Goal: Task Accomplishment & Management: Manage account settings

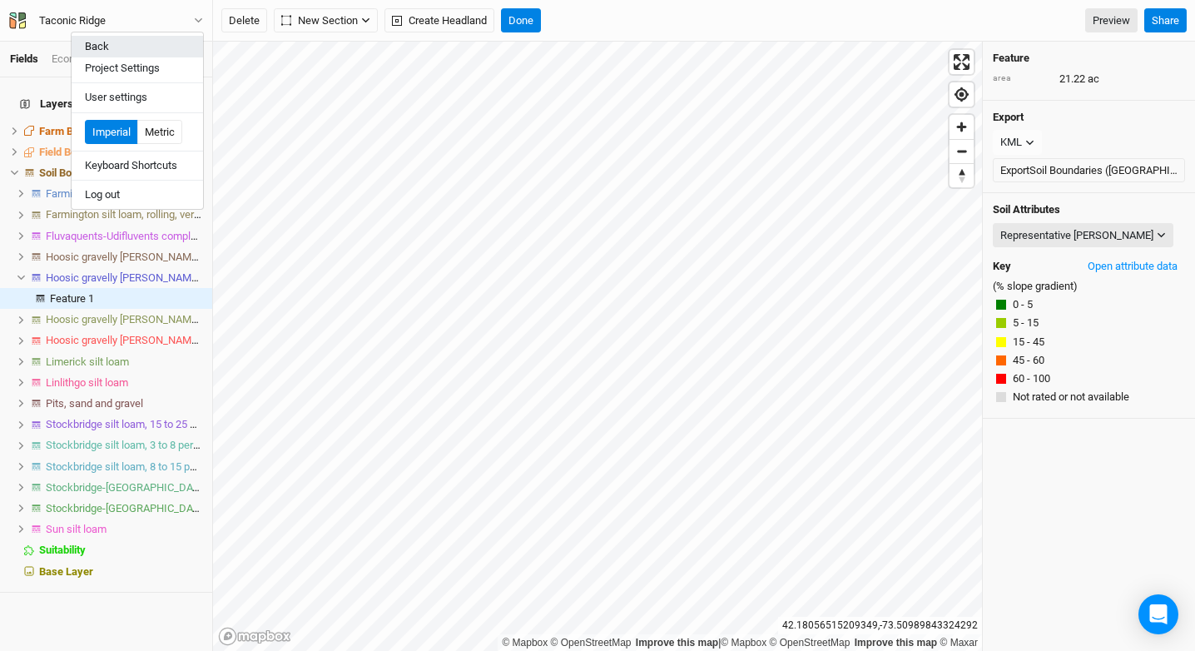
click at [146, 42] on button "Back" at bounding box center [137, 47] width 131 height 22
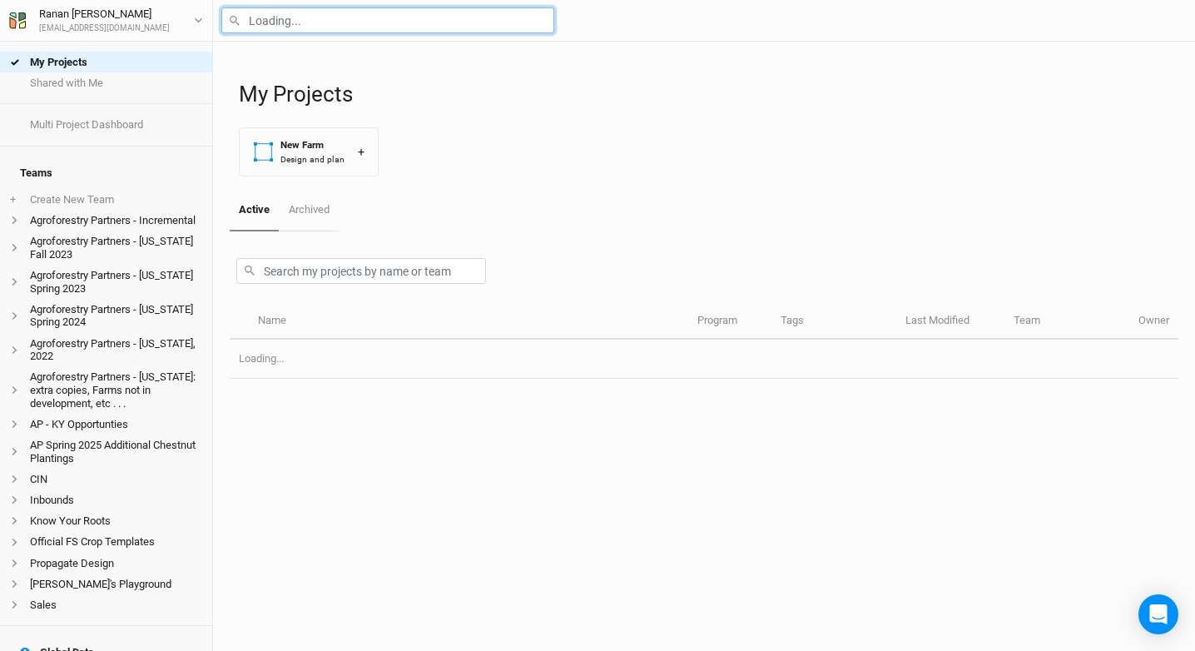
click at [294, 19] on input "text" at bounding box center [387, 20] width 333 height 26
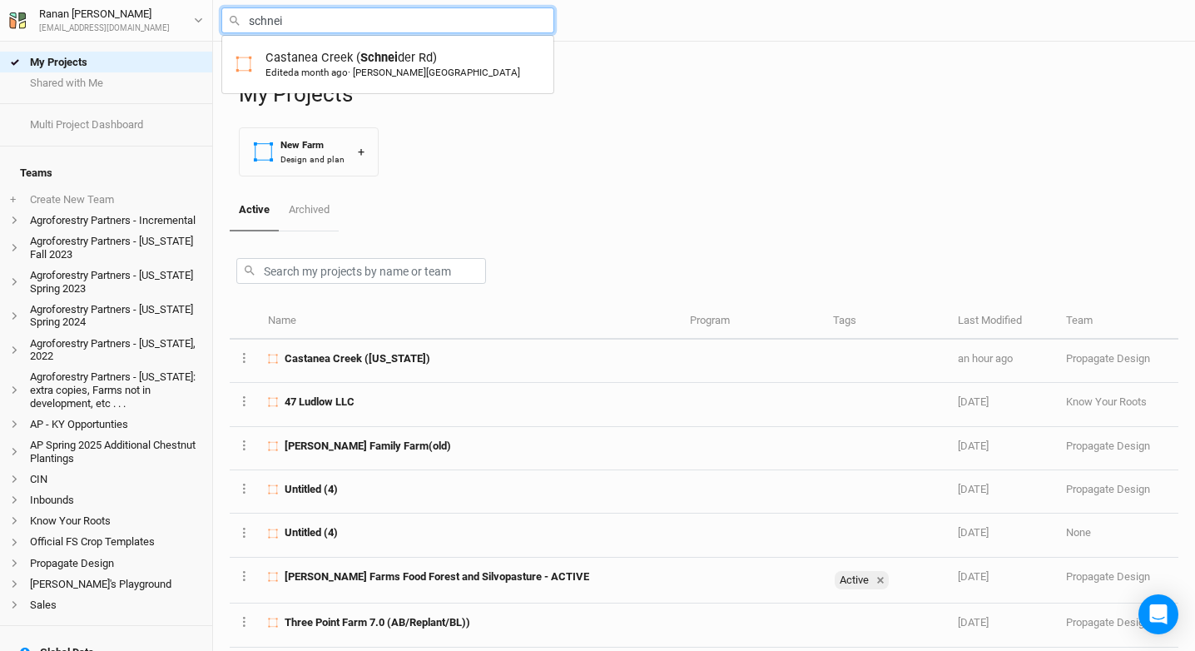
type input "Castanea Creek ([PERSON_NAME])"
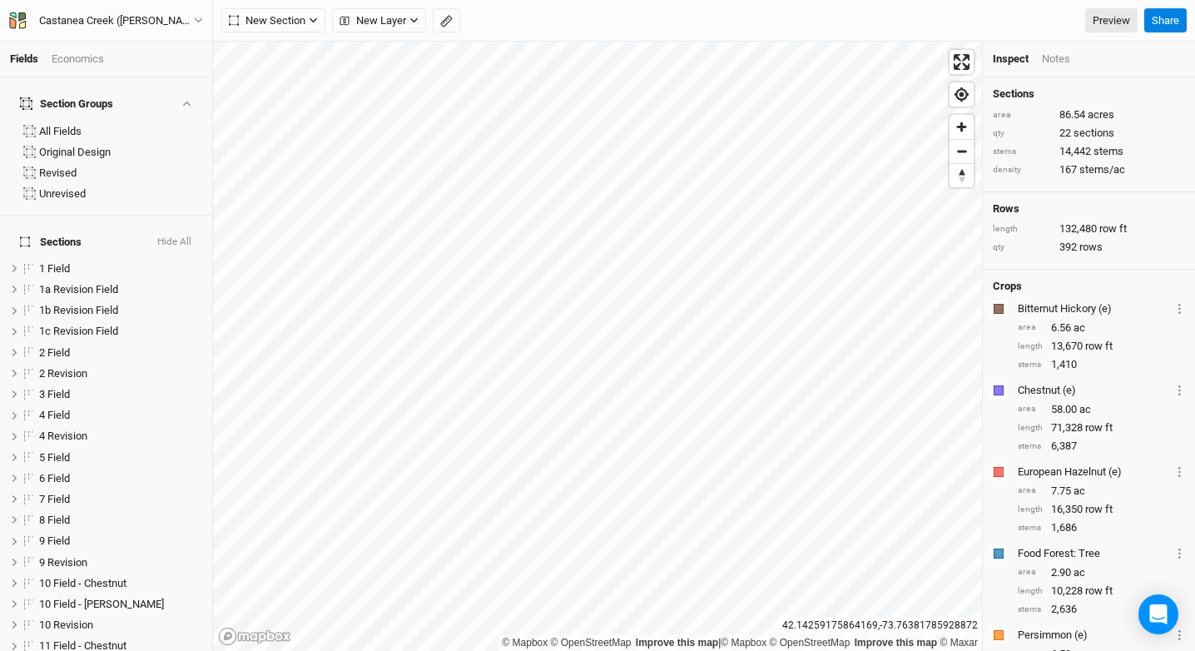
click at [175, 236] on button "Hide All" at bounding box center [174, 242] width 36 height 12
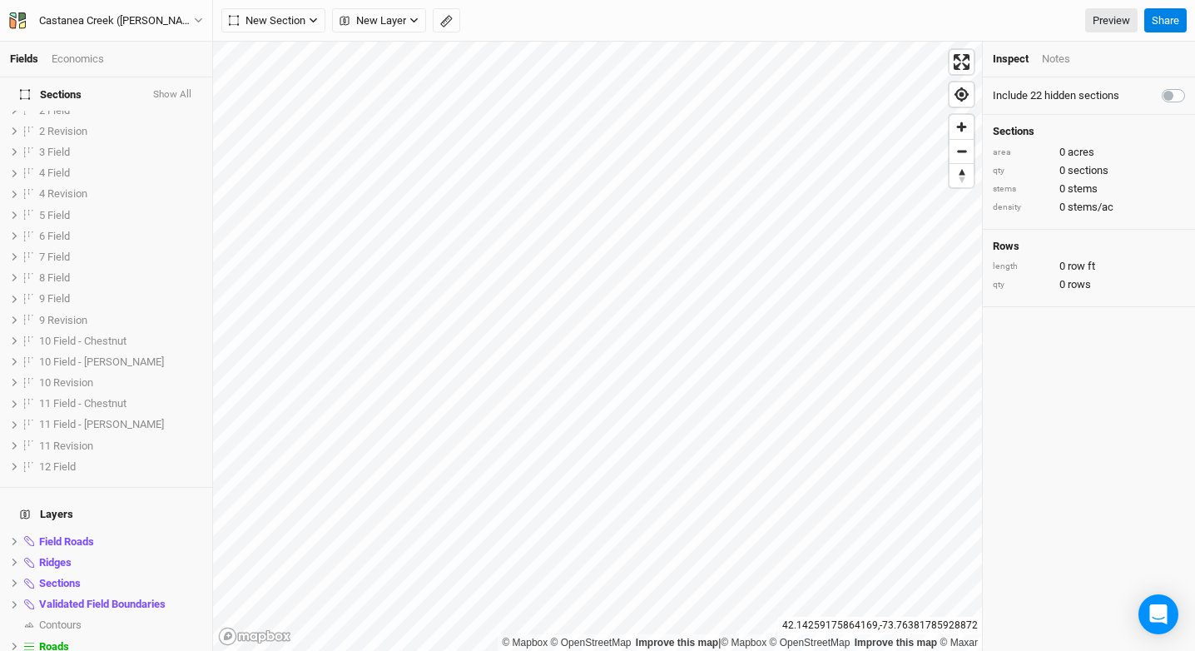
scroll to position [371, 0]
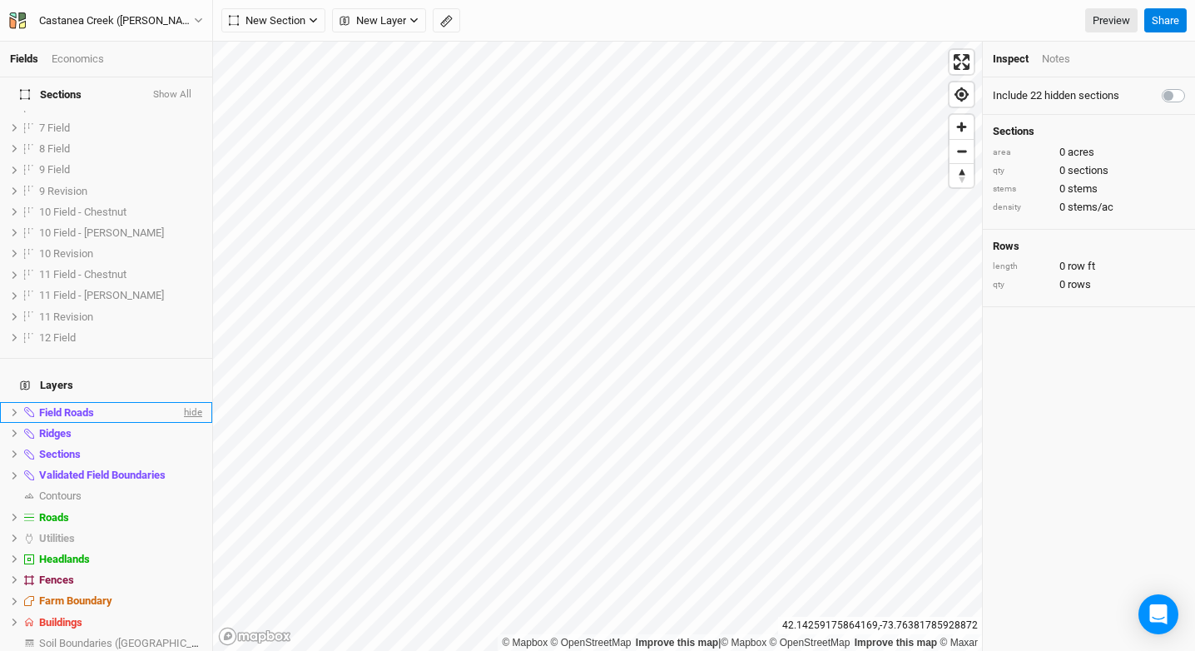
click at [181, 402] on span "hide" at bounding box center [192, 412] width 22 height 21
click at [181, 423] on span "hide" at bounding box center [192, 433] width 22 height 21
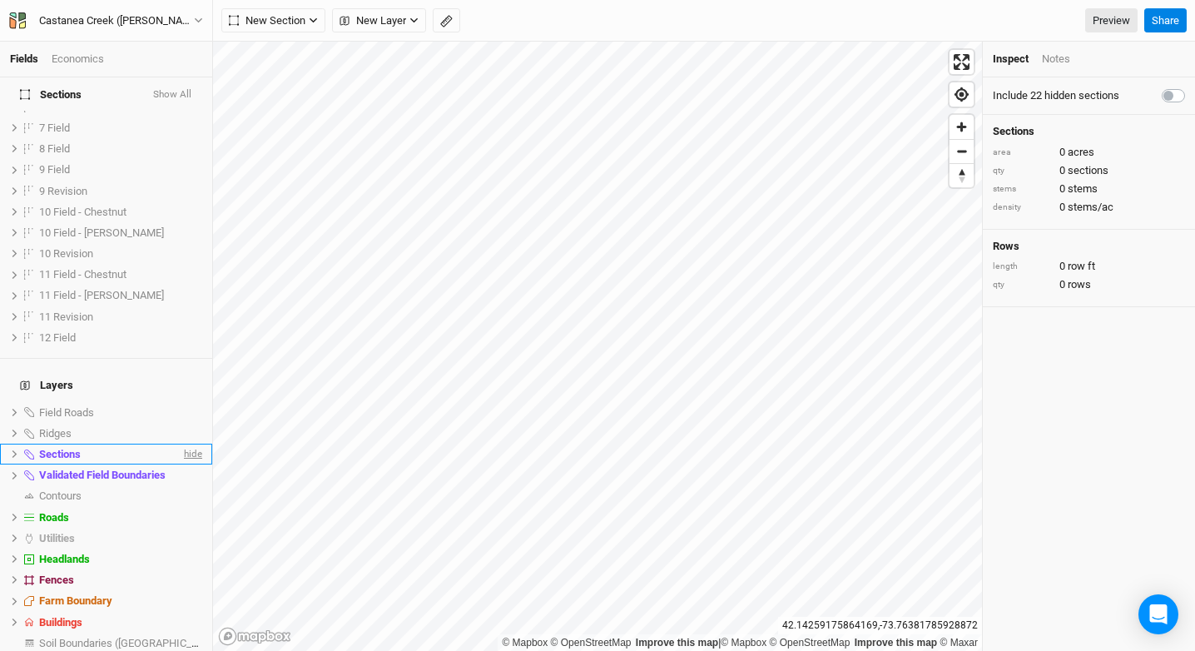
click at [181, 443] on span "hide" at bounding box center [192, 453] width 22 height 21
click at [181, 465] on span "hide" at bounding box center [192, 475] width 22 height 21
click at [160, 86] on h4 "Sections Show All" at bounding box center [106, 93] width 192 height 33
click at [160, 89] on button "Show All" at bounding box center [172, 95] width 40 height 12
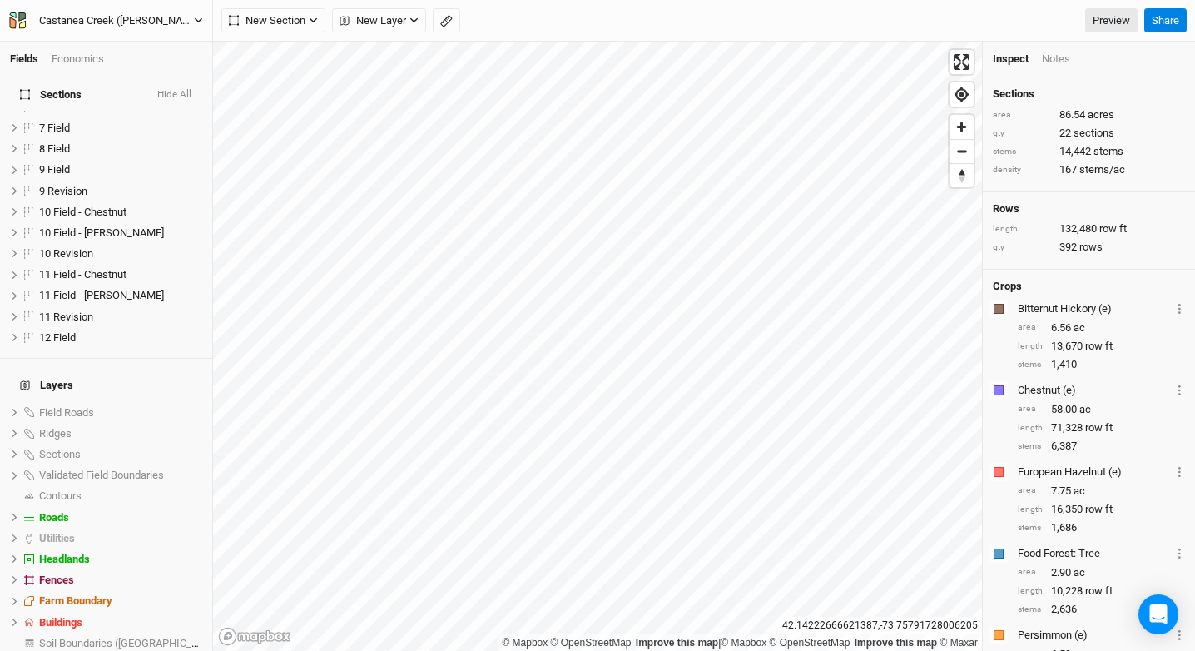
click at [116, 18] on div "Castanea Creek ([PERSON_NAME])" at bounding box center [116, 20] width 155 height 17
click at [125, 39] on button "Back" at bounding box center [137, 47] width 131 height 22
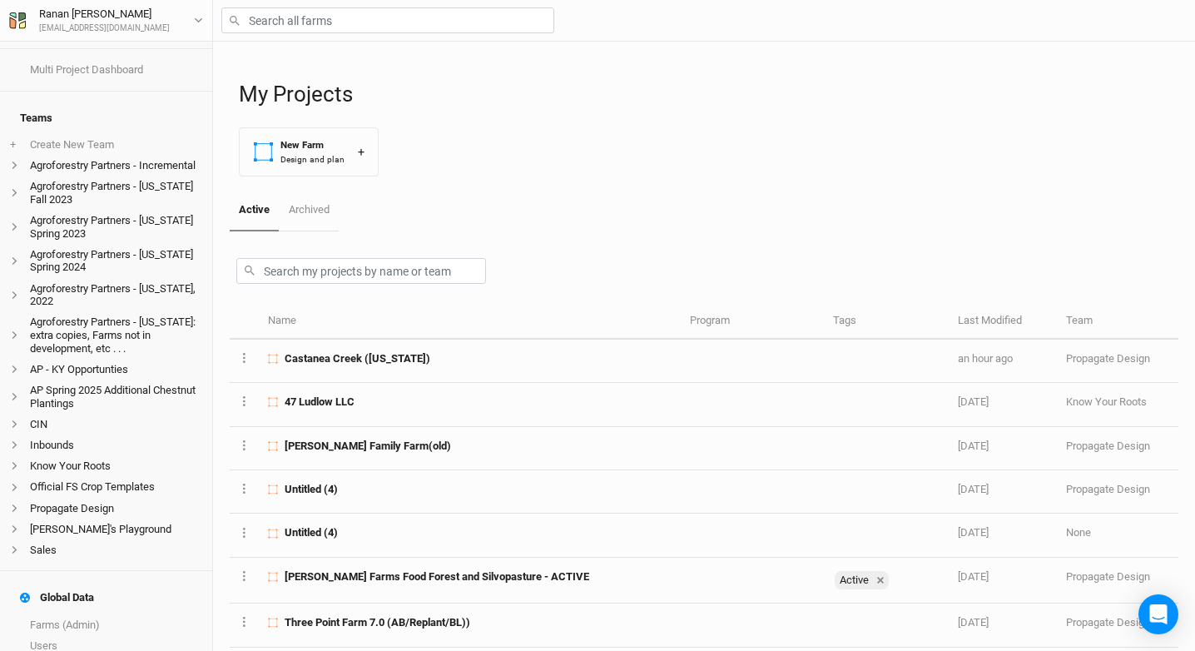
scroll to position [78, 0]
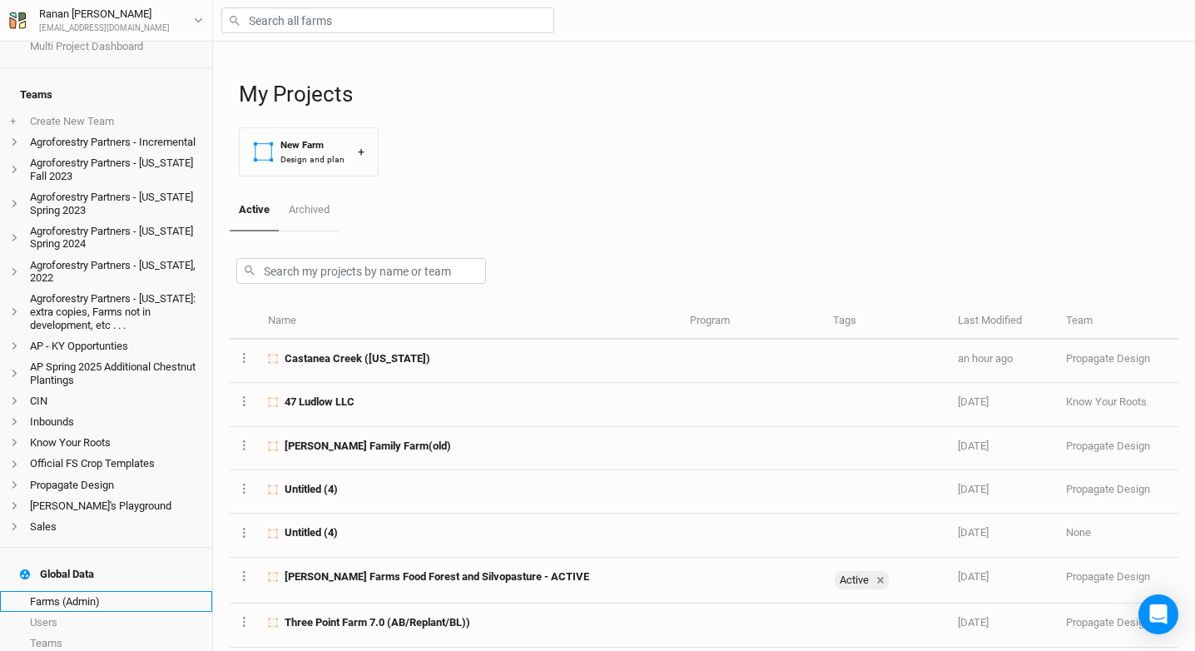
click at [87, 601] on link "Farms (Admin)" at bounding box center [106, 601] width 212 height 21
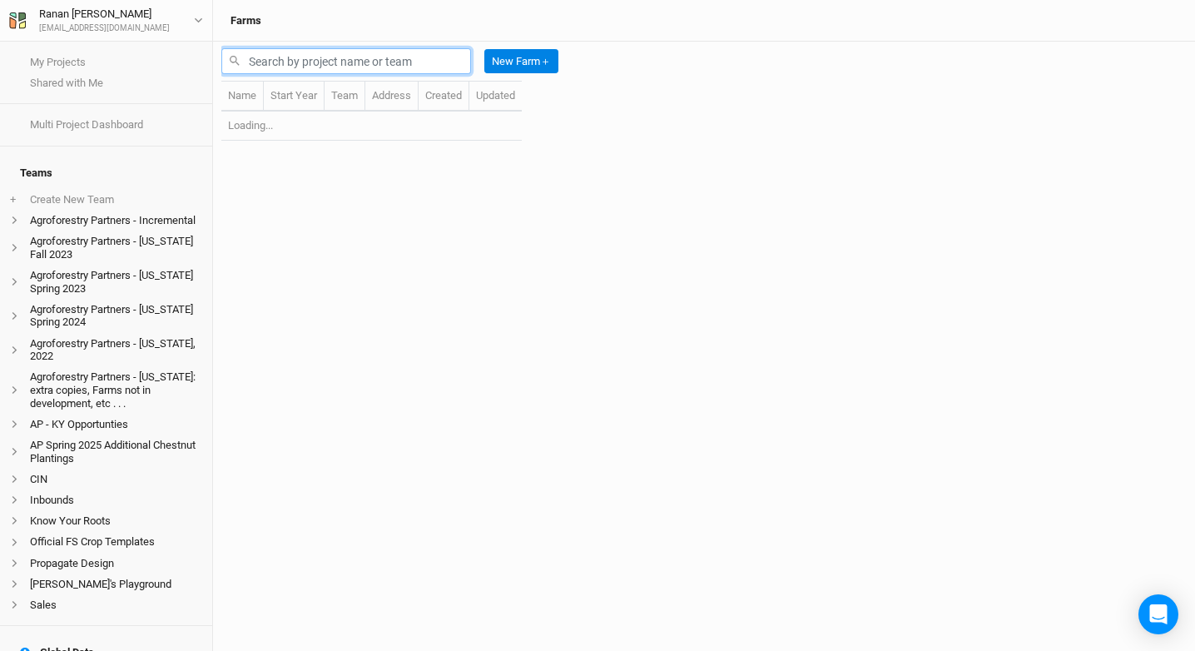
click at [311, 62] on input "text" at bounding box center [346, 61] width 250 height 26
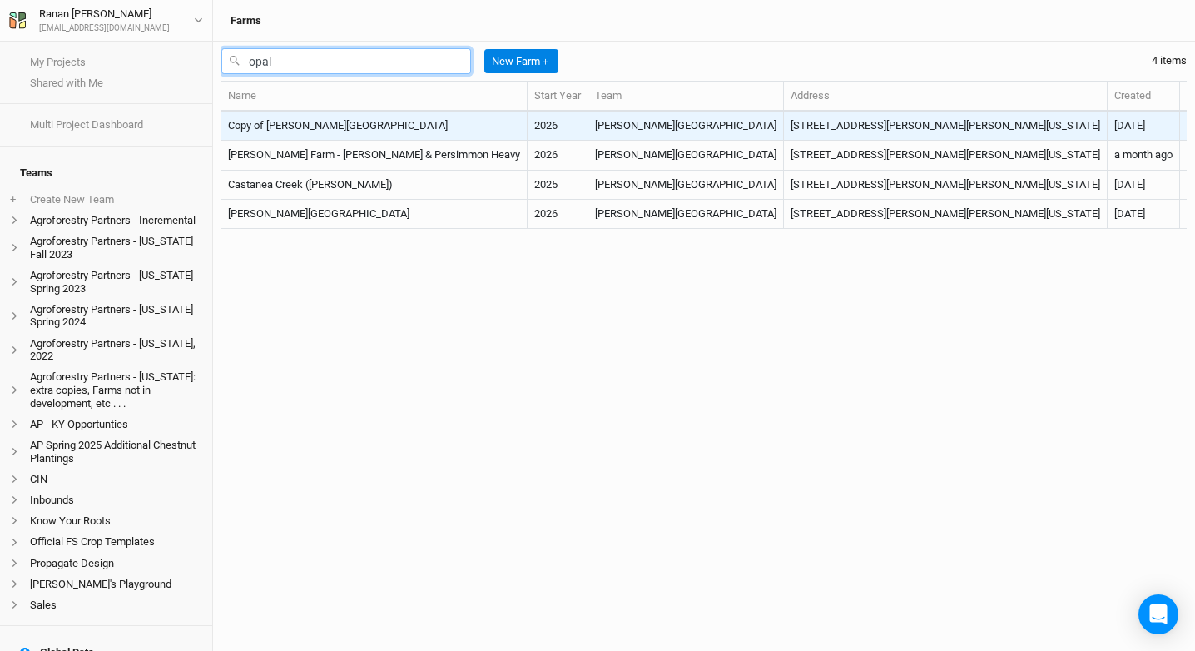
type input "opal"
click at [307, 121] on td "Copy of Opal Grove Farm" at bounding box center [374, 125] width 306 height 29
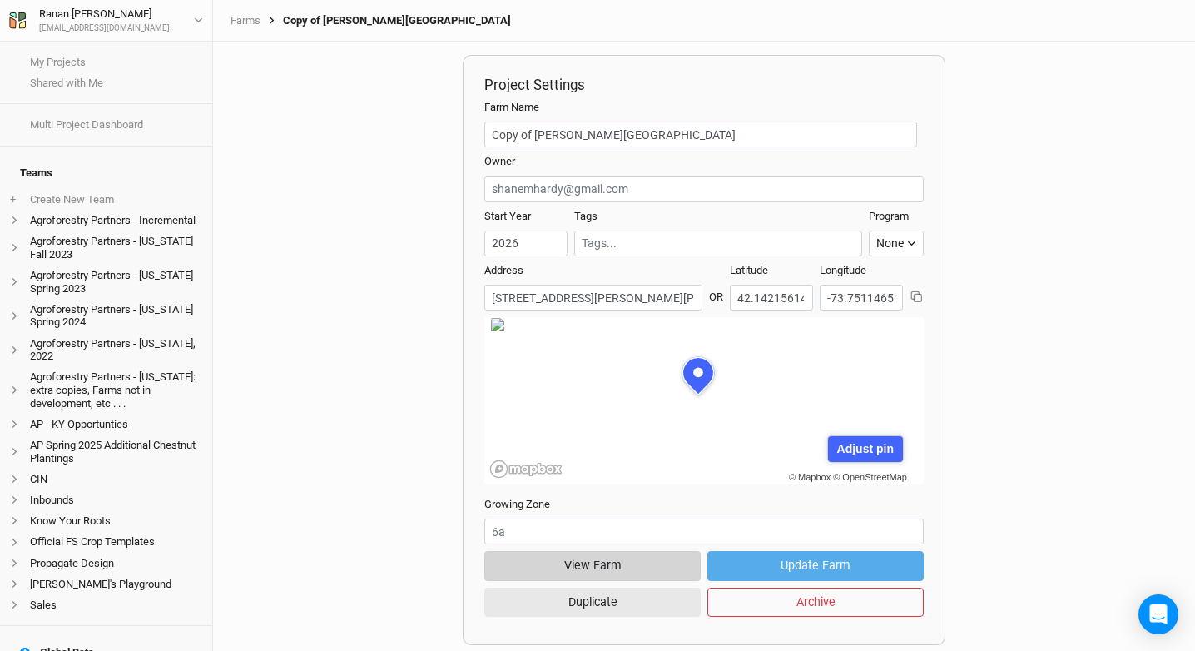
scroll to position [7, 0]
click at [640, 563] on button "View Farm" at bounding box center [592, 565] width 216 height 29
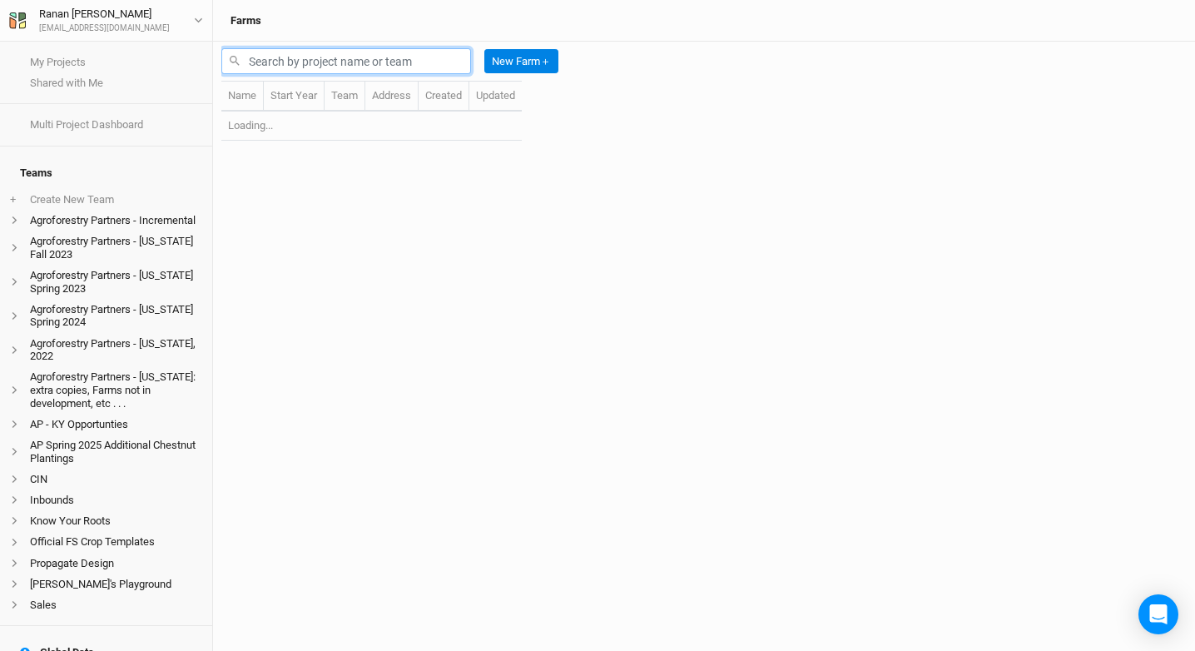
click at [367, 59] on input "text" at bounding box center [346, 61] width 250 height 26
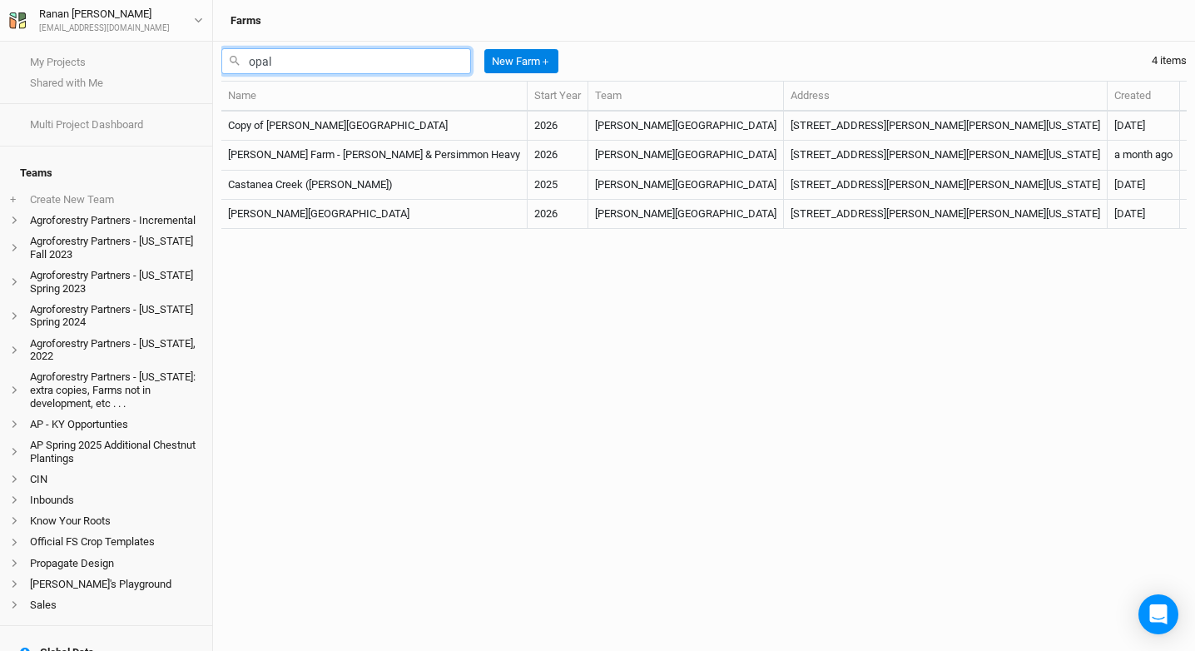
click at [337, 62] on input "opal" at bounding box center [346, 61] width 250 height 26
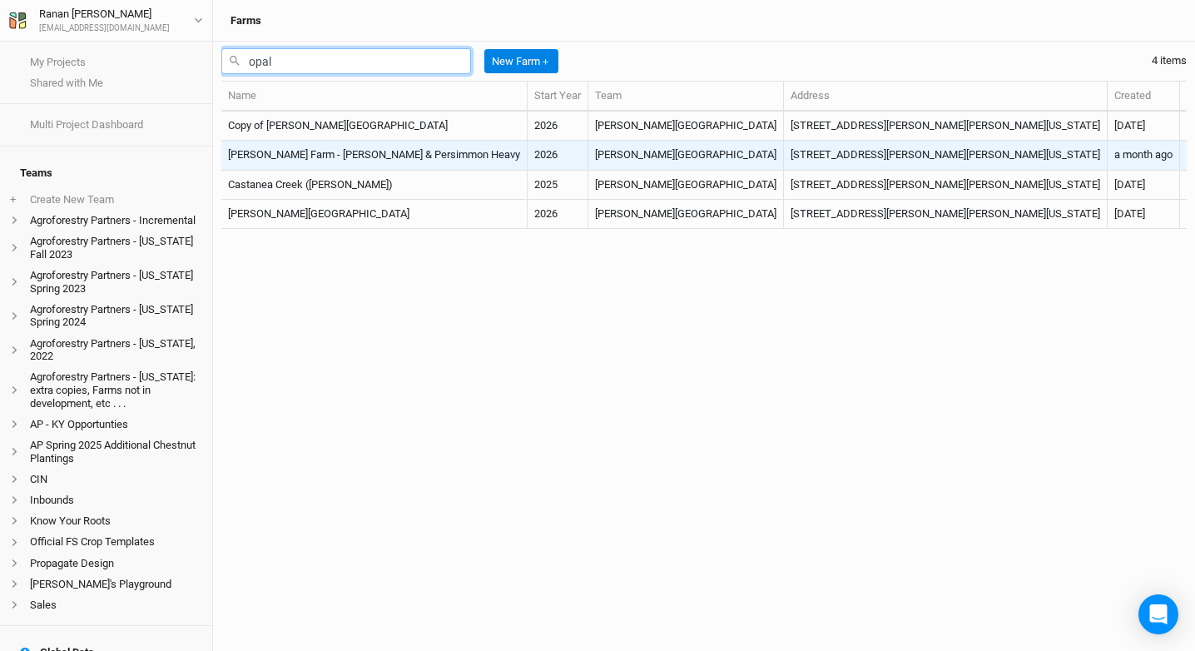
type input "opal"
click at [347, 152] on td "Opal Grove Farm - Hazel & Persimmon Heavy" at bounding box center [374, 155] width 306 height 29
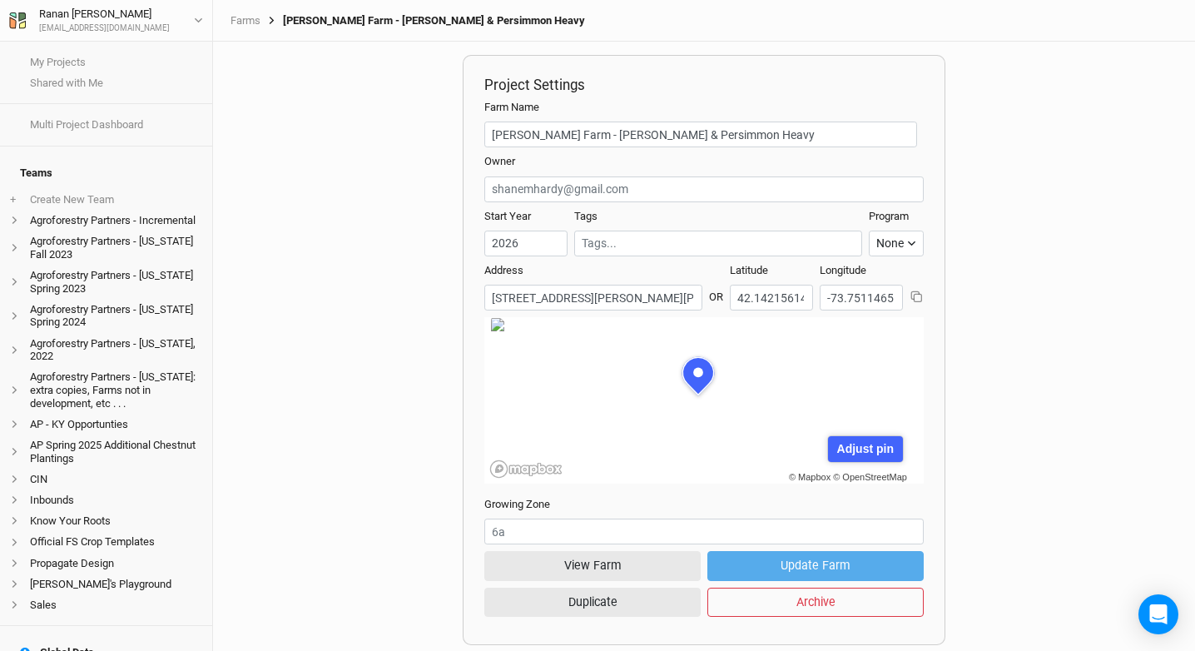
scroll to position [83, 214]
click at [625, 563] on button "View Farm" at bounding box center [592, 565] width 216 height 29
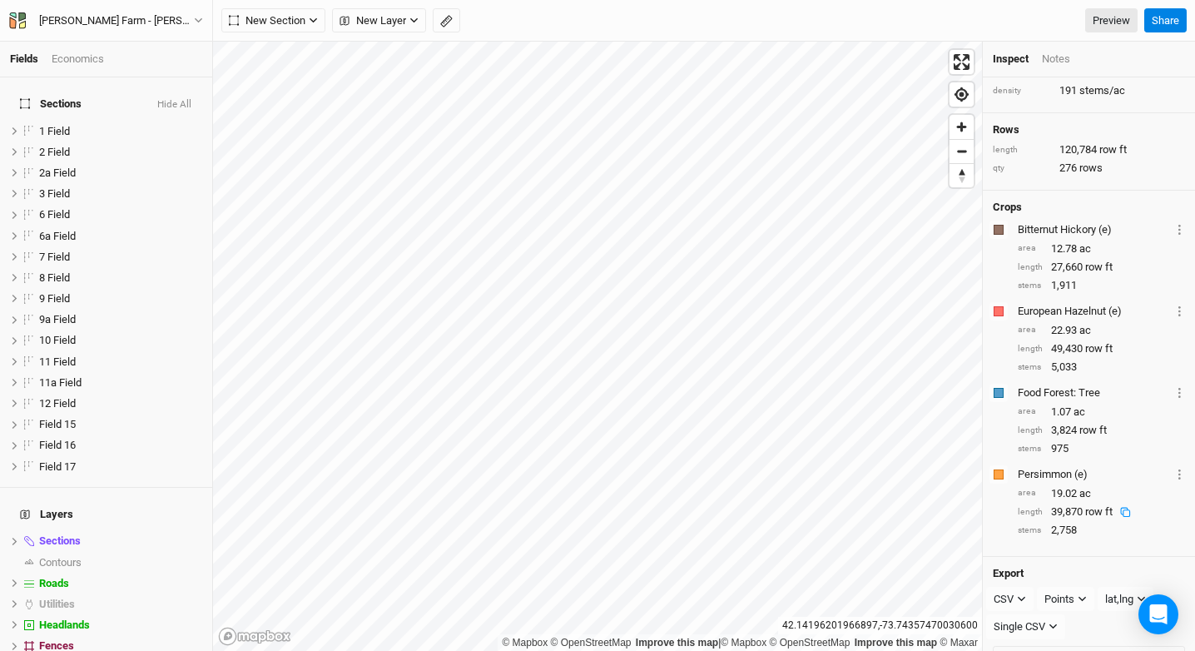
scroll to position [109, 0]
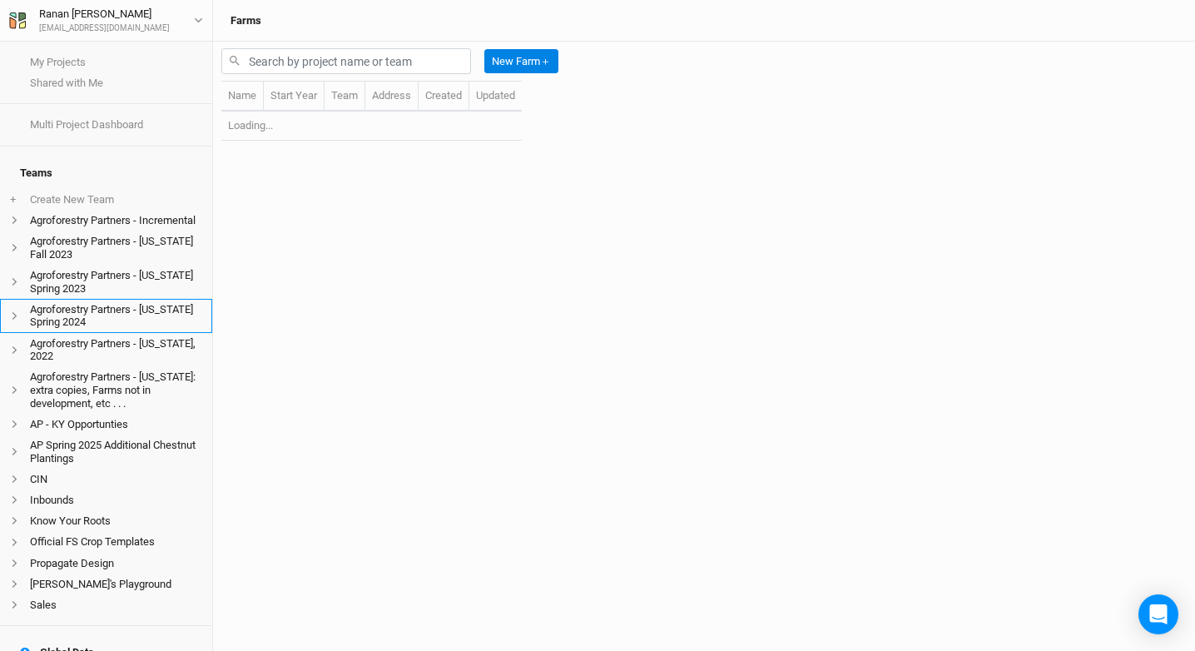
scroll to position [19, 0]
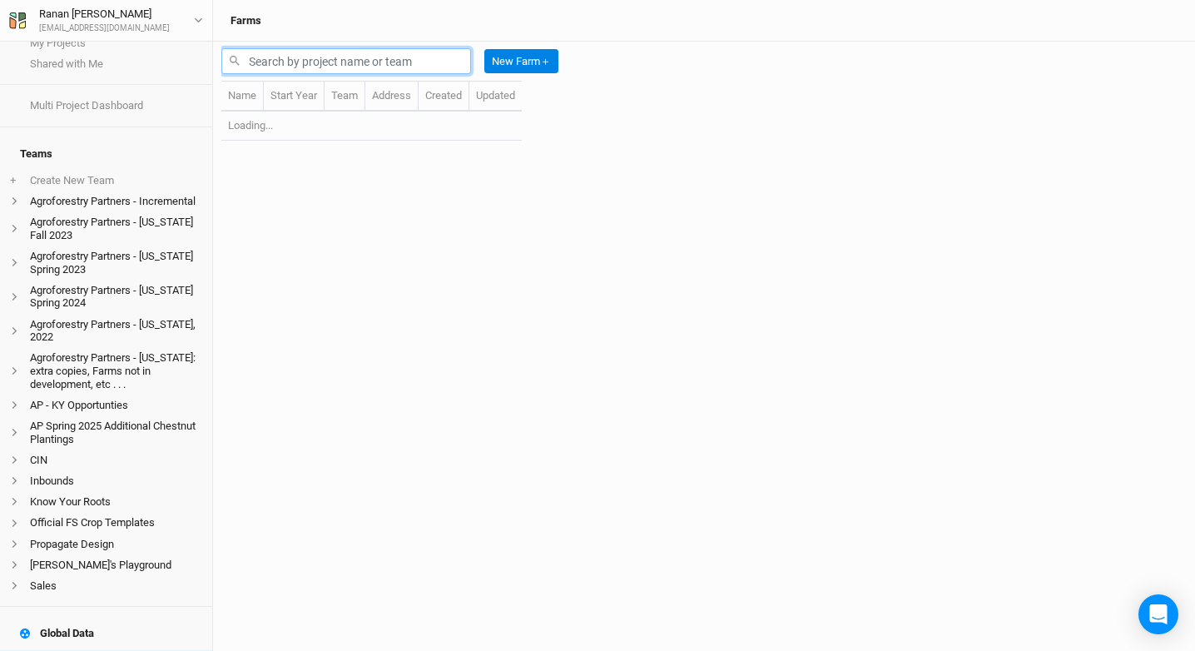
click at [283, 67] on input "text" at bounding box center [346, 61] width 250 height 26
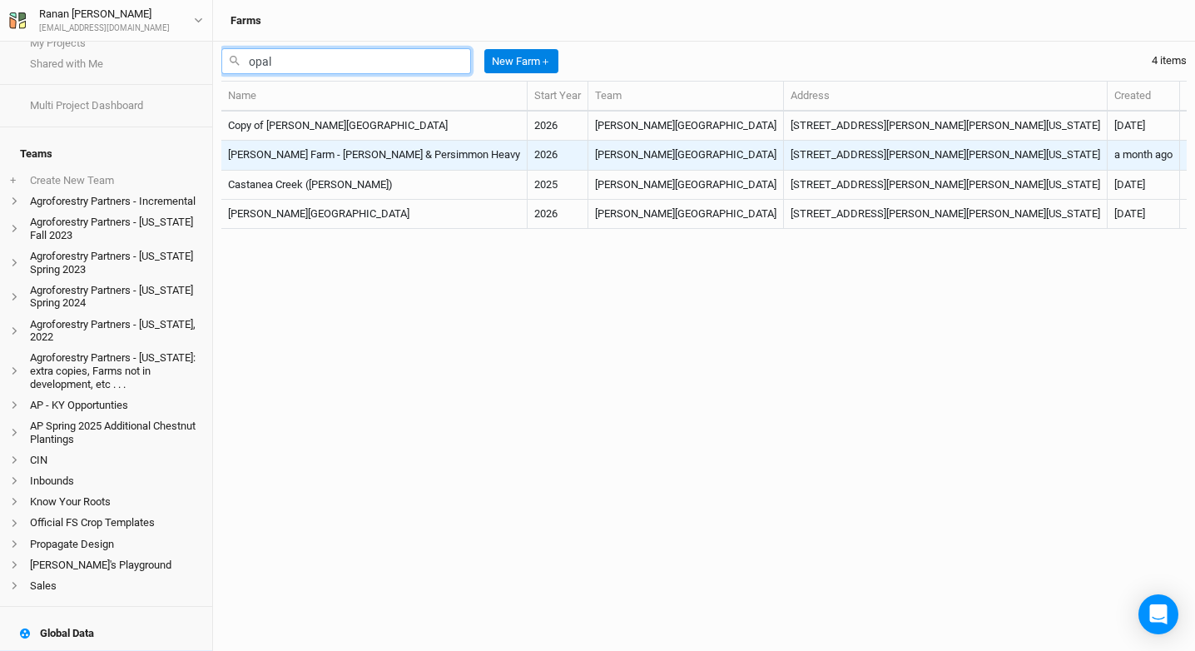
type input "opal"
click at [368, 152] on td "Opal Grove Farm - Hazel & Persimmon Heavy" at bounding box center [374, 155] width 306 height 29
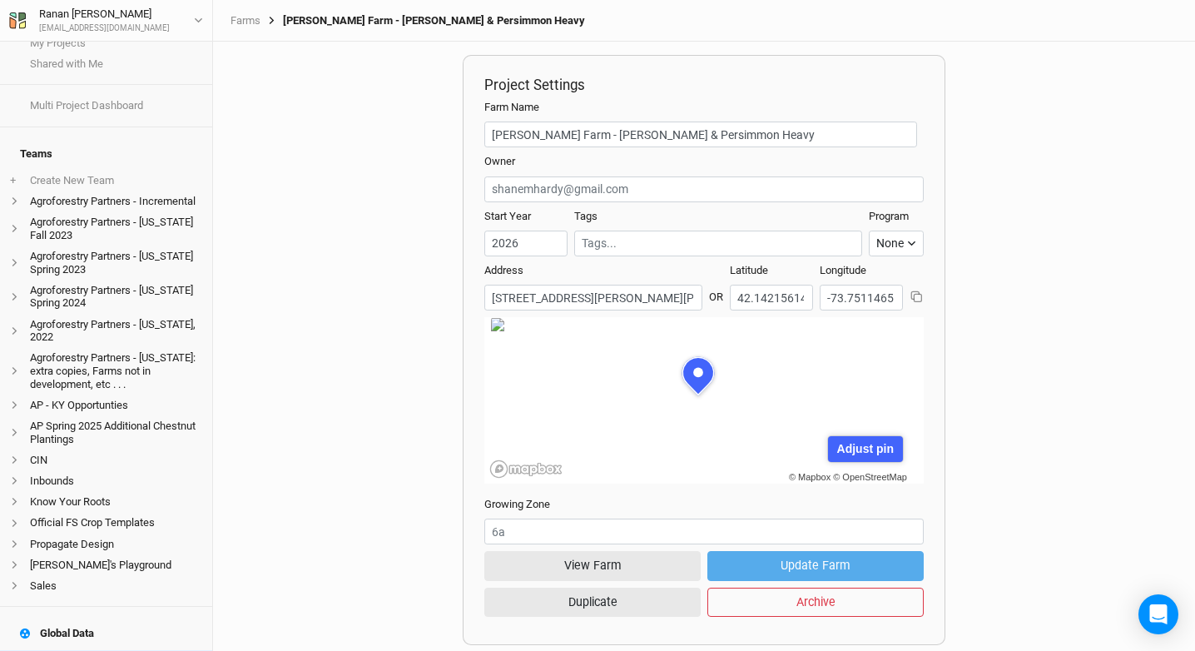
scroll to position [83, 214]
click at [615, 561] on button "View Farm" at bounding box center [592, 565] width 216 height 29
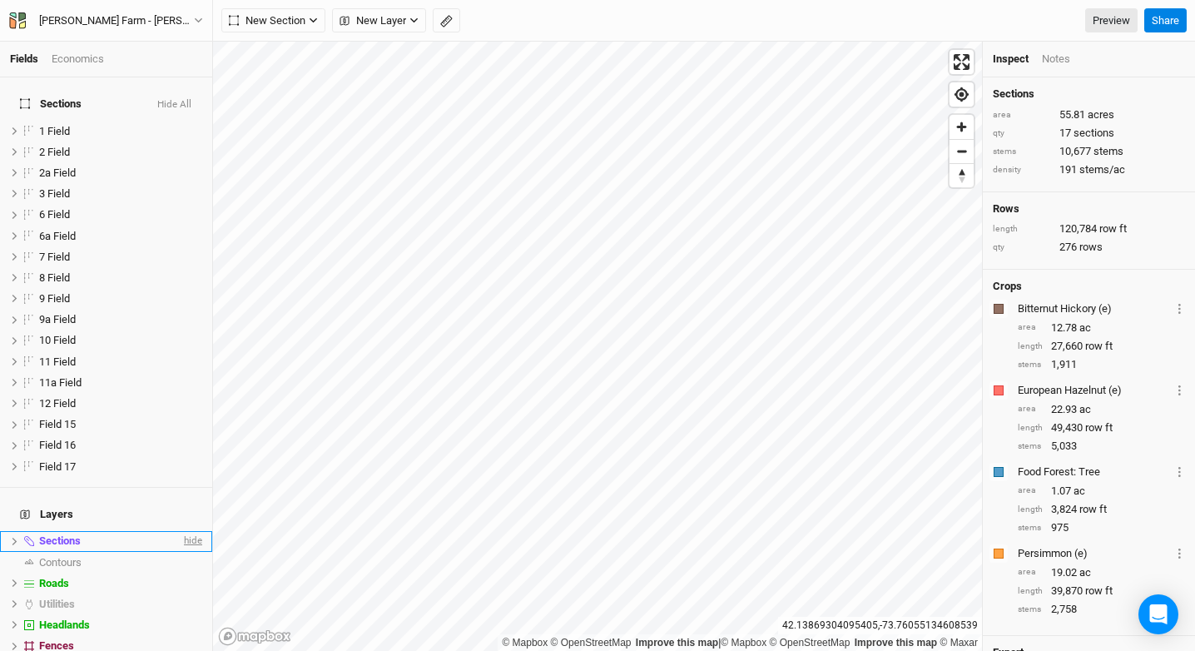
click at [181, 531] on span "hide" at bounding box center [192, 541] width 22 height 21
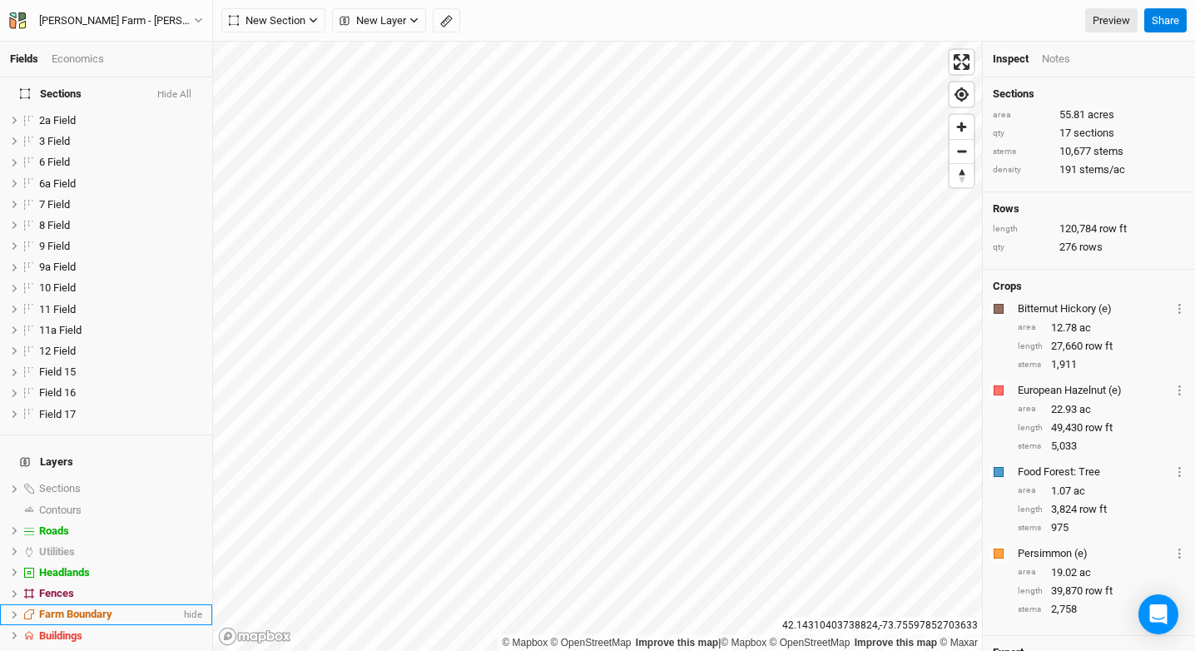
scroll to position [101, 0]
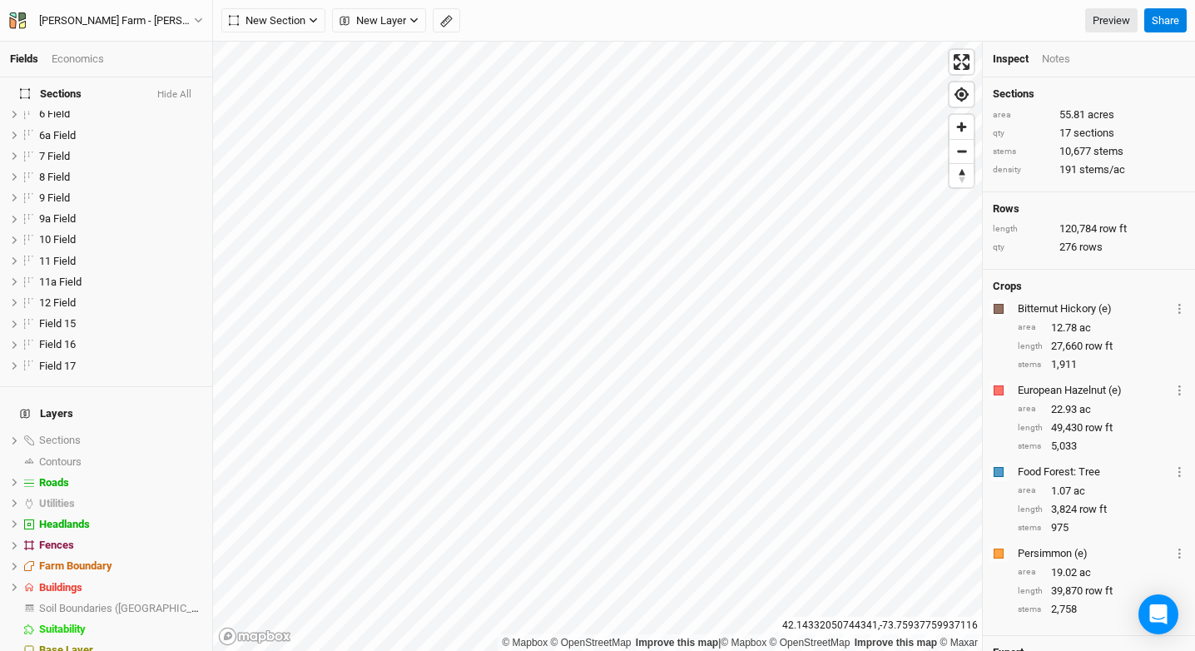
click at [94, 53] on div "Economics" at bounding box center [78, 59] width 52 height 15
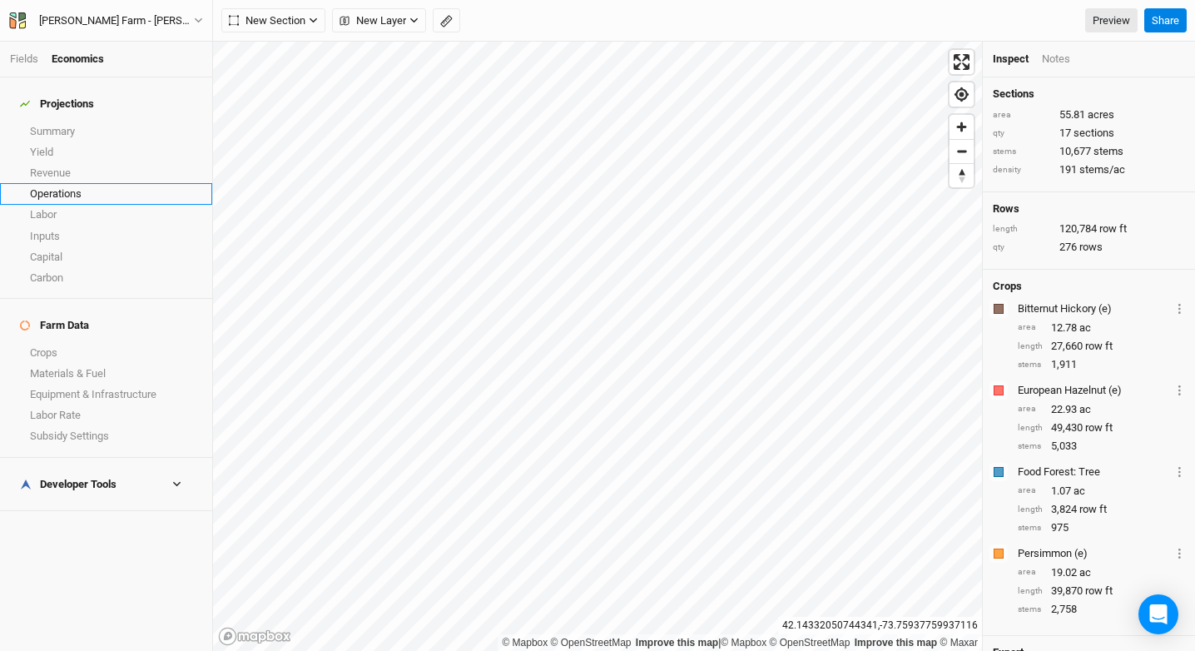
click at [85, 188] on link "Operations" at bounding box center [106, 193] width 212 height 21
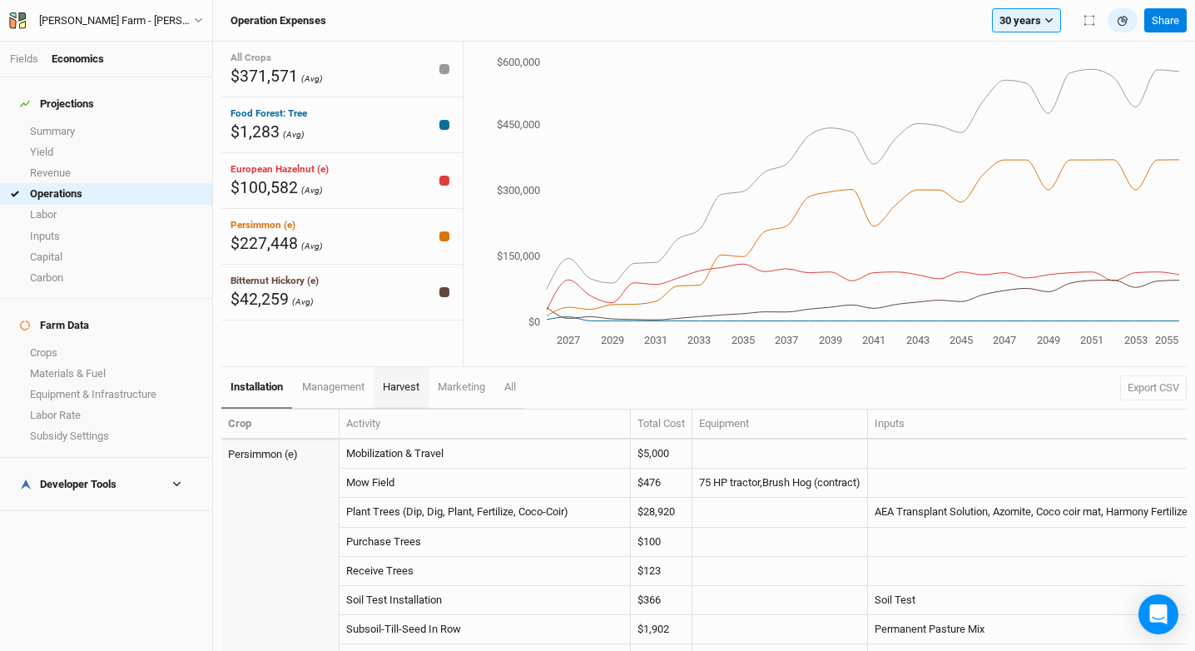
click at [412, 386] on span "harvest" at bounding box center [401, 386] width 37 height 12
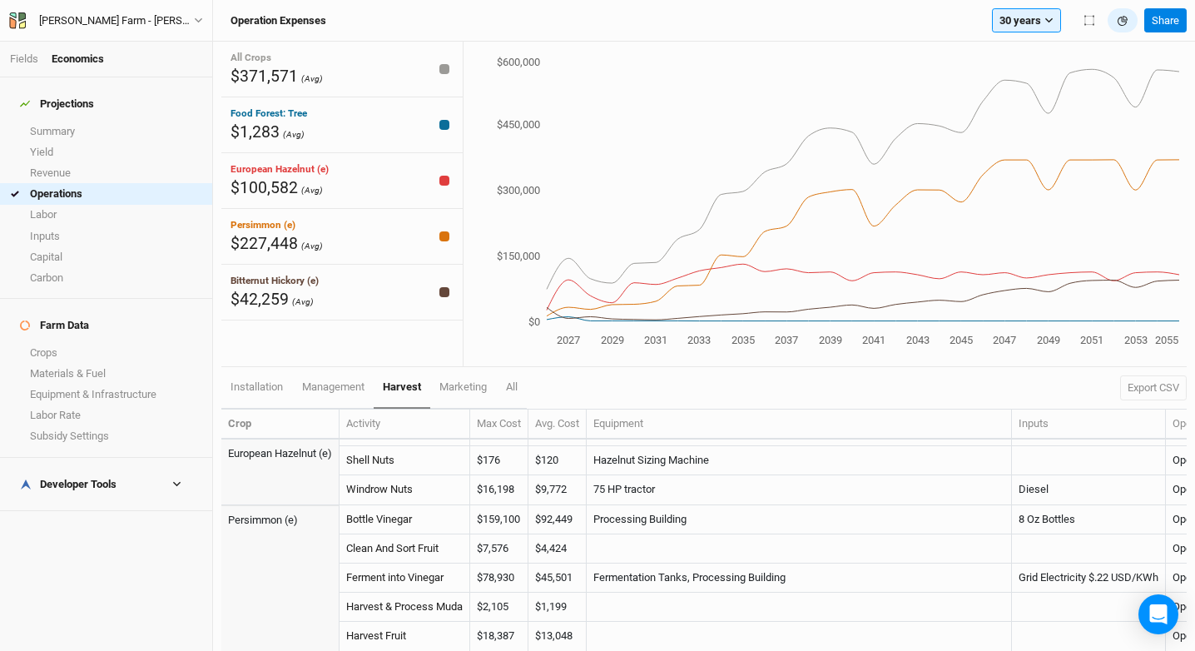
click at [17, 65] on li "Fields" at bounding box center [31, 59] width 42 height 15
click at [22, 60] on link "Fields" at bounding box center [24, 58] width 28 height 12
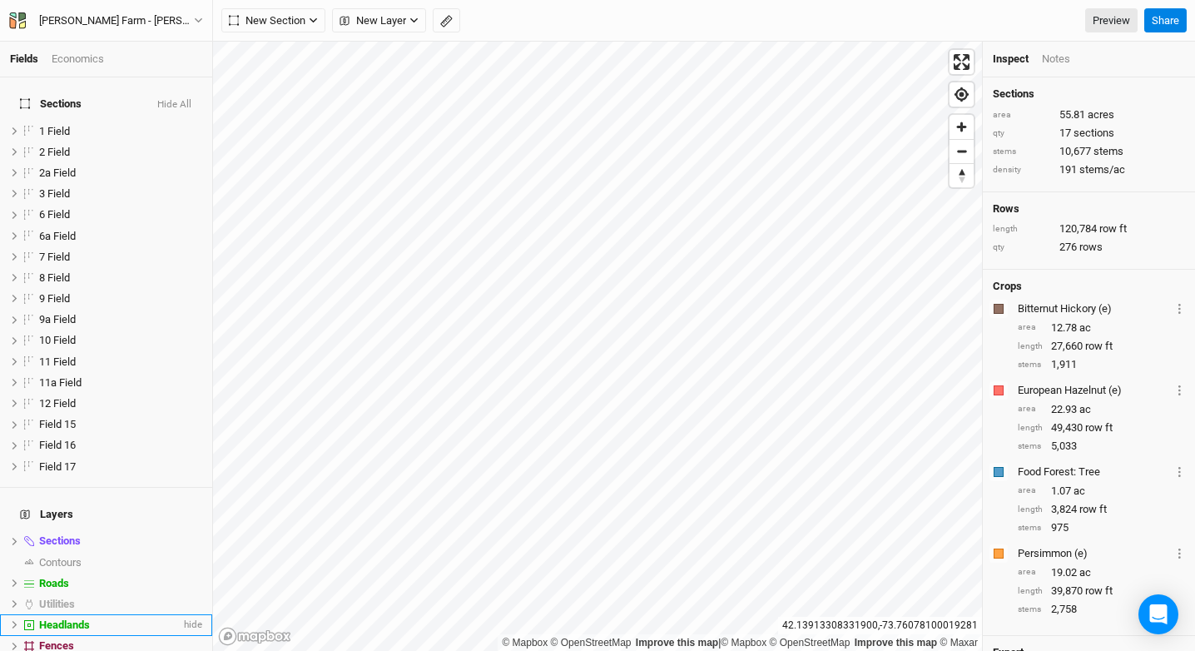
click at [109, 618] on div "Headlands" at bounding box center [109, 624] width 141 height 13
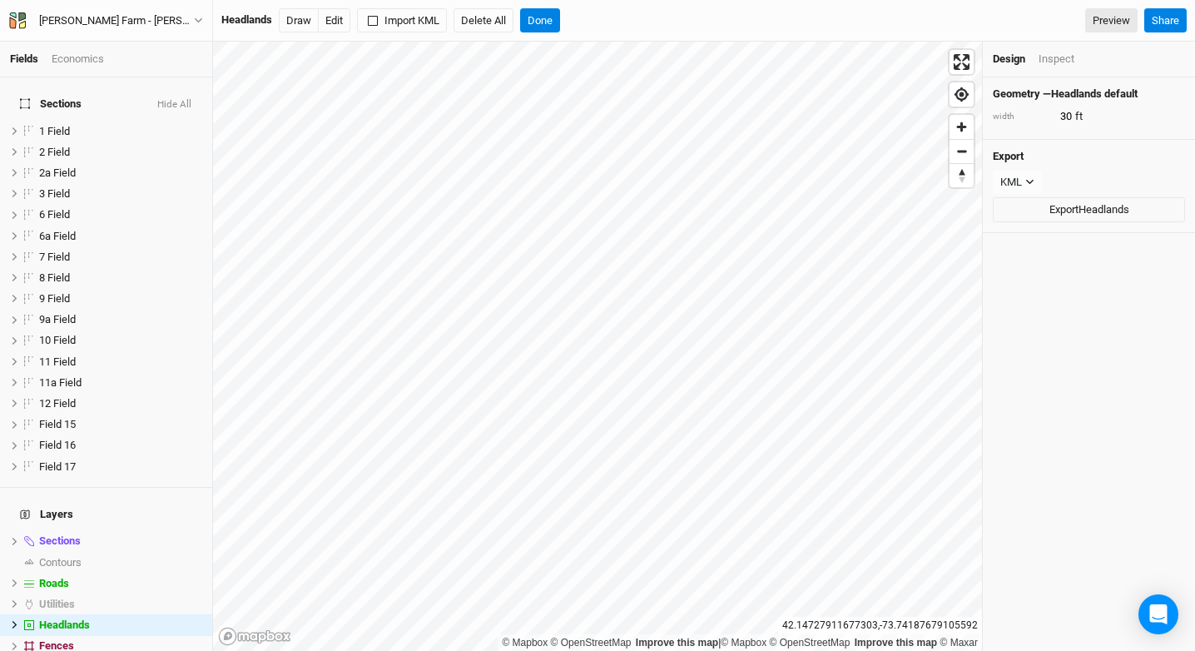
click at [1066, 57] on div "Inspect" at bounding box center [1056, 59] width 36 height 15
click at [547, 12] on button "Done" at bounding box center [540, 20] width 40 height 25
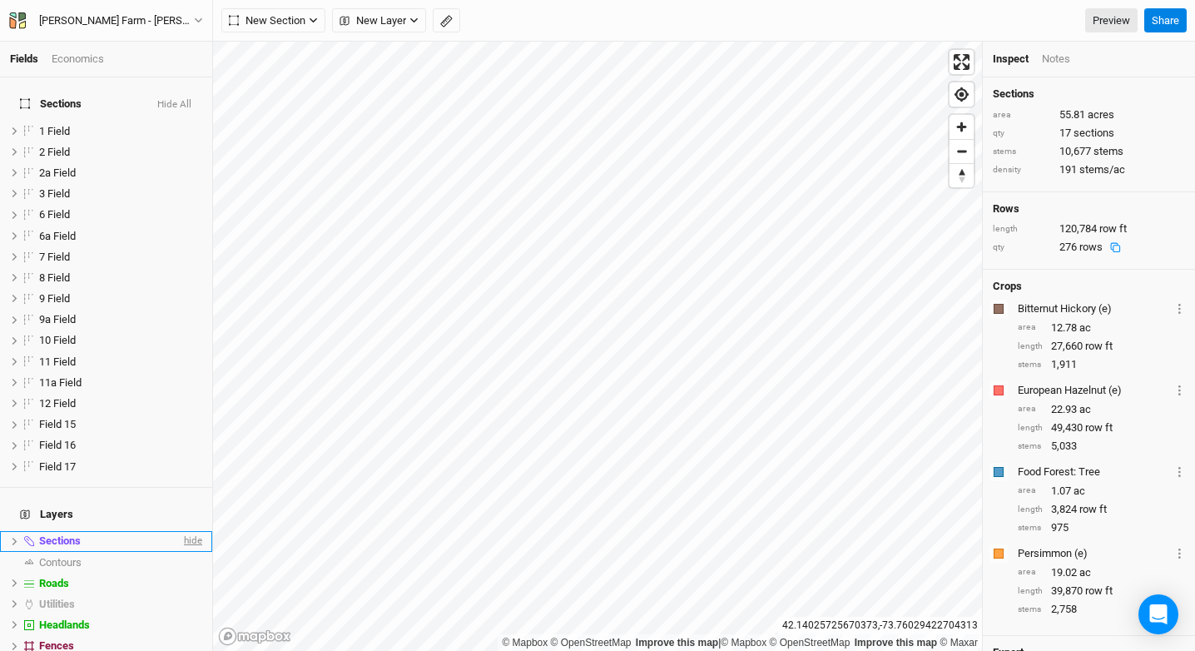
click at [181, 531] on span "hide" at bounding box center [192, 541] width 22 height 21
click at [146, 19] on div "Opal Grove Farm - Hazel & Persimmon Heavy" at bounding box center [116, 20] width 155 height 17
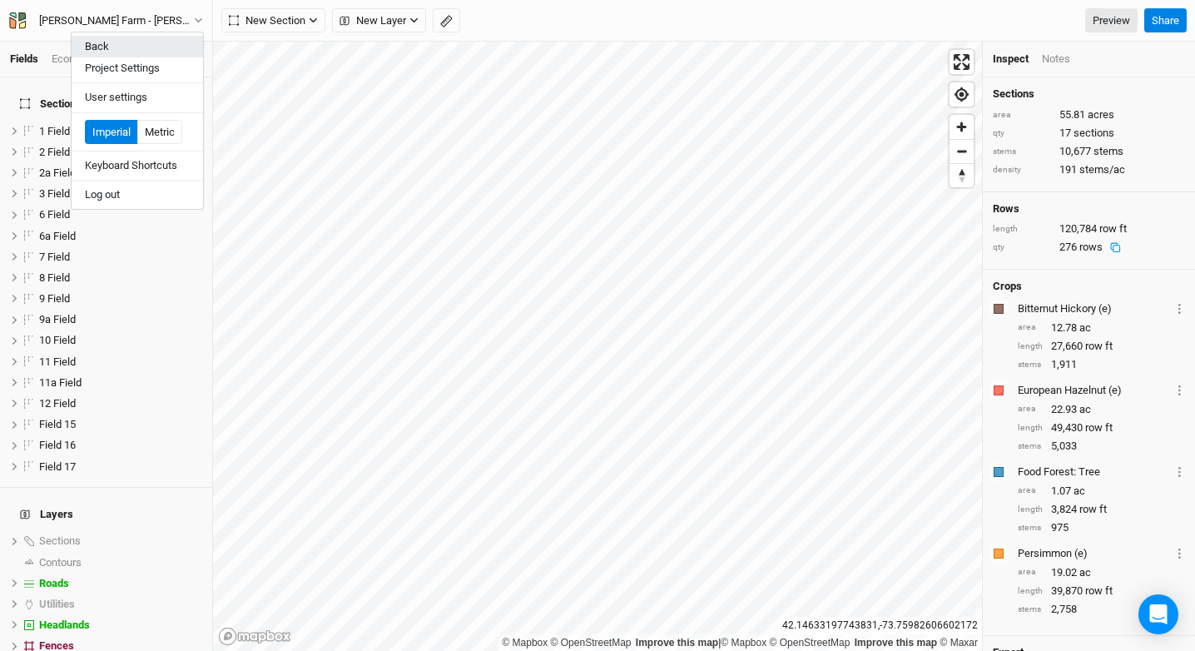
click at [162, 44] on button "Back" at bounding box center [137, 47] width 131 height 22
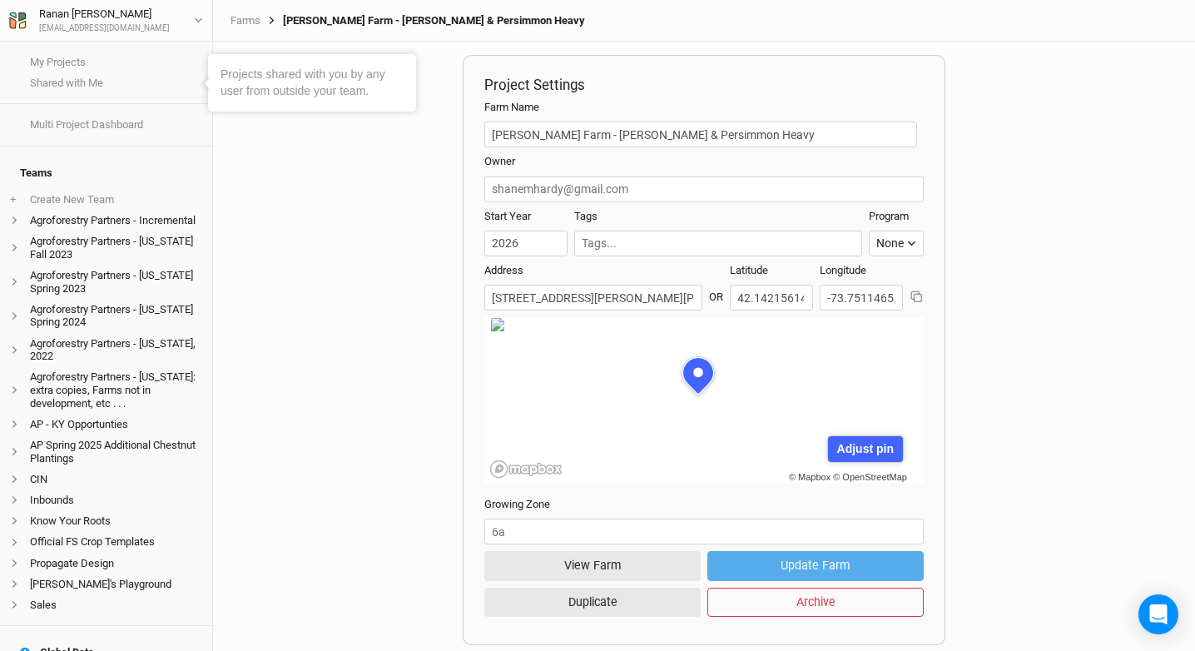
scroll to position [83, 214]
click at [81, 17] on div "Ranan Sokoloff" at bounding box center [104, 14] width 131 height 17
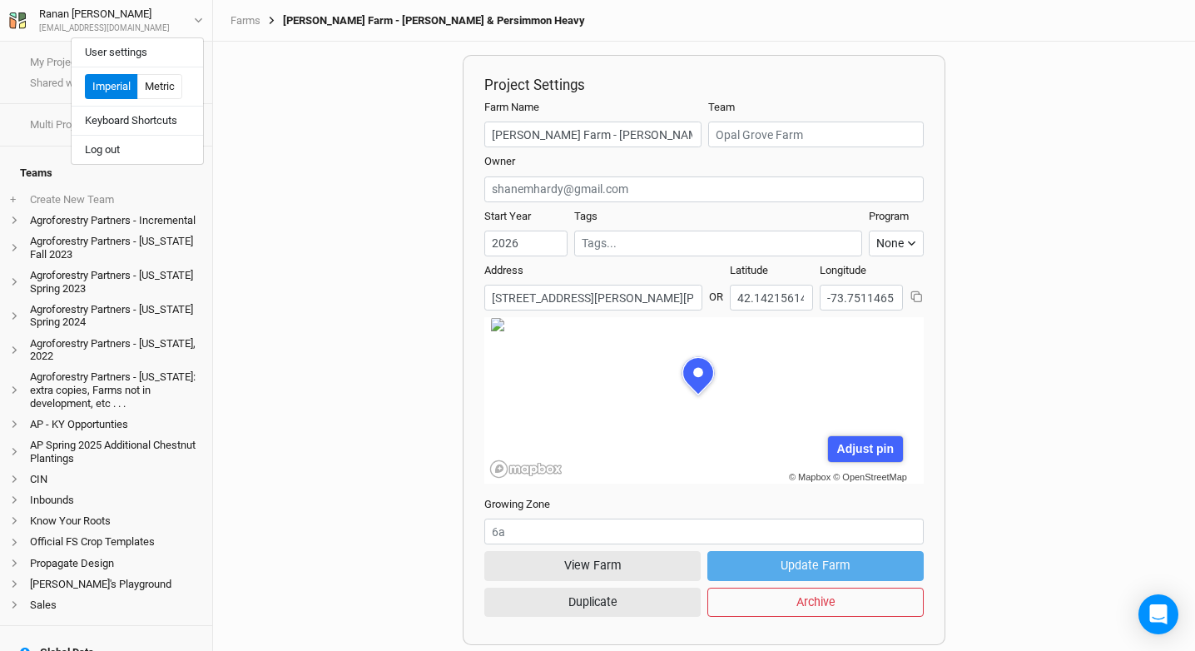
click at [363, 85] on div "Project Settings Farm Name Opal Grove Farm - Hazel & Persimmon Heavy Team Owner…" at bounding box center [704, 346] width 982 height 609
click at [244, 22] on link "Farms" at bounding box center [245, 20] width 30 height 13
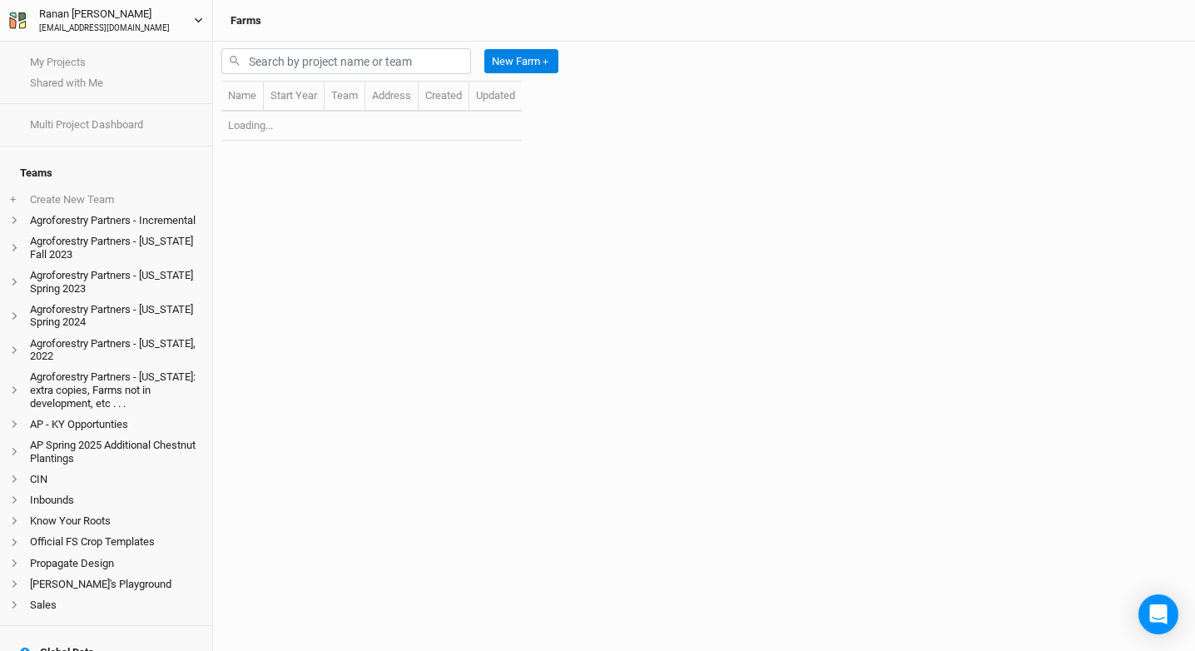
click at [17, 13] on icon "button" at bounding box center [17, 20] width 17 height 17
click at [67, 13] on div "Ranan Sokoloff" at bounding box center [104, 14] width 131 height 17
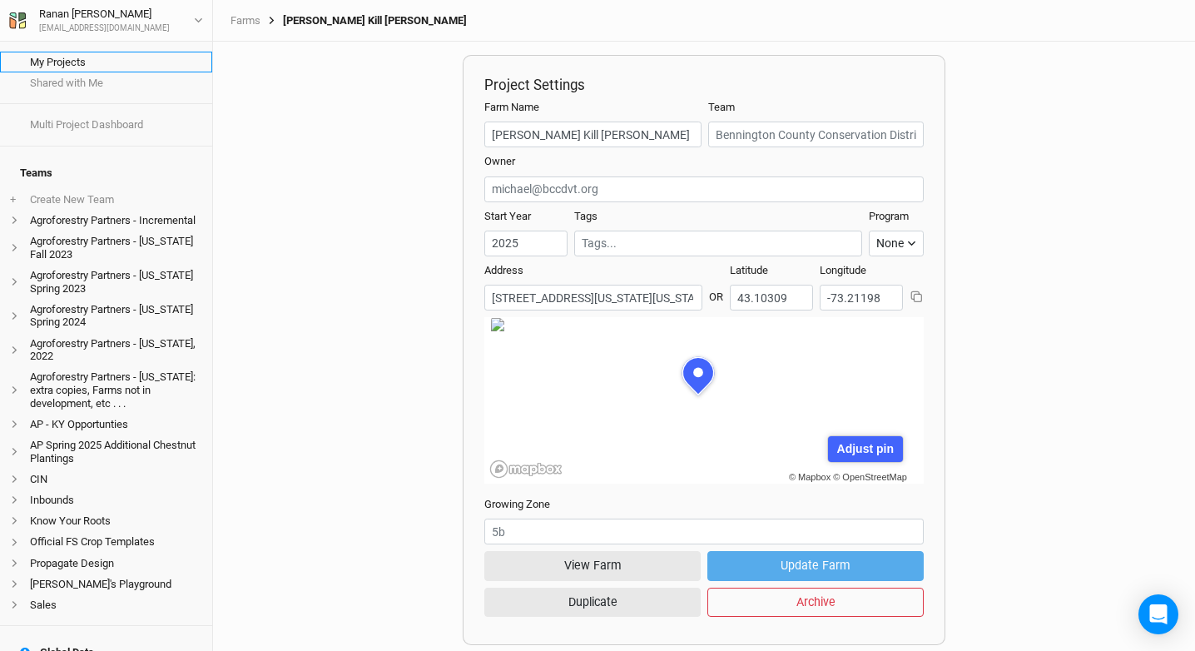
click at [33, 67] on link "My Projects" at bounding box center [106, 62] width 212 height 21
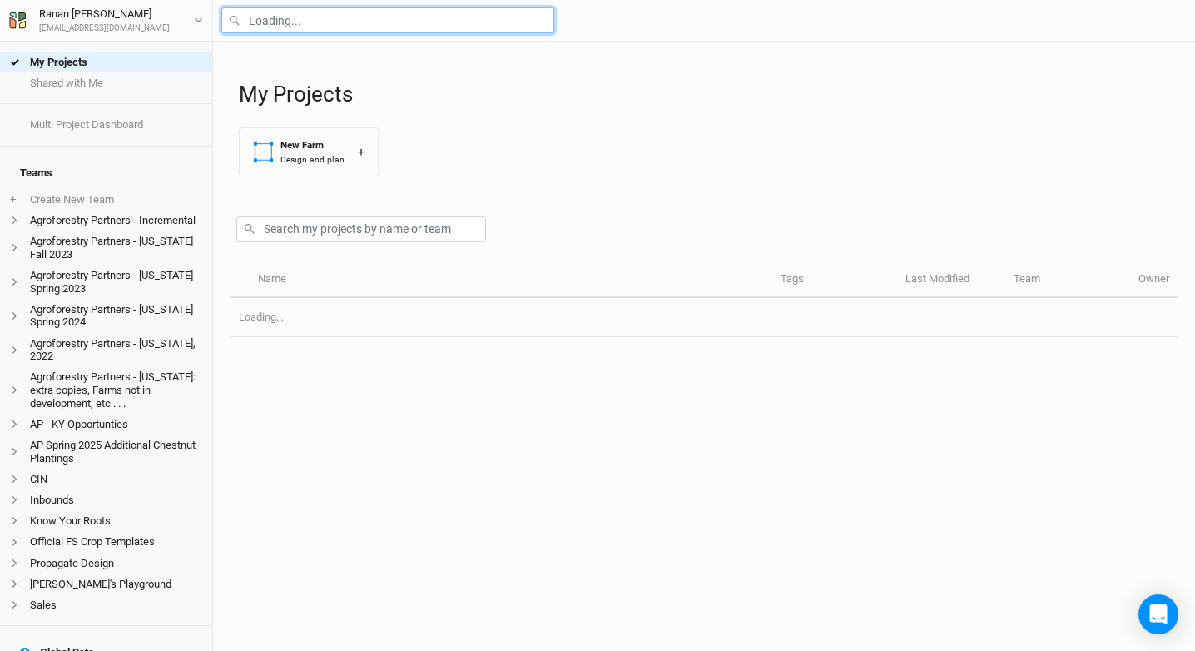
click at [319, 17] on input "text" at bounding box center [387, 20] width 333 height 26
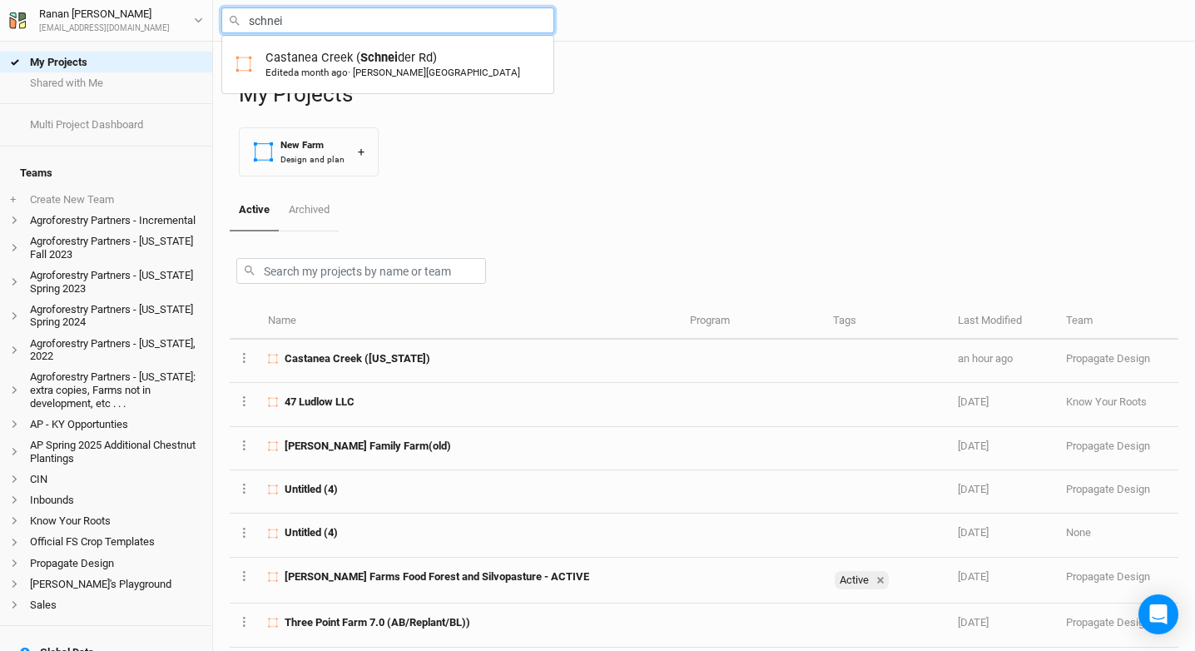
type input "Castanea Creek (Schneider Rd)"
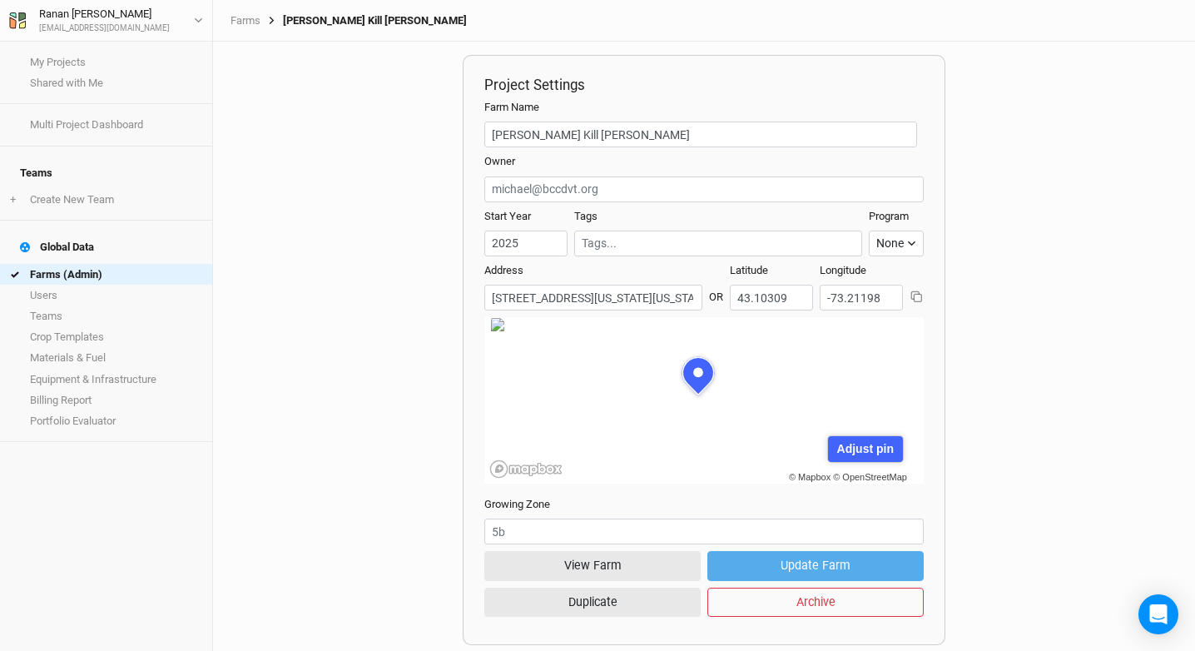
scroll to position [83, 214]
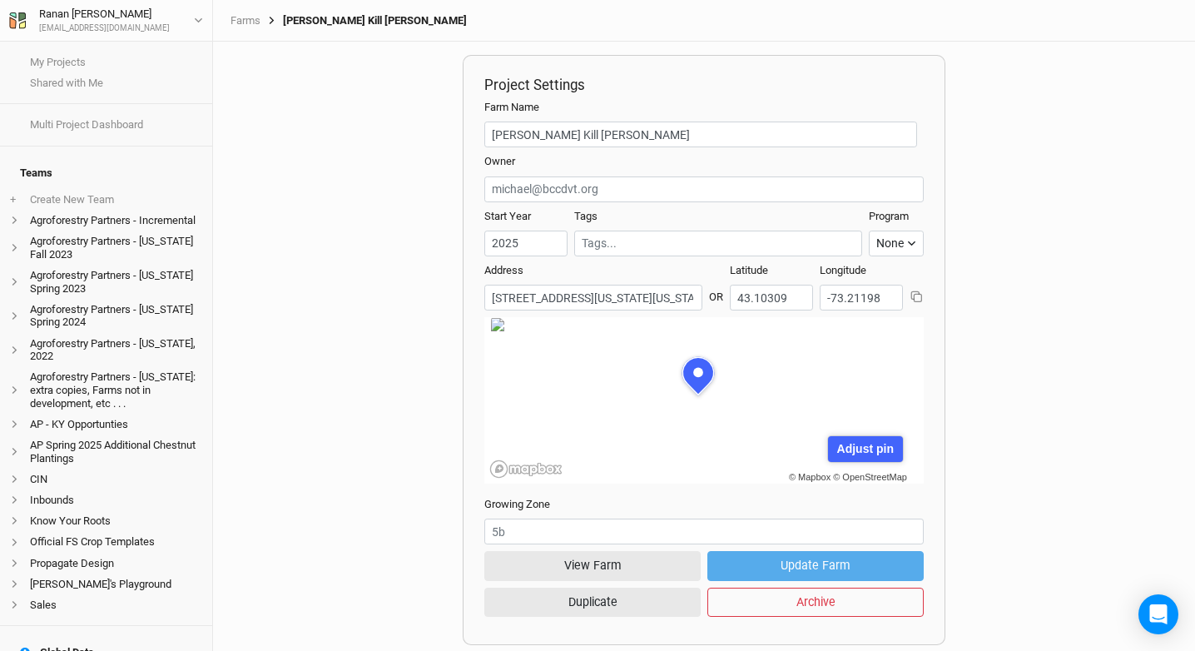
drag, startPoint x: 302, startPoint y: 77, endPoint x: 323, endPoint y: 75, distance: 20.9
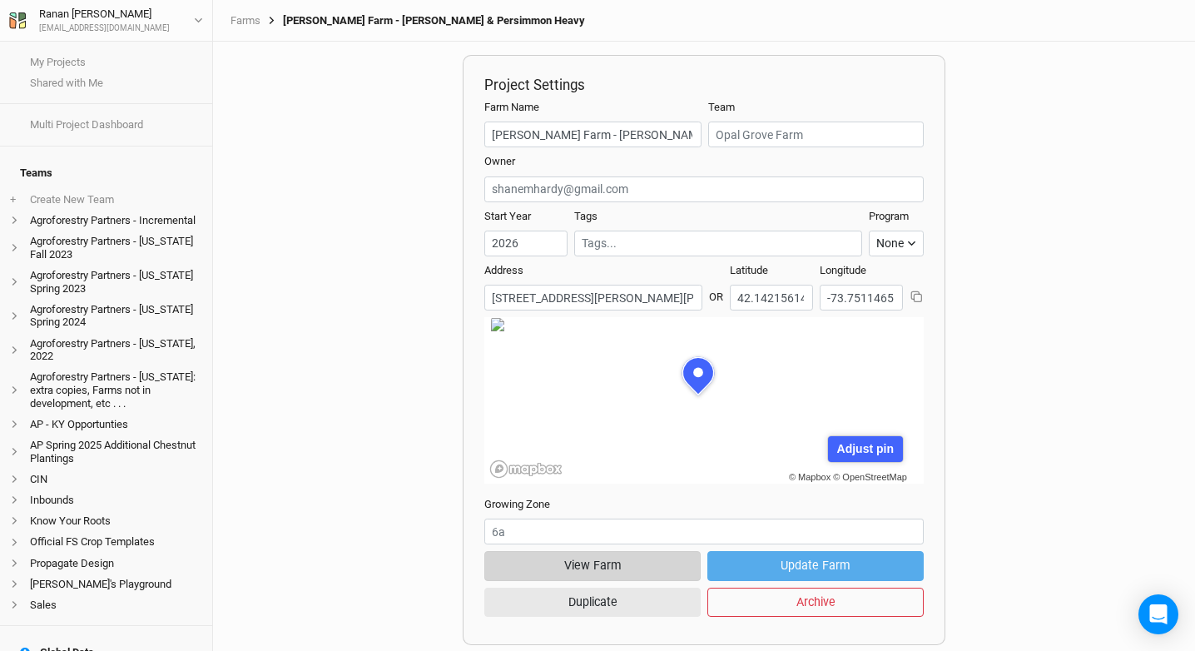
click at [642, 556] on button "View Farm" at bounding box center [592, 565] width 216 height 29
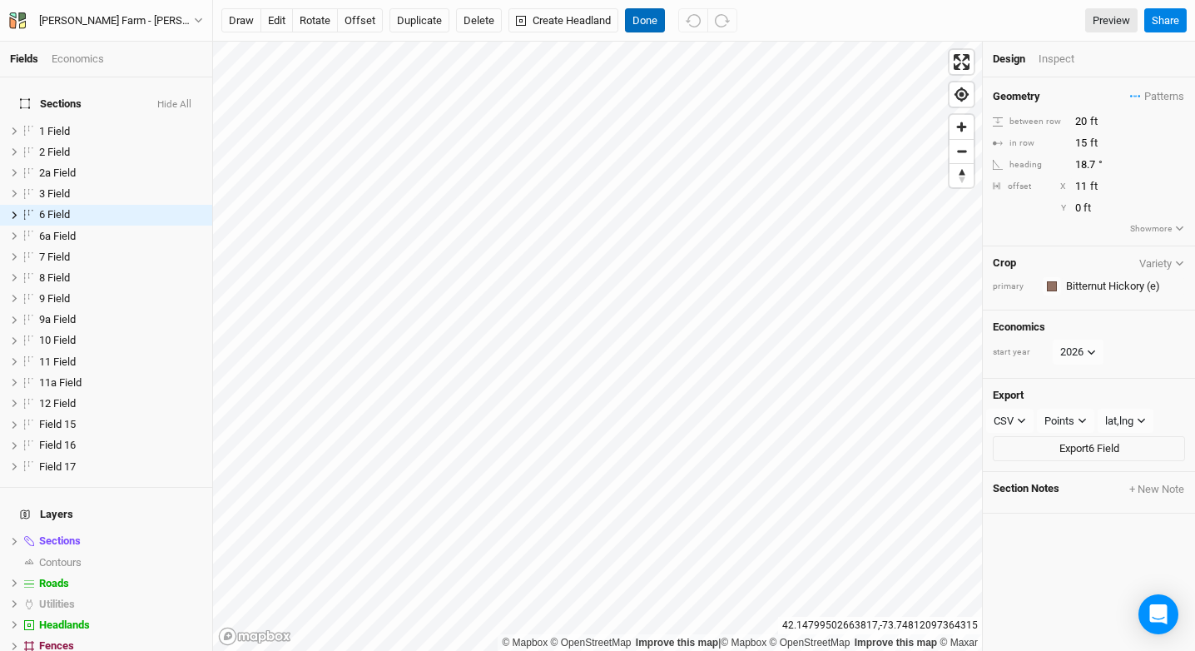
click at [650, 20] on button "Done" at bounding box center [645, 20] width 40 height 25
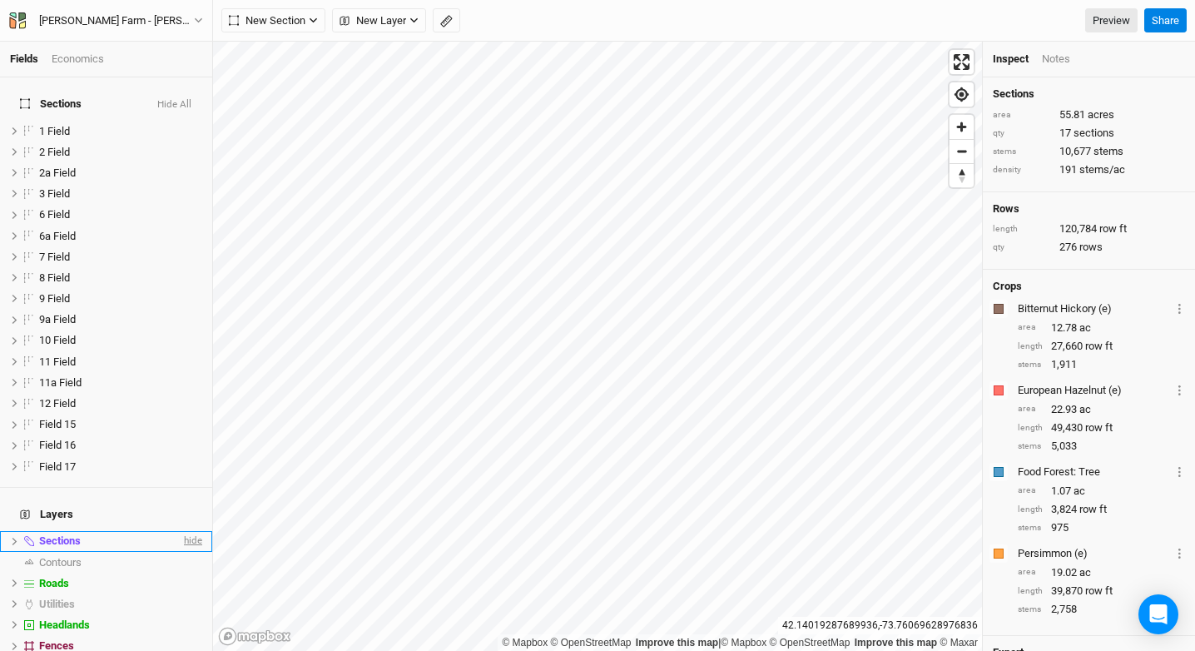
click at [181, 531] on span "hide" at bounding box center [192, 541] width 22 height 21
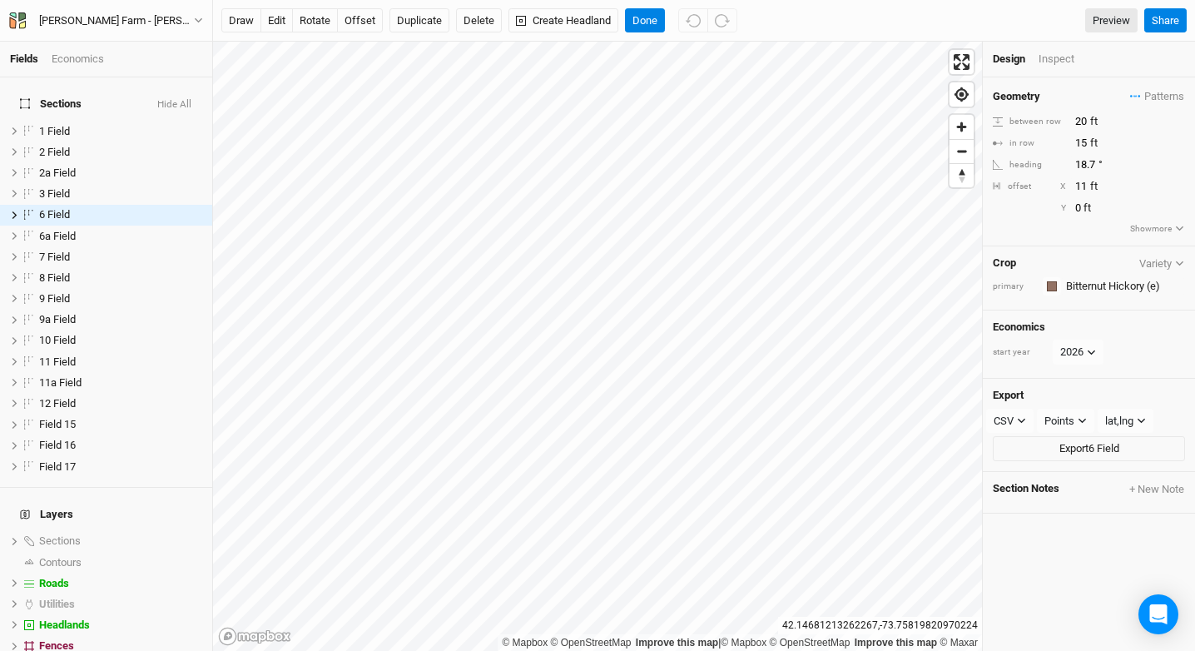
click at [91, 64] on div "Economics" at bounding box center [78, 59] width 52 height 15
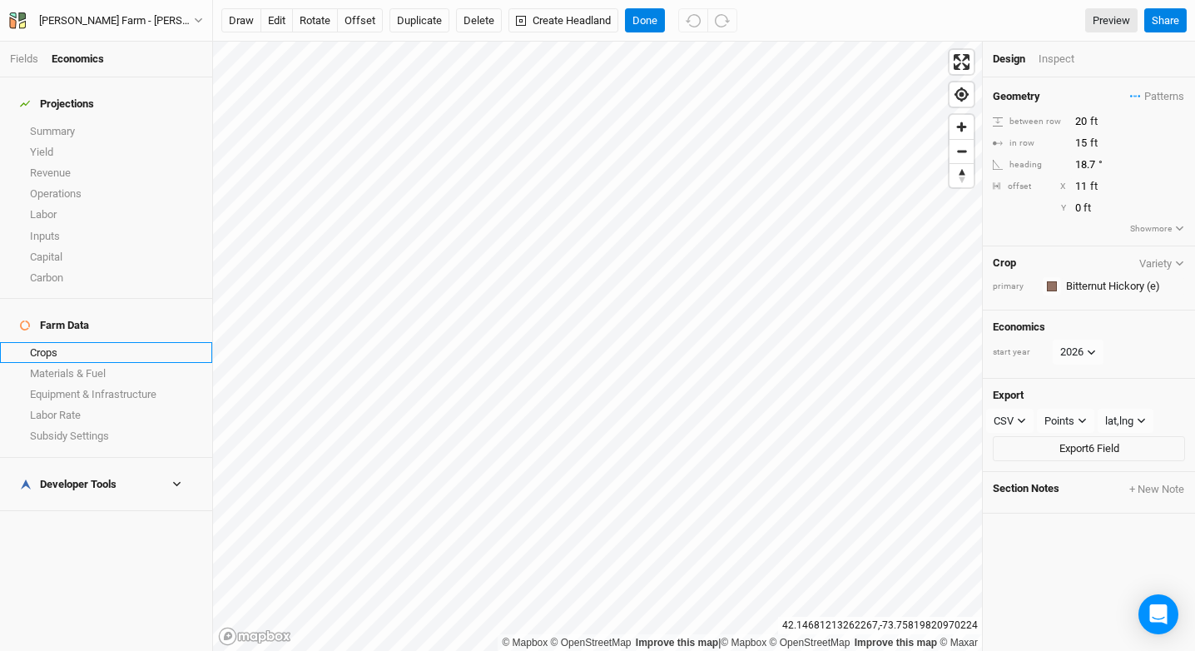
click at [108, 342] on link "Crops" at bounding box center [106, 352] width 212 height 21
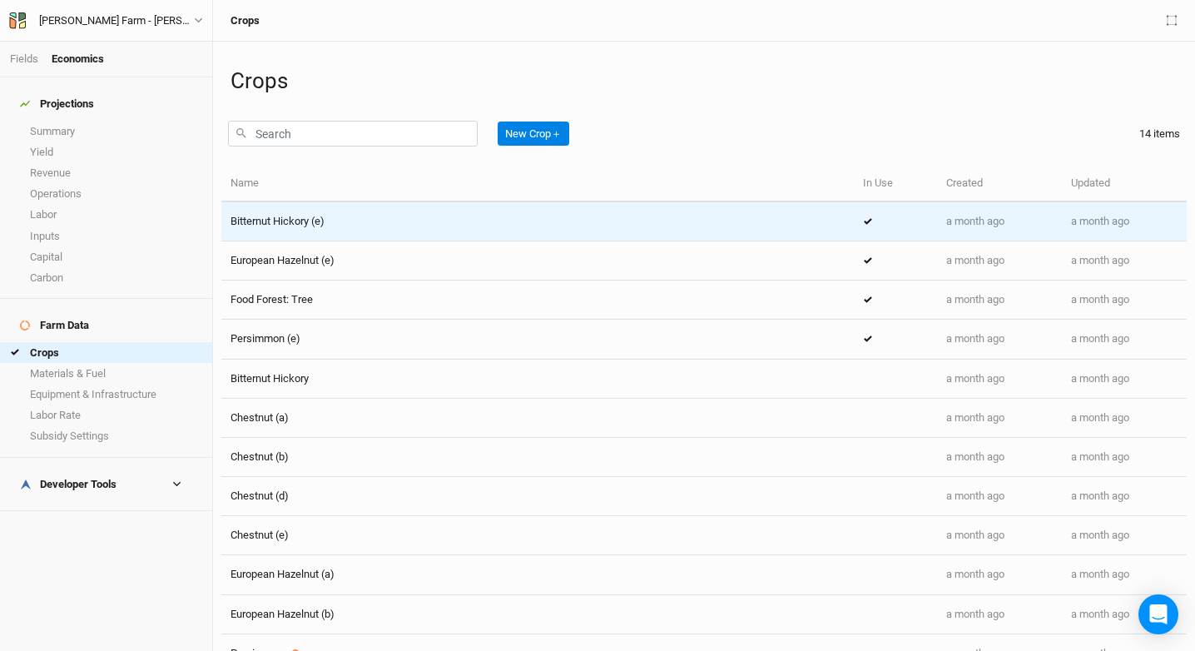
click at [386, 221] on div "Bitternut Hickory (e)" at bounding box center [537, 221] width 614 height 15
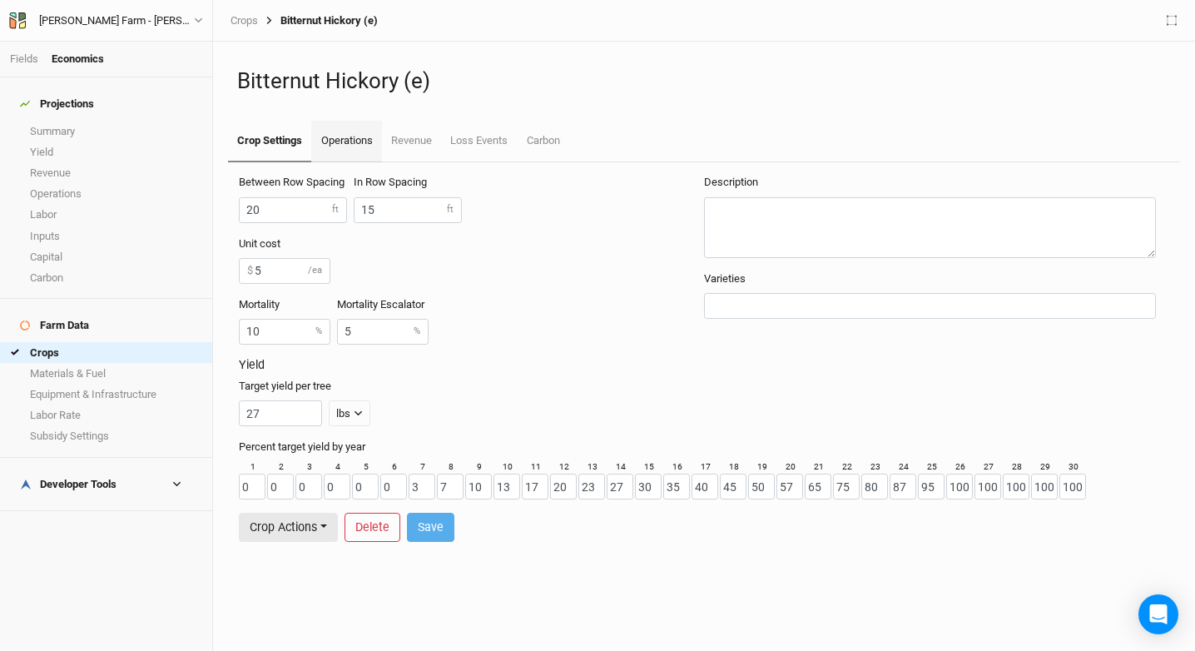
click at [363, 153] on link "Operations" at bounding box center [346, 142] width 70 height 42
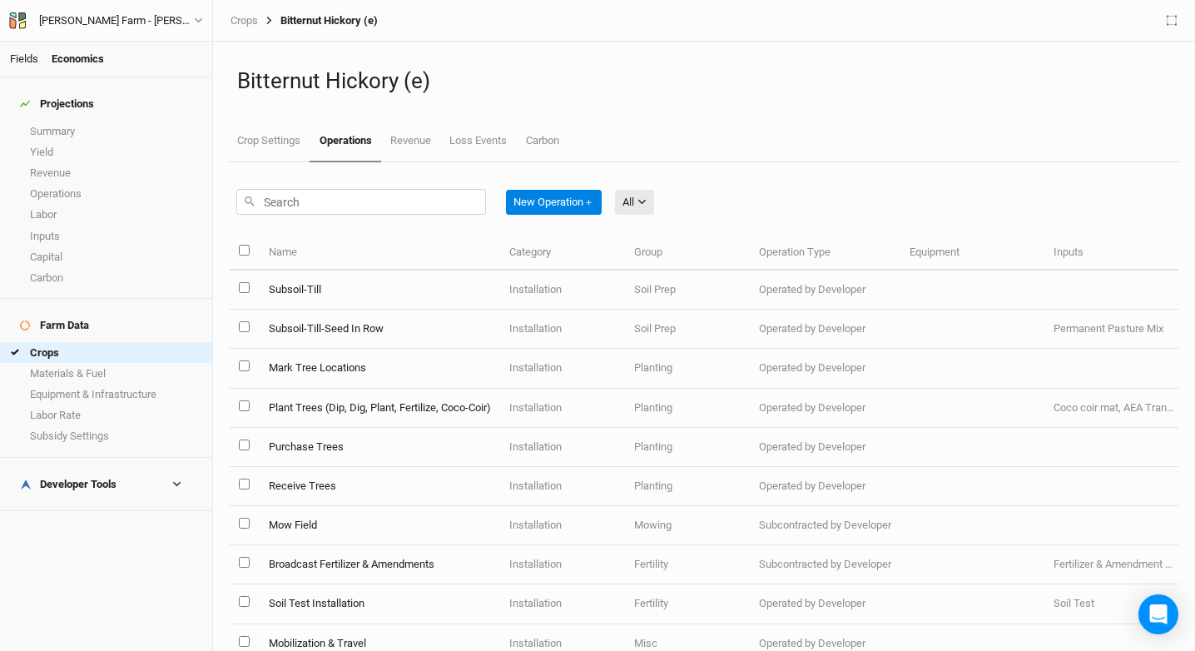
click at [16, 57] on link "Fields" at bounding box center [24, 58] width 28 height 12
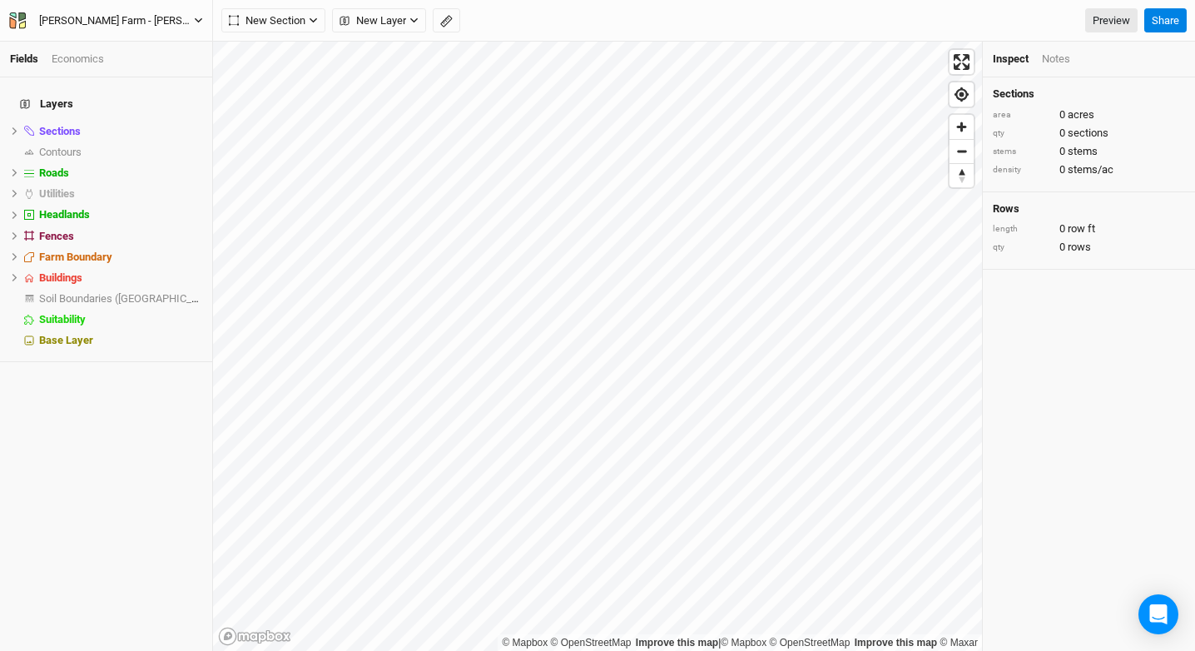
click at [84, 22] on div "Opal Grove Farm - Hazel & Persimmon Heavy" at bounding box center [116, 20] width 155 height 17
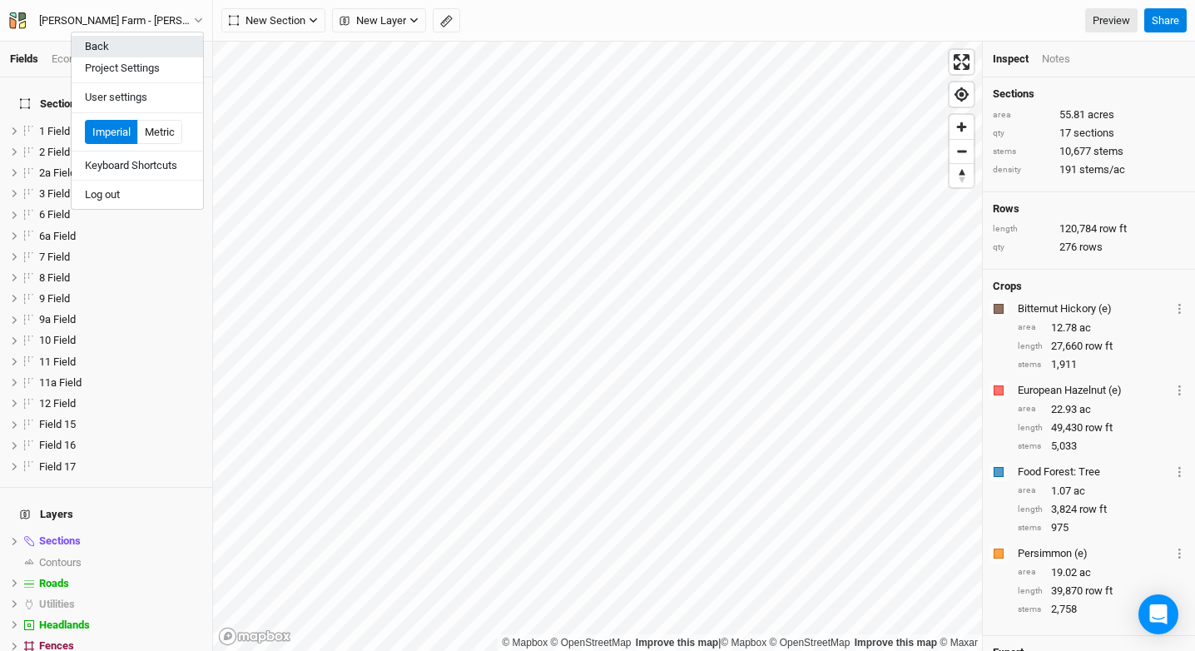
click at [128, 49] on button "Back" at bounding box center [137, 47] width 131 height 22
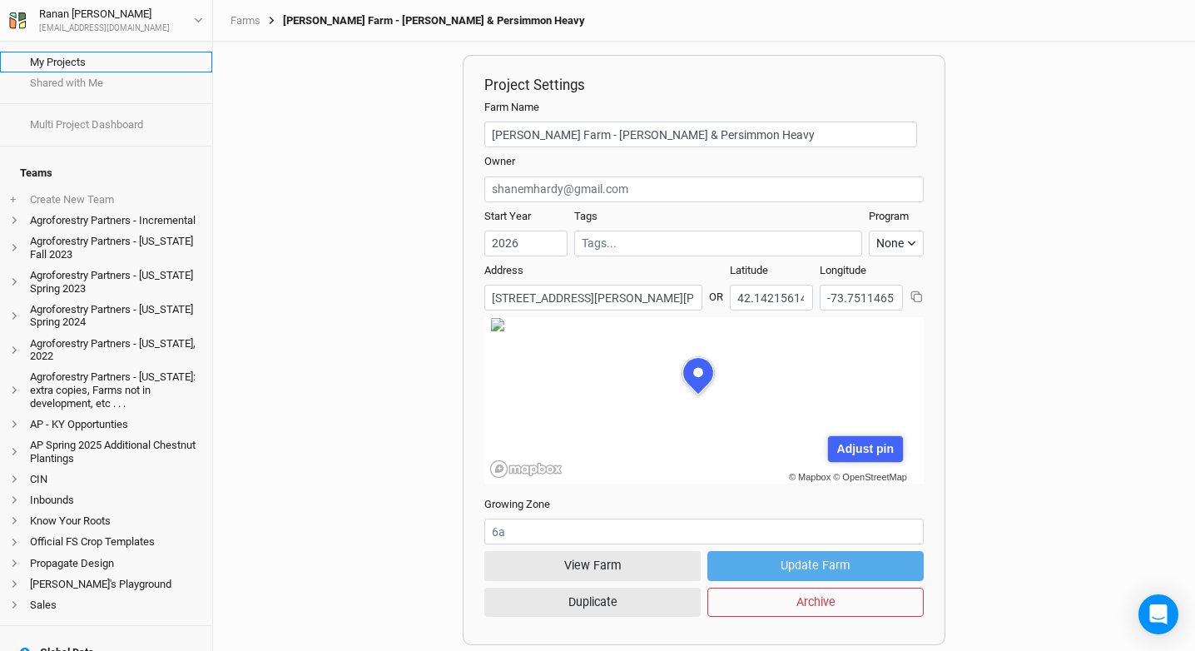
scroll to position [83, 214]
click at [75, 22] on div "[EMAIL_ADDRESS][DOMAIN_NAME]" at bounding box center [104, 28] width 131 height 12
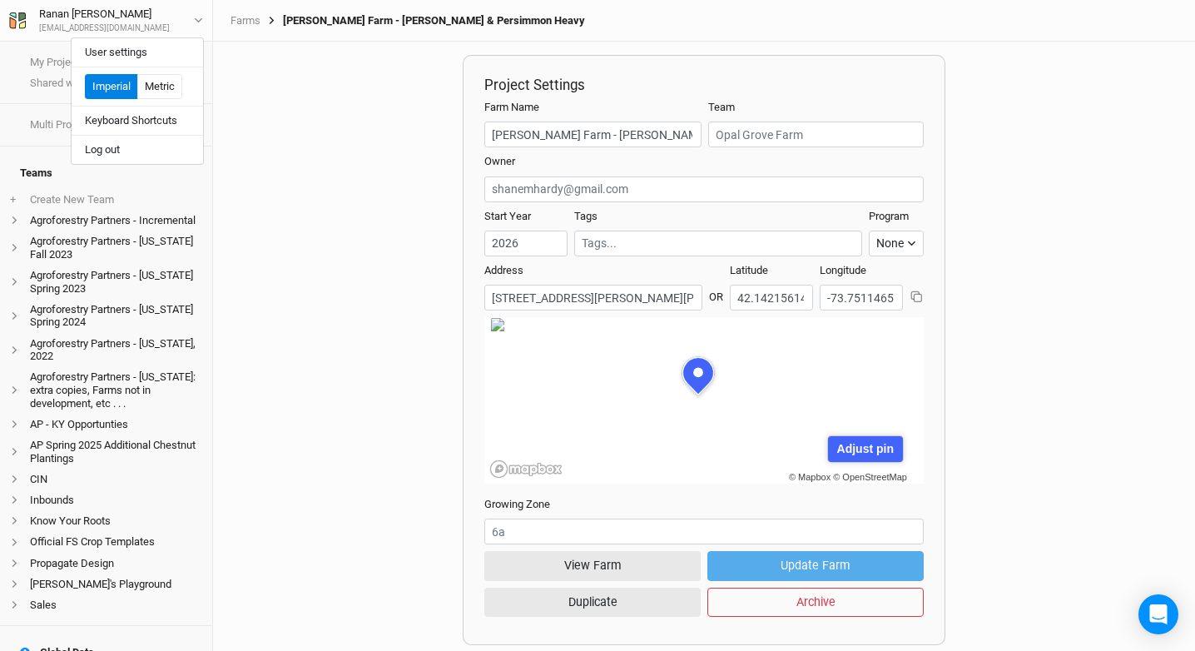
click at [266, 104] on div "Project Settings Farm Name Opal Grove Farm - Hazel & Persimmon Heavy Team Owner…" at bounding box center [704, 346] width 982 height 609
click at [248, 16] on link "Farms" at bounding box center [245, 20] width 30 height 13
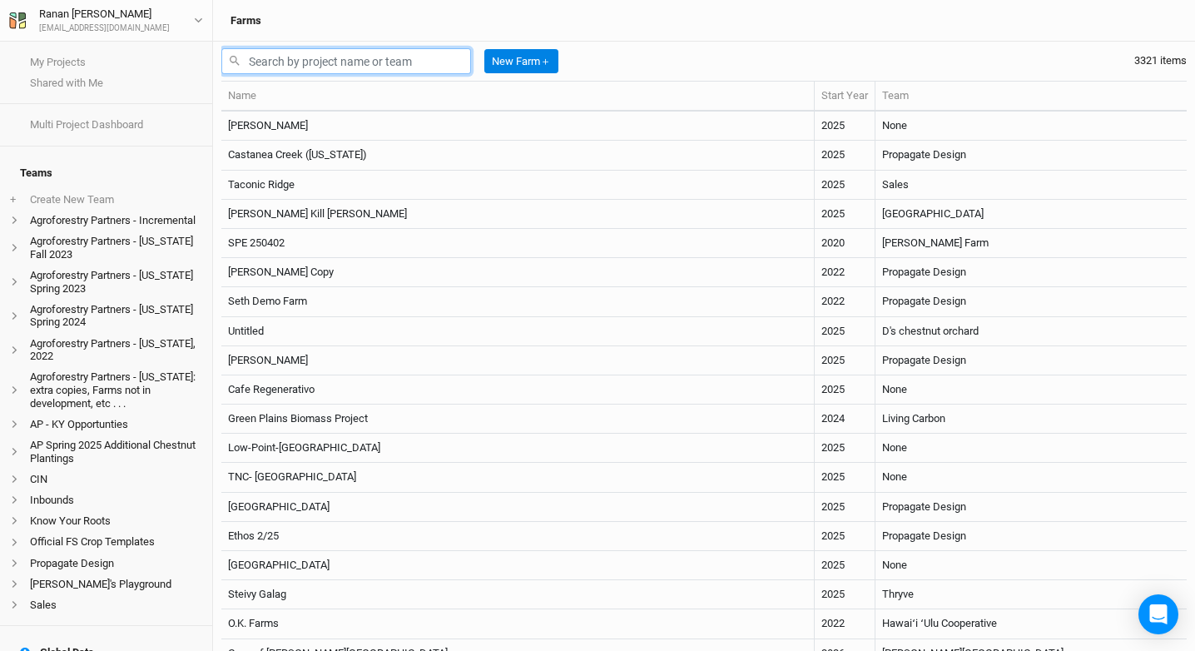
click at [274, 55] on input "text" at bounding box center [346, 61] width 250 height 26
click at [92, 47] on div "My Projects Shared with Me" at bounding box center [106, 73] width 212 height 62
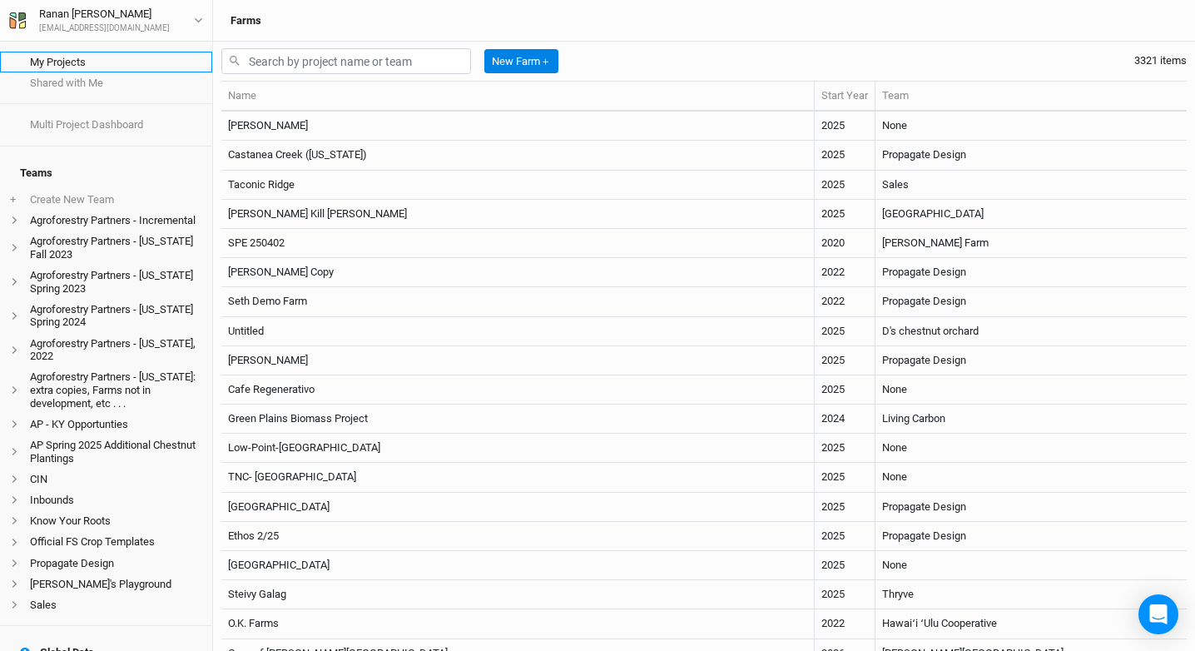
click at [94, 54] on link "My Projects" at bounding box center [106, 62] width 212 height 21
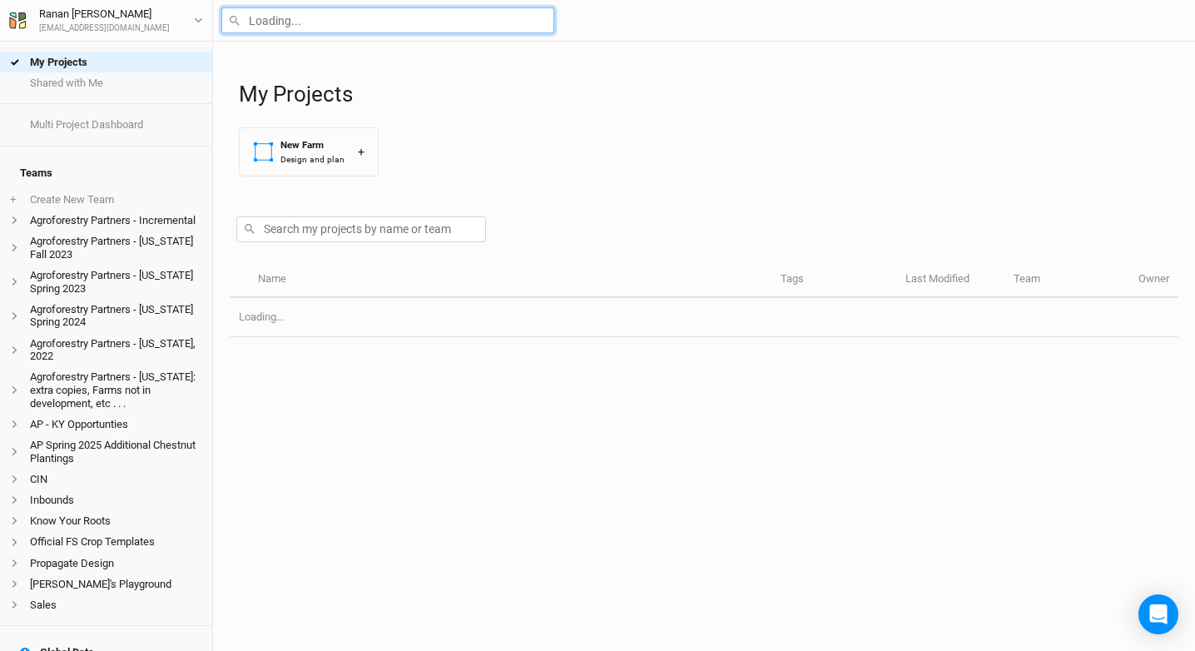
click at [334, 27] on input "text" at bounding box center [387, 20] width 333 height 26
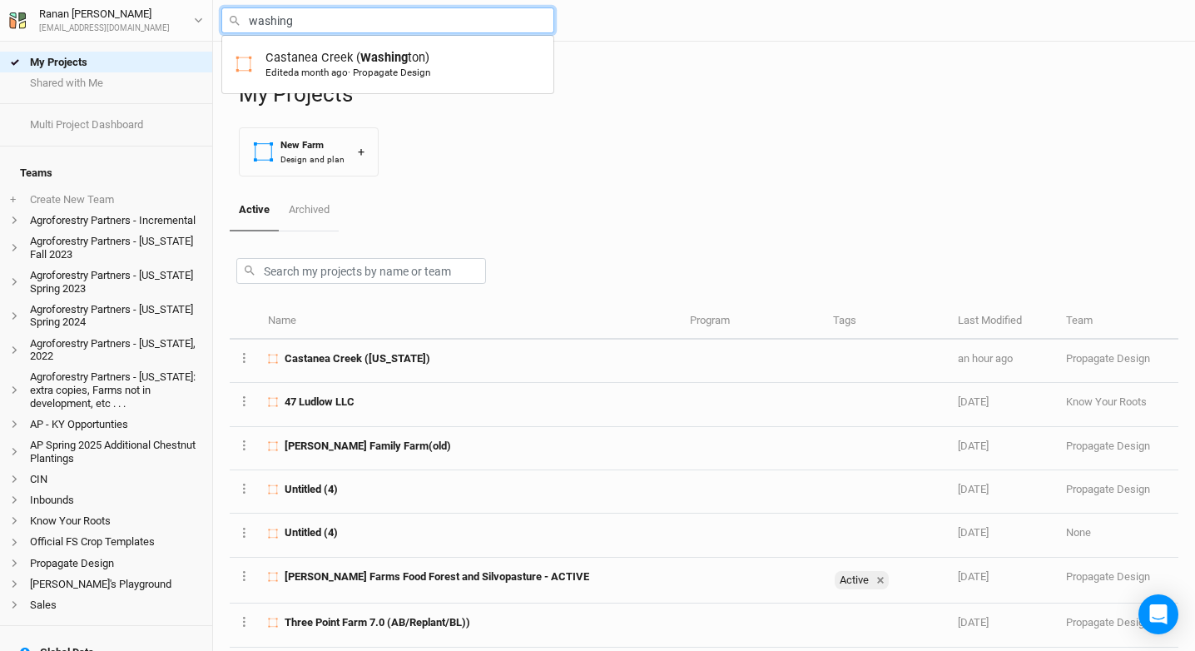
click at [334, 27] on input "washing" at bounding box center [387, 20] width 333 height 26
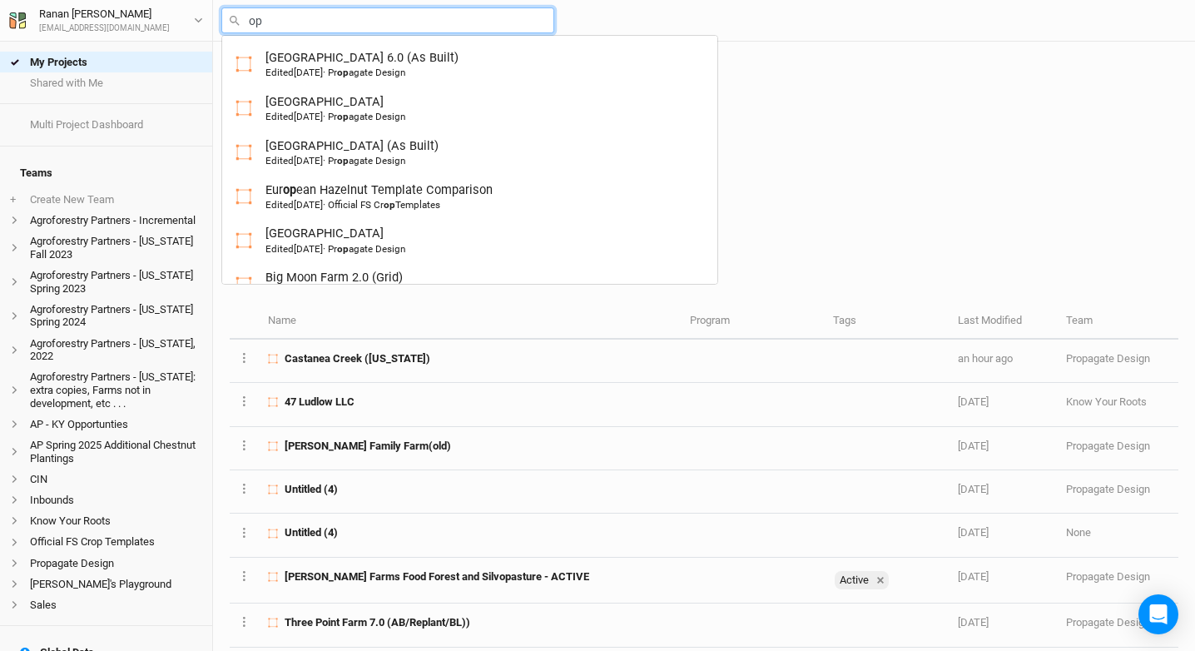
type input "o"
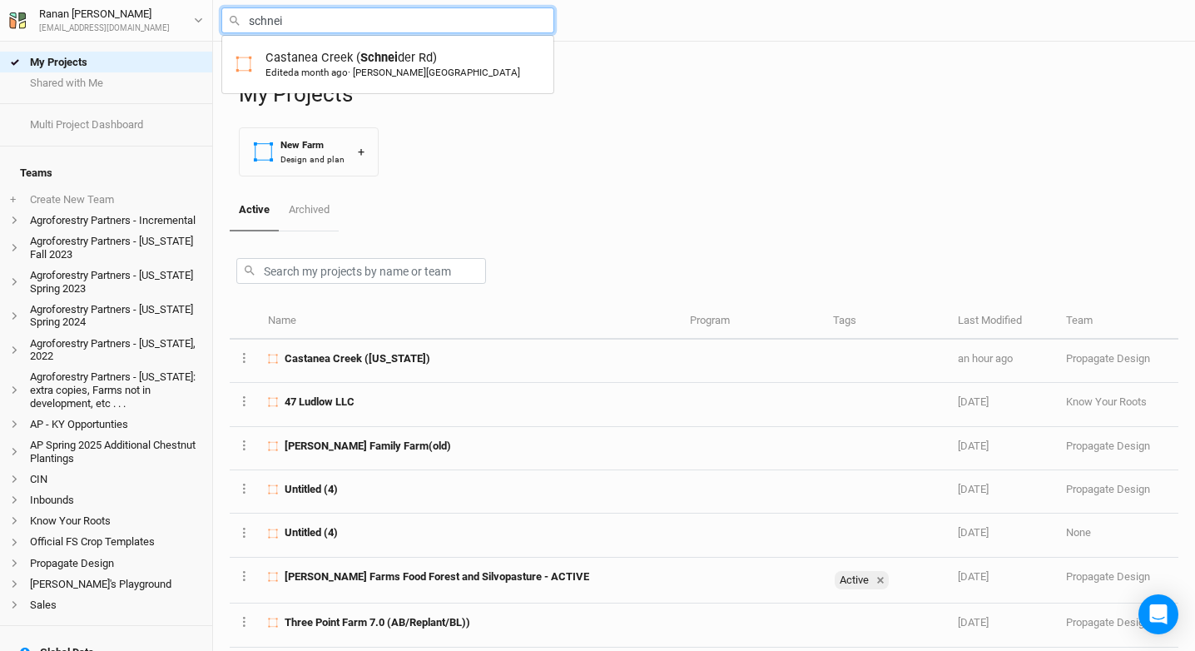
type input "Castanea Creek (Schneider Rd)"
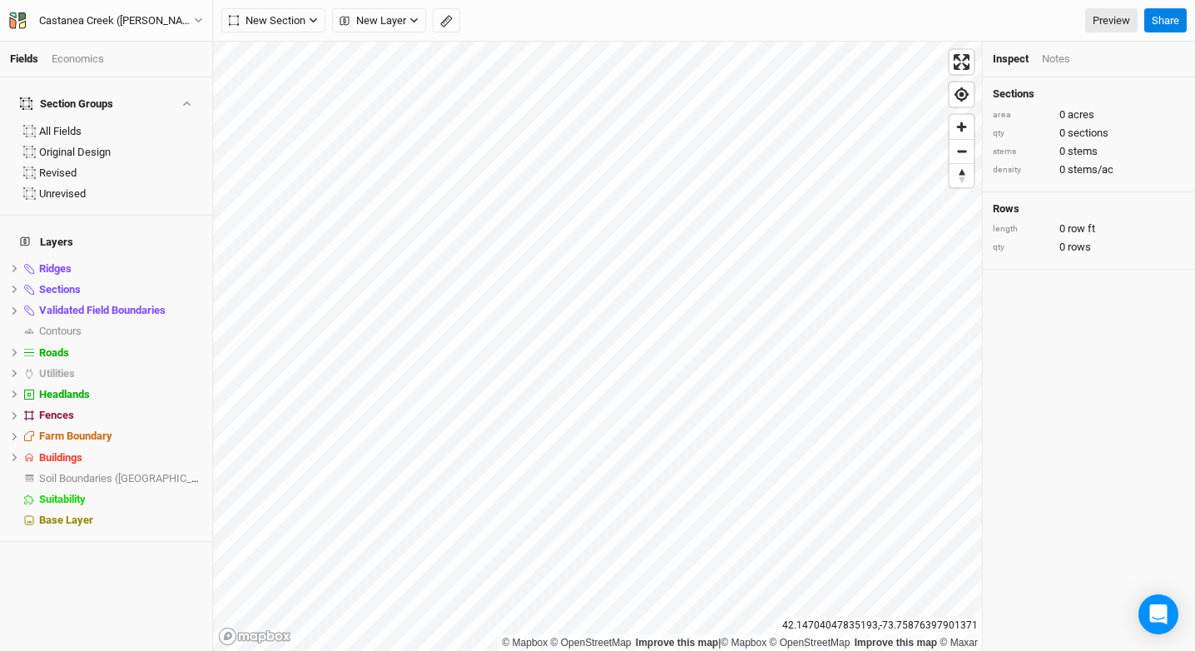
click at [145, 36] on div "Castanea Creek (Schneider Rd) Back Project Settings User settings Imperial Metr…" at bounding box center [106, 21] width 213 height 42
click at [148, 29] on button "Castanea Creek (Schneider Rd)" at bounding box center [106, 21] width 196 height 18
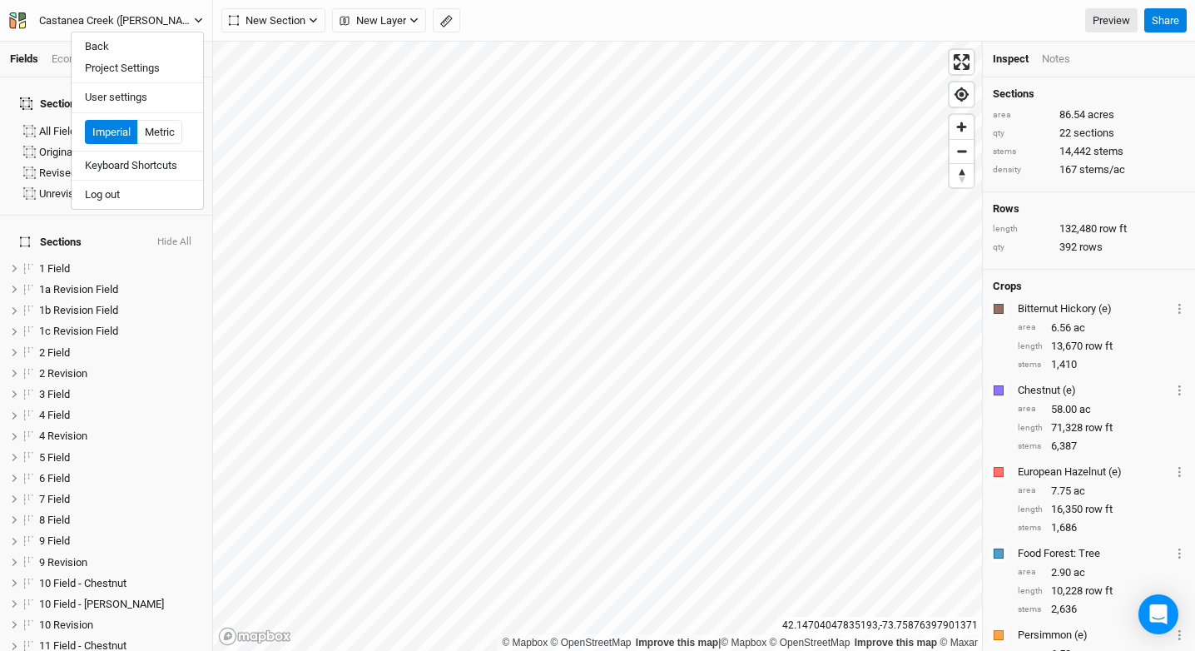
click at [150, 28] on div "Castanea Creek (Schneider Rd)" at bounding box center [116, 20] width 155 height 17
click at [92, 67] on div "Fields Economics" at bounding box center [106, 60] width 212 height 36
click at [96, 60] on div "Economics" at bounding box center [78, 59] width 52 height 15
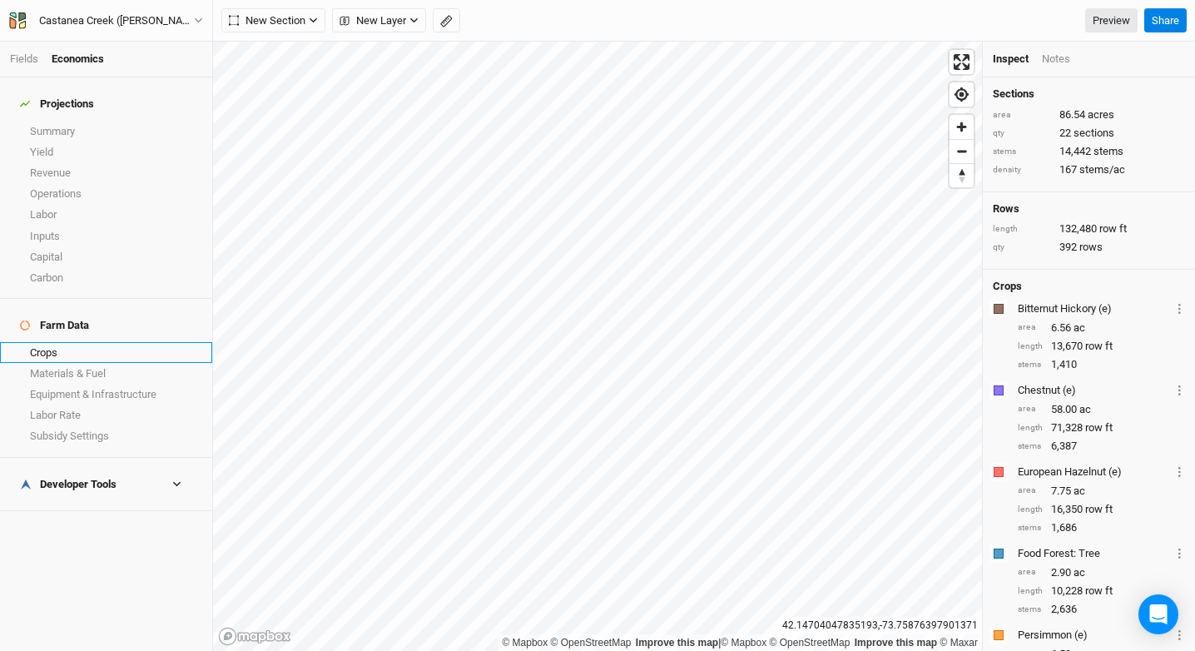
click at [84, 342] on link "Crops" at bounding box center [106, 352] width 212 height 21
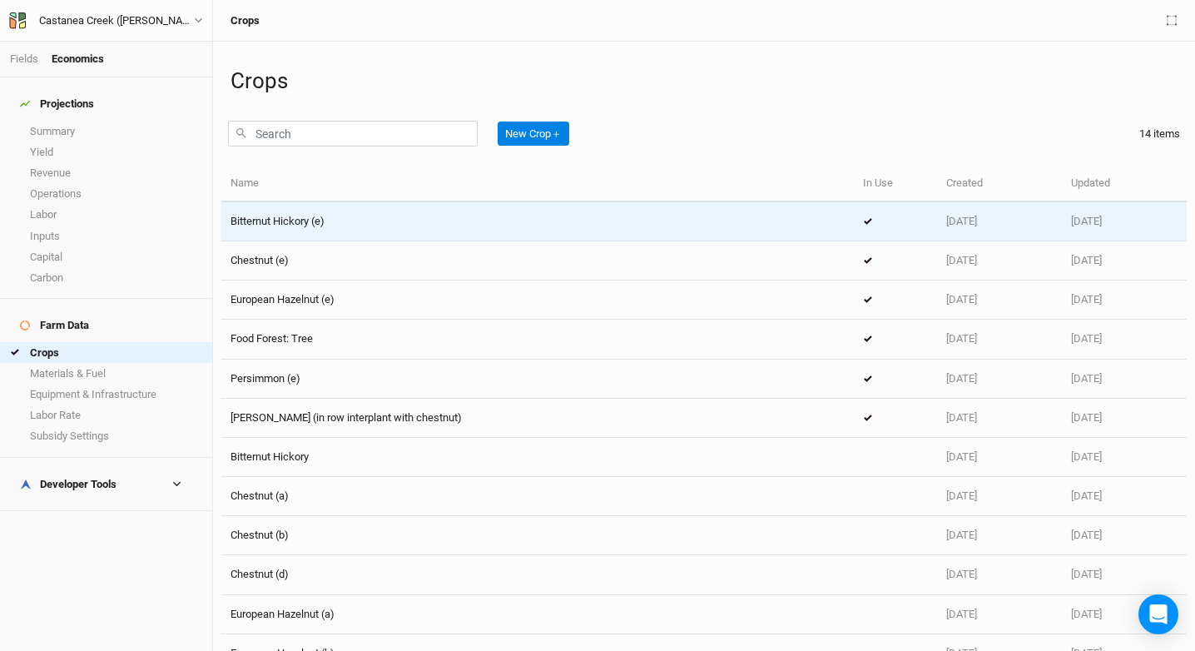
click at [400, 216] on div "Bitternut Hickory (e)" at bounding box center [537, 221] width 614 height 15
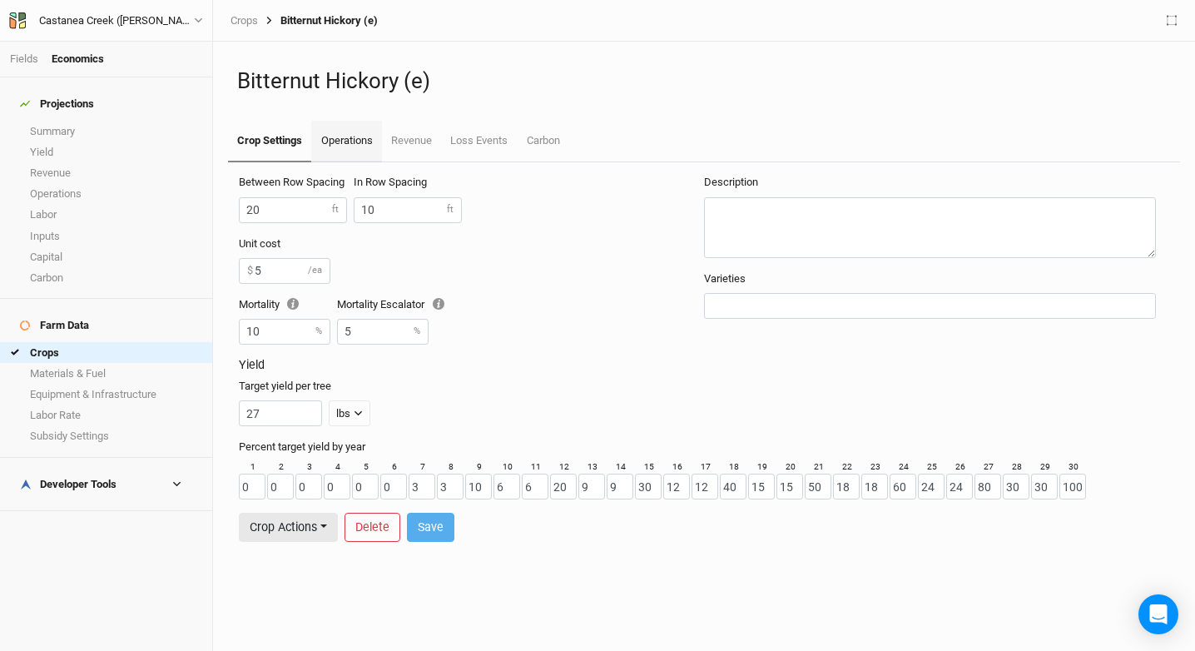
click at [342, 152] on link "Operations" at bounding box center [346, 142] width 70 height 42
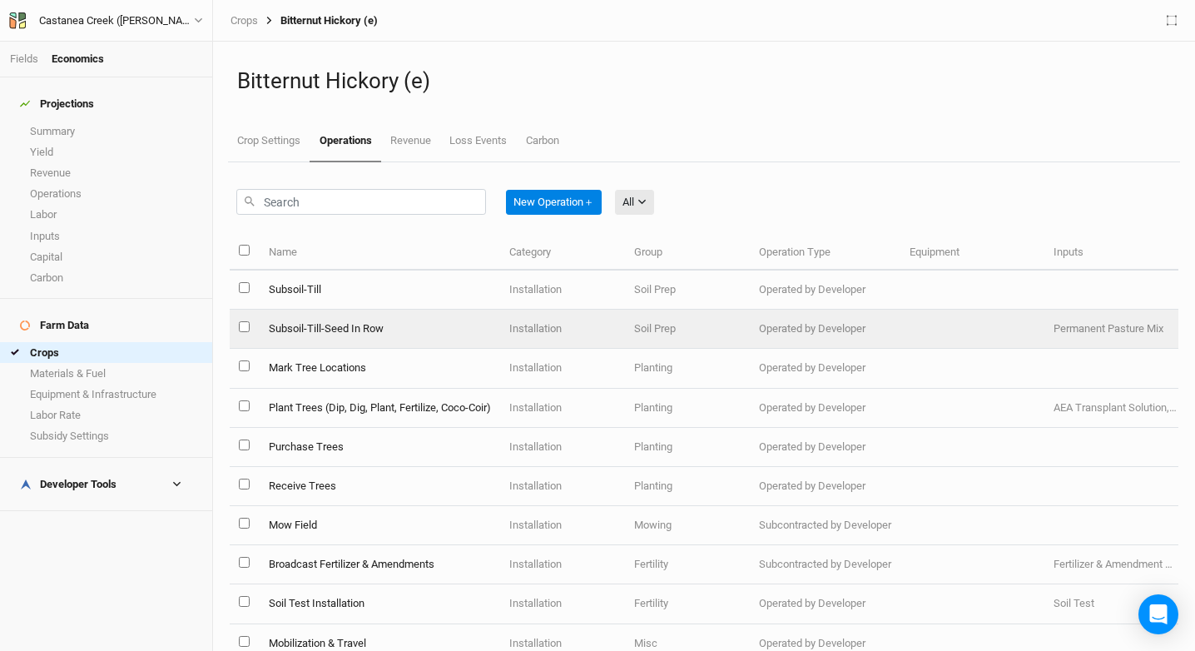
click at [389, 325] on td "Subsoil-Till-Seed In Row" at bounding box center [379, 328] width 240 height 39
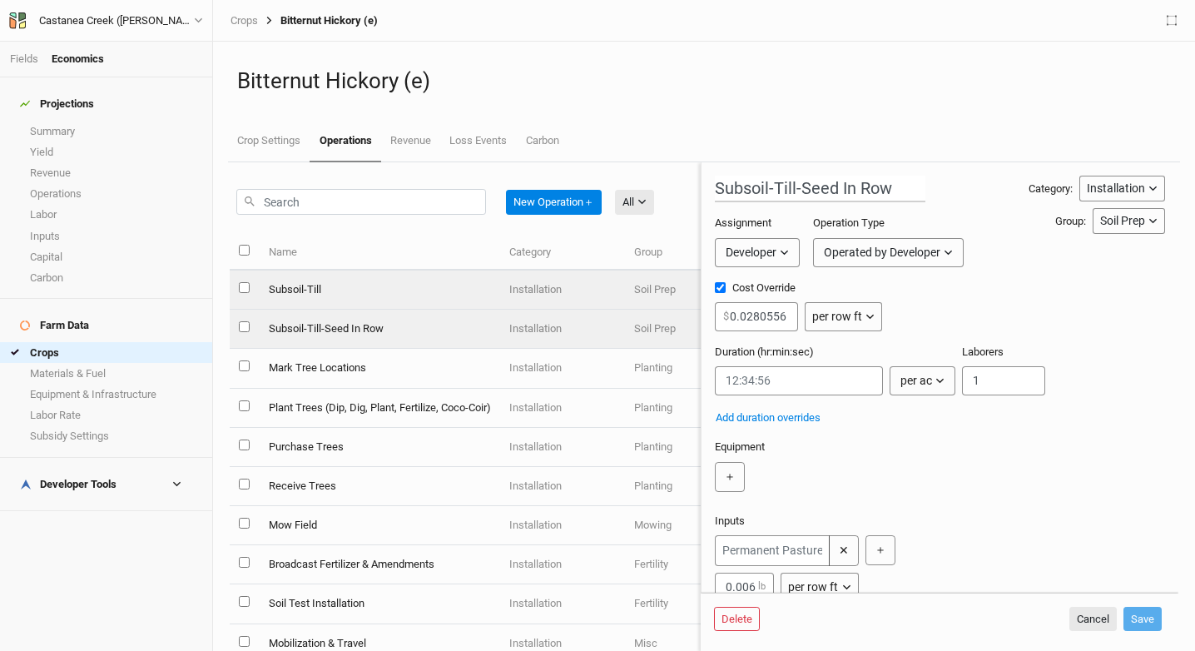
click at [408, 292] on td "Subsoil-Till" at bounding box center [379, 289] width 240 height 39
type input "Subsoil-Till"
type input "0:00:00.682"
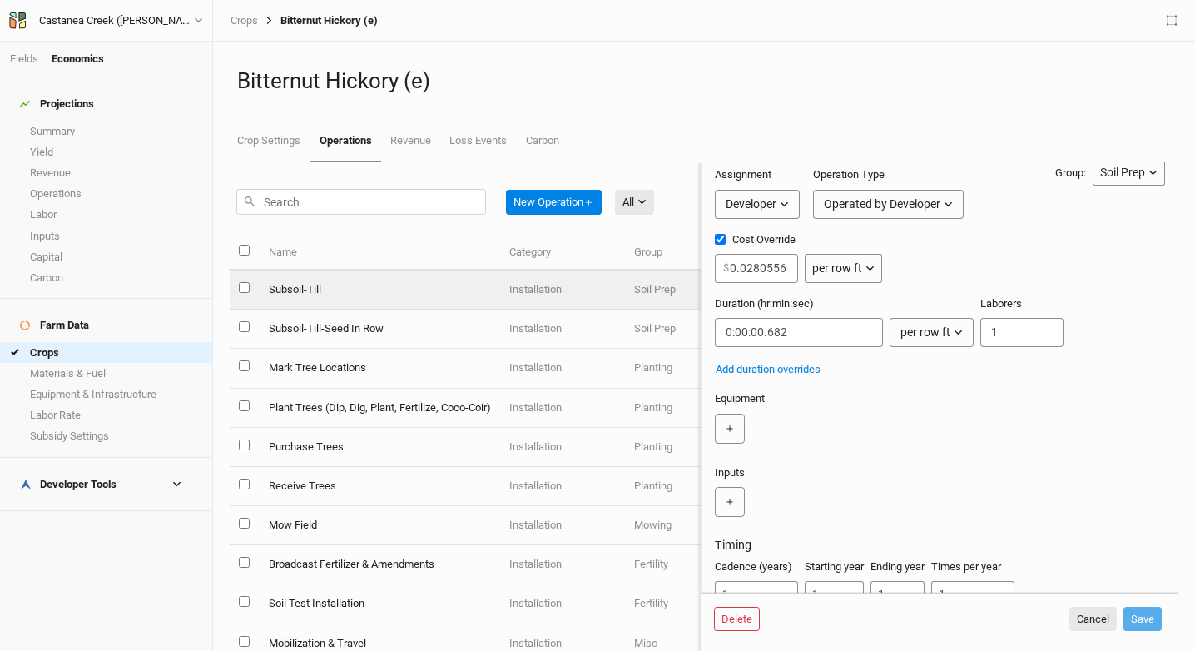
scroll to position [131, 0]
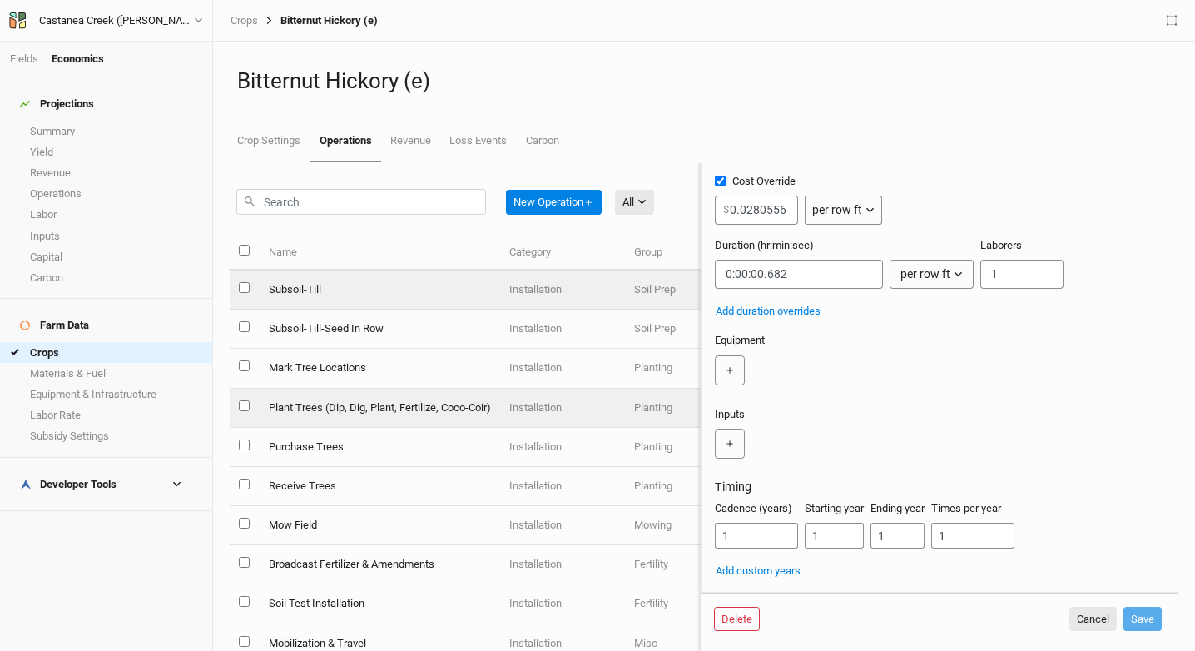
click at [438, 394] on td "Plant Trees (Dip, Dig, Plant, Fertilize, Coco-Coir)" at bounding box center [379, 408] width 240 height 39
type input "Plant Trees (Dip, Dig, Plant, Fertilize, Coco-Coir)"
type input "9"
type input "0:06:13"
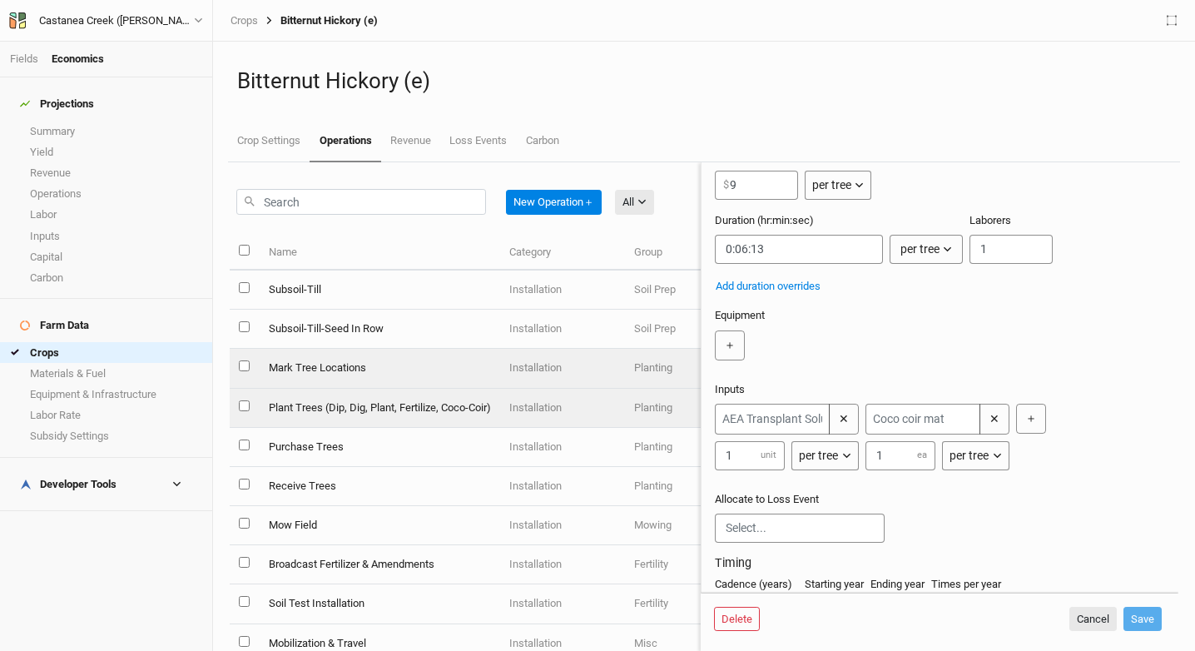
click at [439, 369] on td "Mark Tree Locations" at bounding box center [379, 368] width 240 height 39
type input "Mark Tree Locations"
type input "0.50"
type input "0:00:02.728"
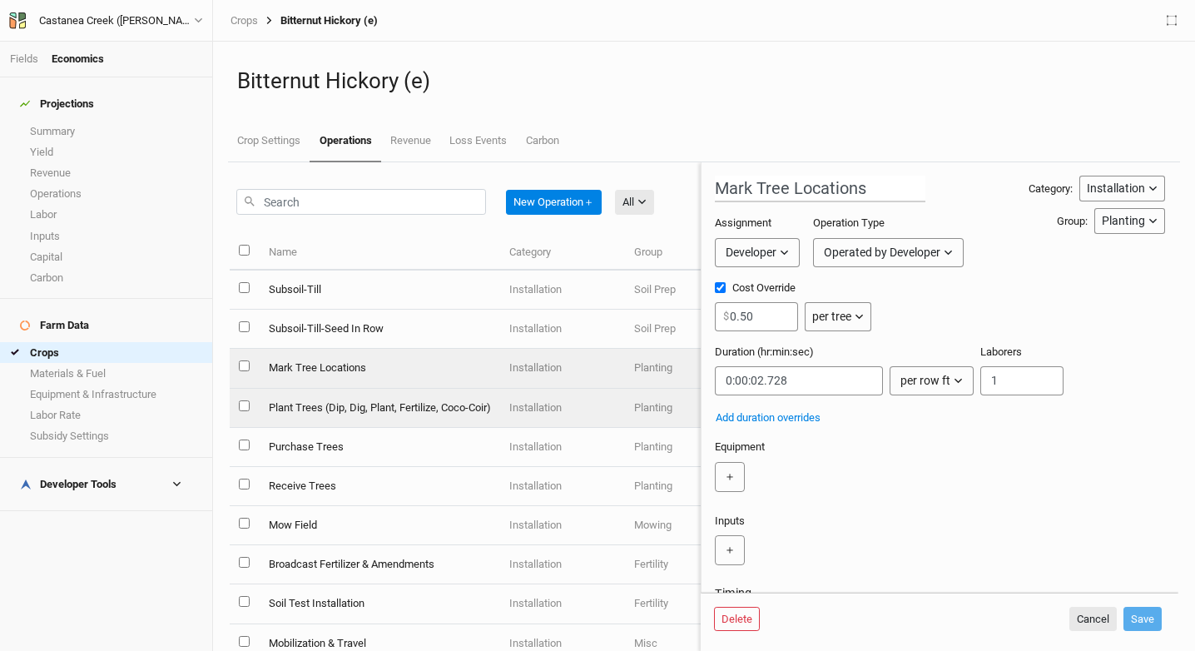
click at [414, 416] on td "Plant Trees (Dip, Dig, Plant, Fertilize, Coco-Coir)" at bounding box center [379, 408] width 240 height 39
type input "Plant Trees (Dip, Dig, Plant, Fertilize, Coco-Coir)"
type input "9"
type input "0:06:13"
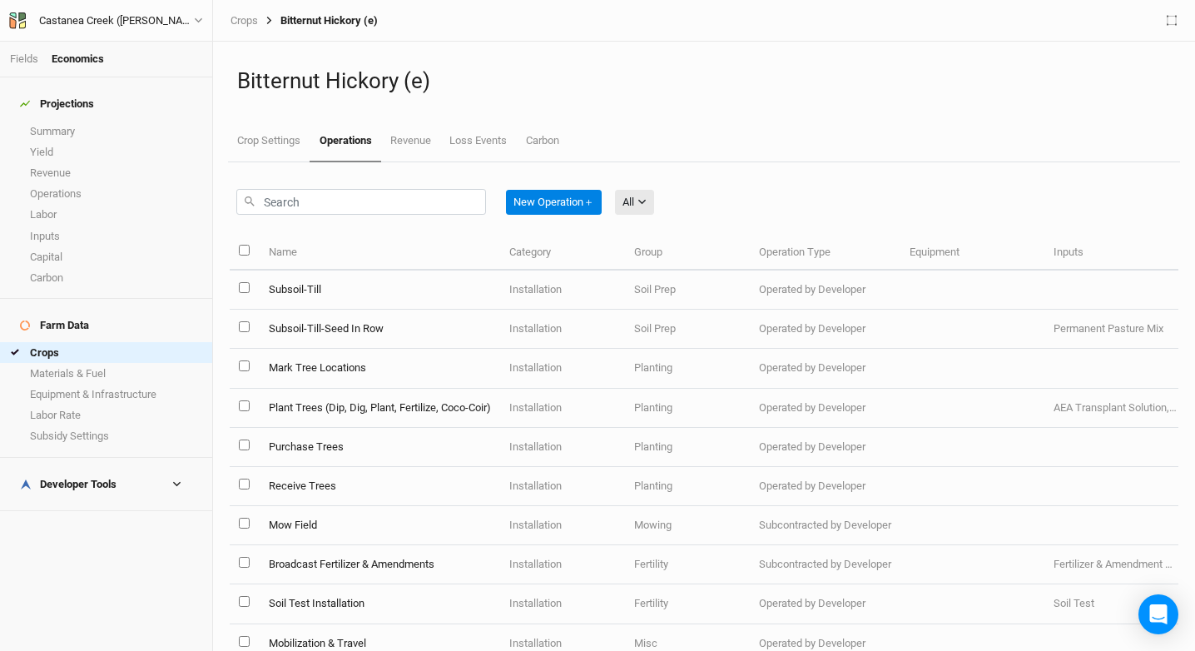
click at [29, 67] on div "Fields Economics" at bounding box center [106, 60] width 212 height 36
click at [23, 57] on link "Fields" at bounding box center [24, 58] width 28 height 12
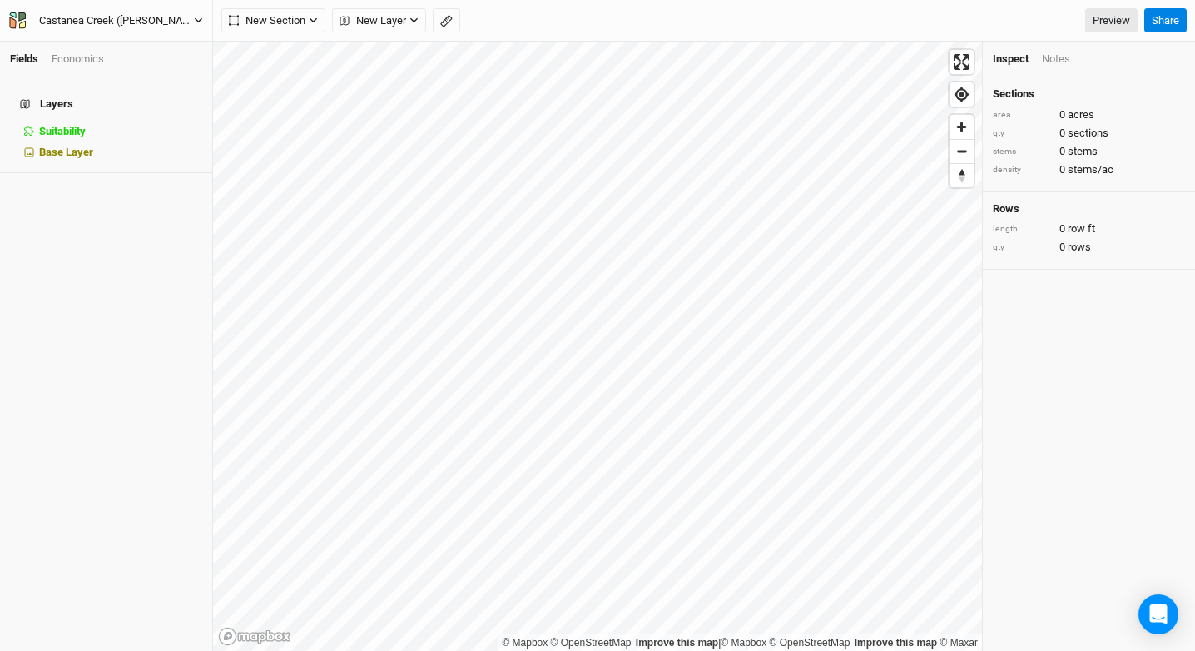
click at [118, 27] on div "Castanea Creek (Schneider Rd)" at bounding box center [116, 20] width 155 height 17
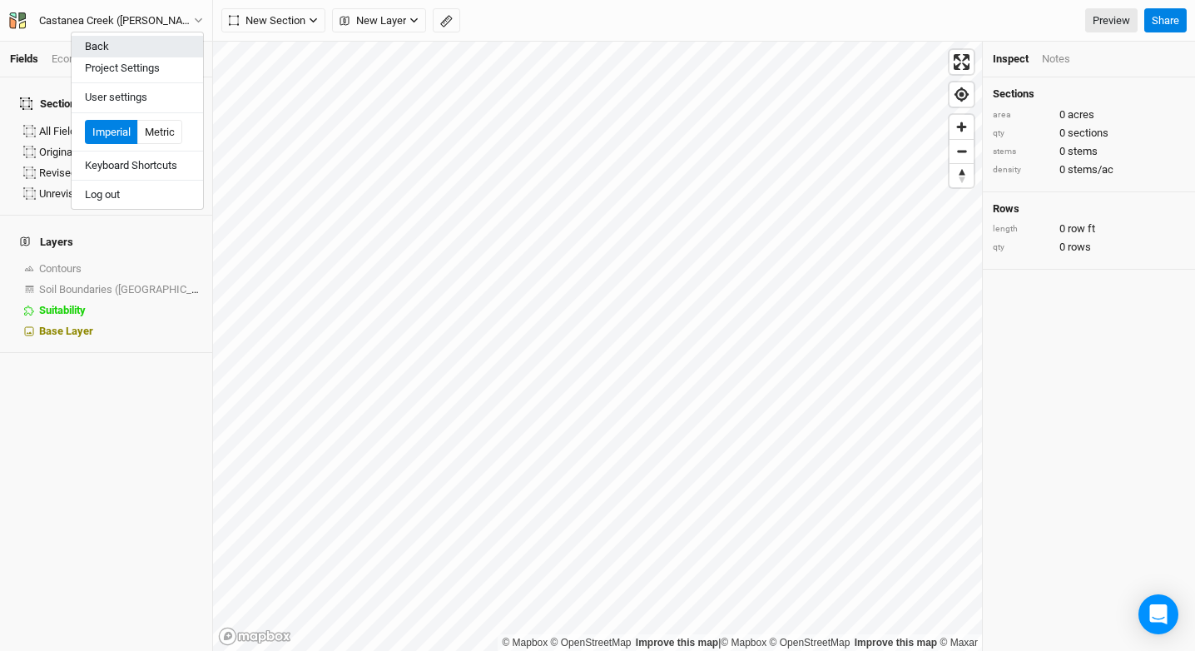
click at [137, 55] on button "Back" at bounding box center [137, 47] width 131 height 22
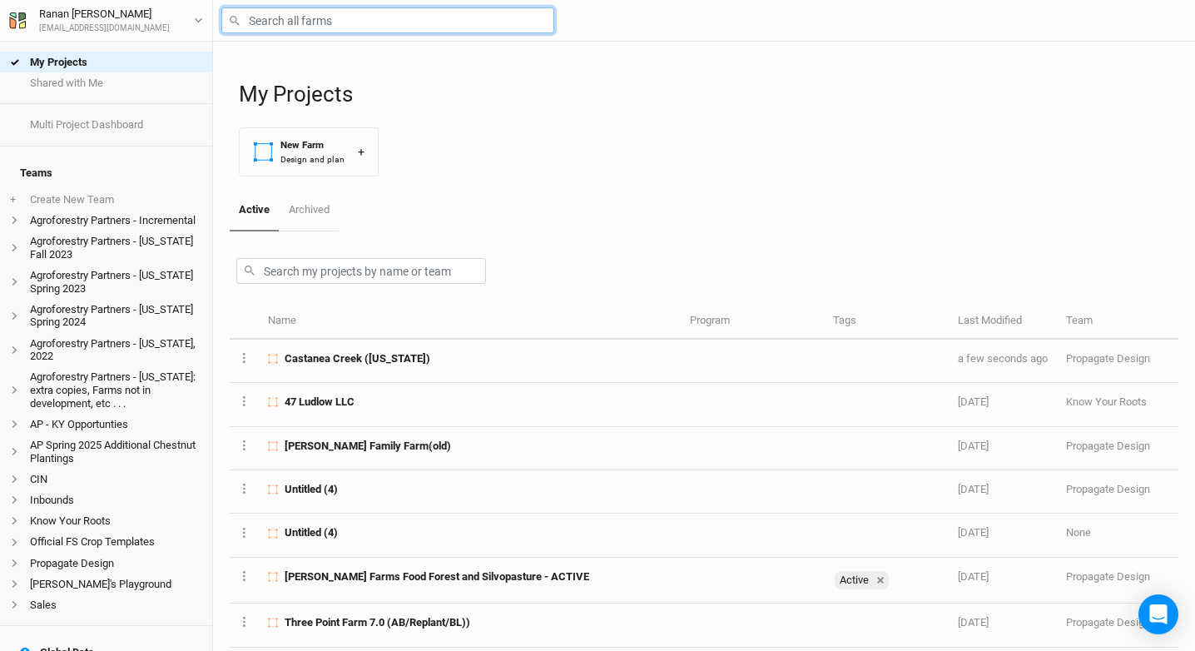
click at [281, 19] on input "text" at bounding box center [387, 20] width 333 height 26
type input "Castanea Creek (Schneider Rd)"
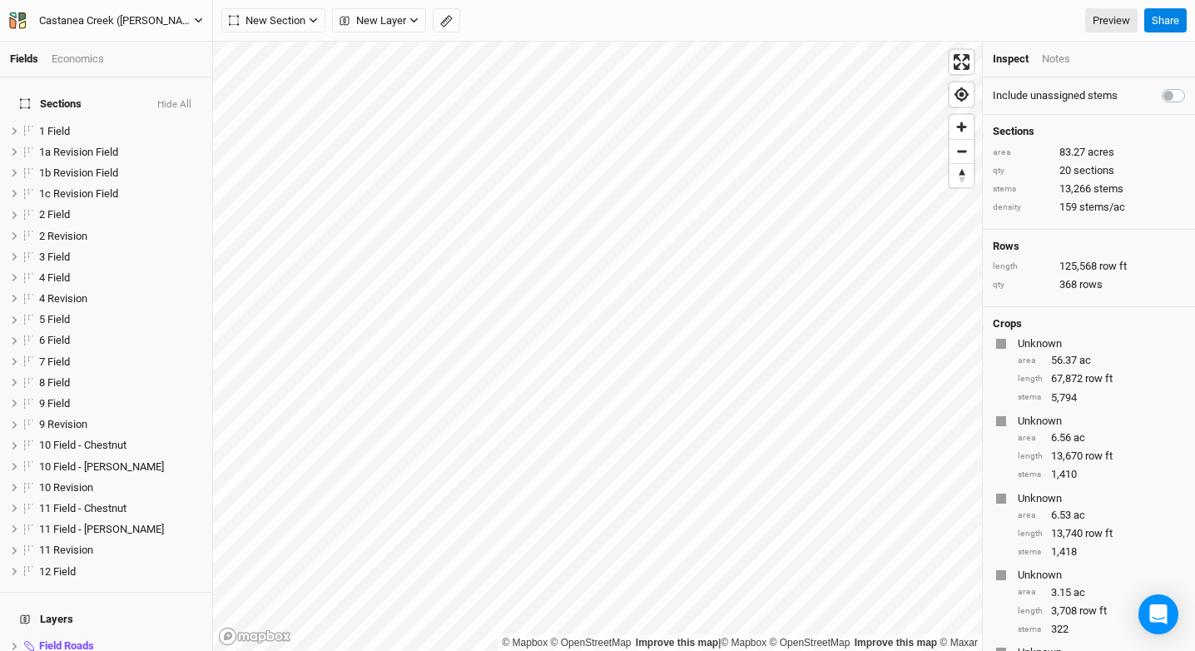
click at [120, 18] on div "Castanea Creek (Schneider Rd)" at bounding box center [116, 20] width 155 height 17
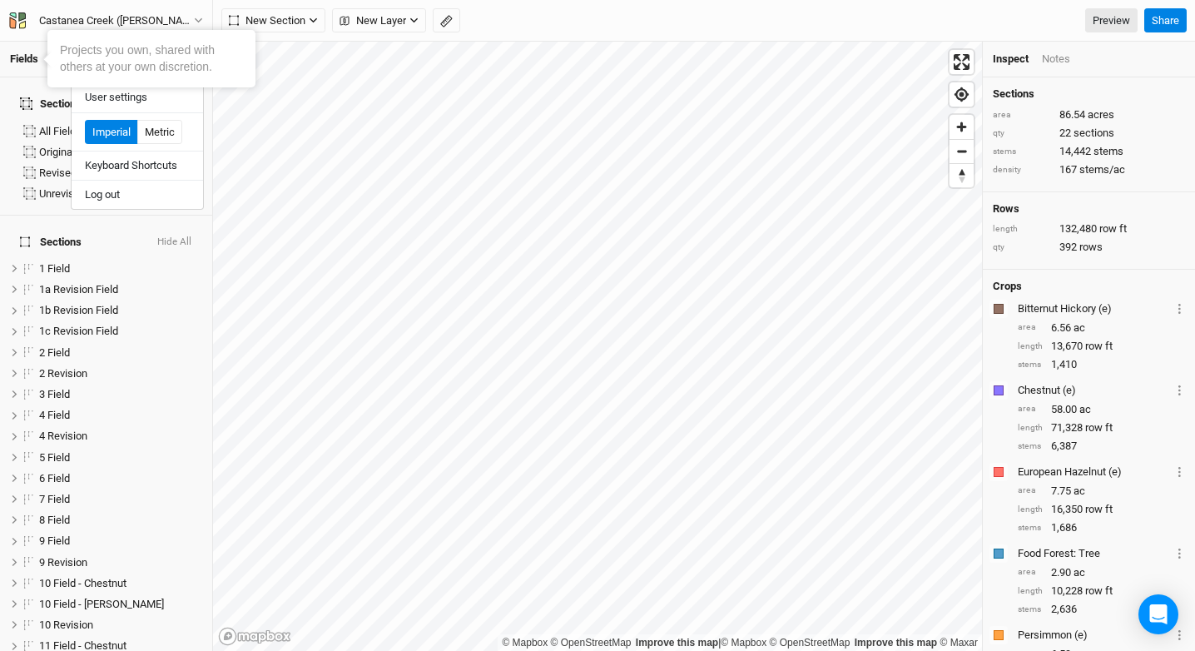
click at [26, 64] on link "Fields" at bounding box center [24, 58] width 28 height 12
click at [59, 69] on div "Fields Economics" at bounding box center [106, 60] width 212 height 36
click at [63, 64] on div "Economics" at bounding box center [78, 59] width 52 height 15
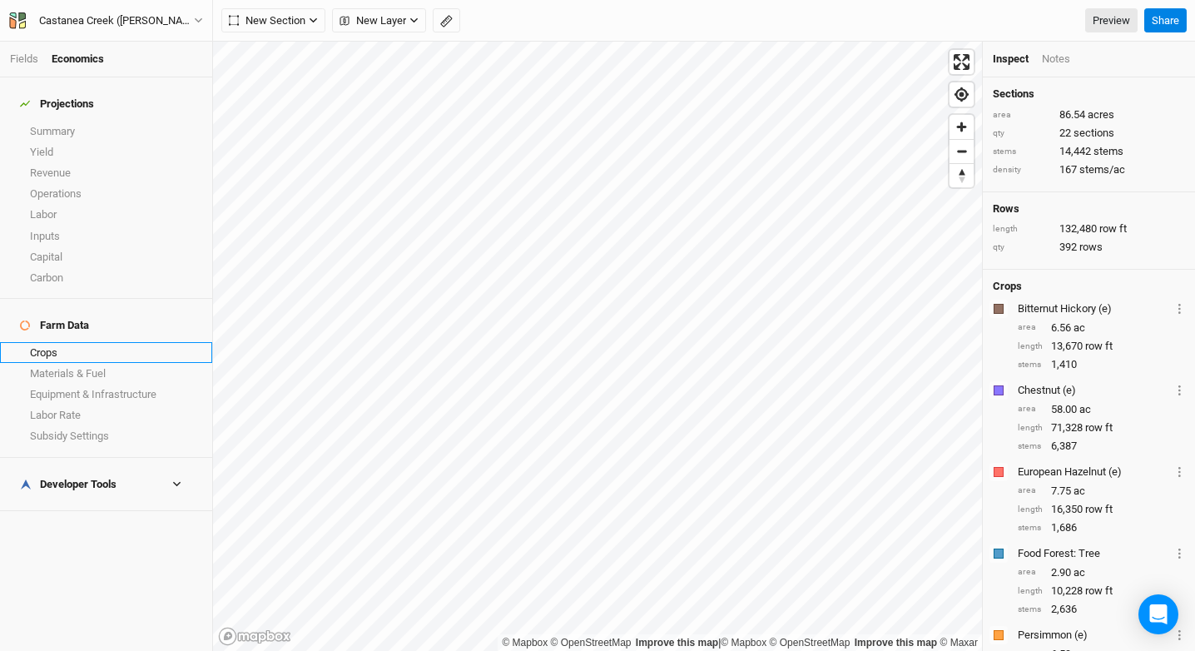
click at [102, 342] on link "Crops" at bounding box center [106, 352] width 212 height 21
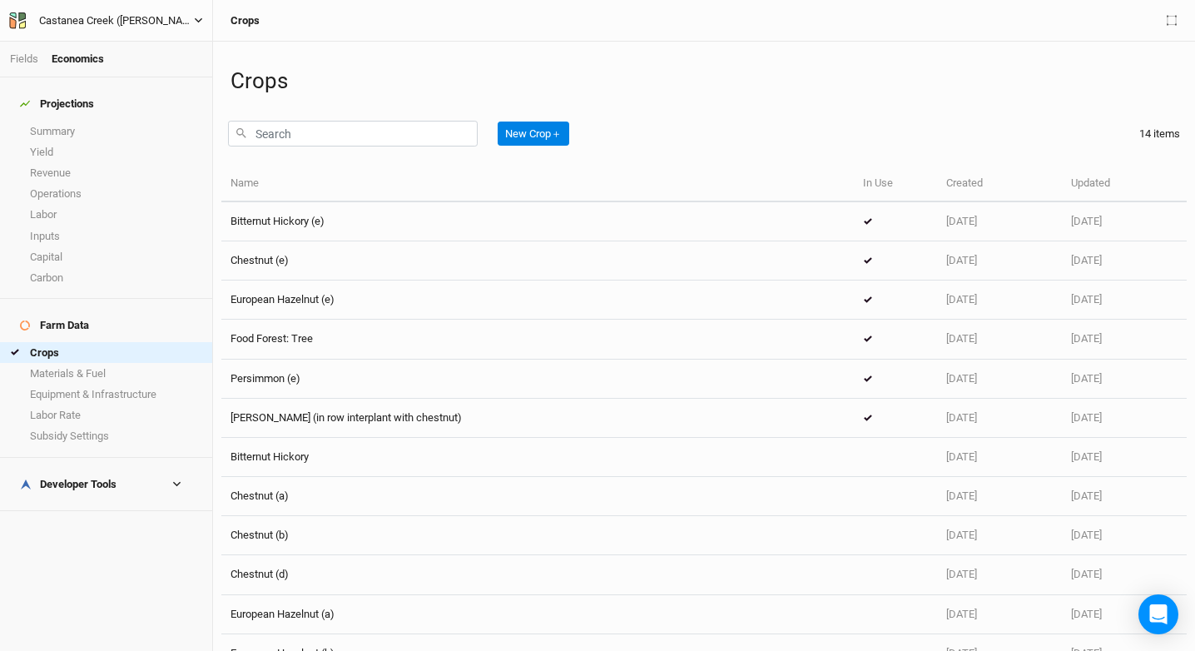
click at [92, 12] on div "Castanea Creek (Schneider Rd)" at bounding box center [116, 20] width 155 height 17
click at [130, 42] on button "Back" at bounding box center [137, 47] width 131 height 22
click at [121, 23] on div "Castanea Creek (Schneider Rd)" at bounding box center [116, 20] width 155 height 17
click at [165, 63] on button "Project Settings" at bounding box center [137, 68] width 131 height 22
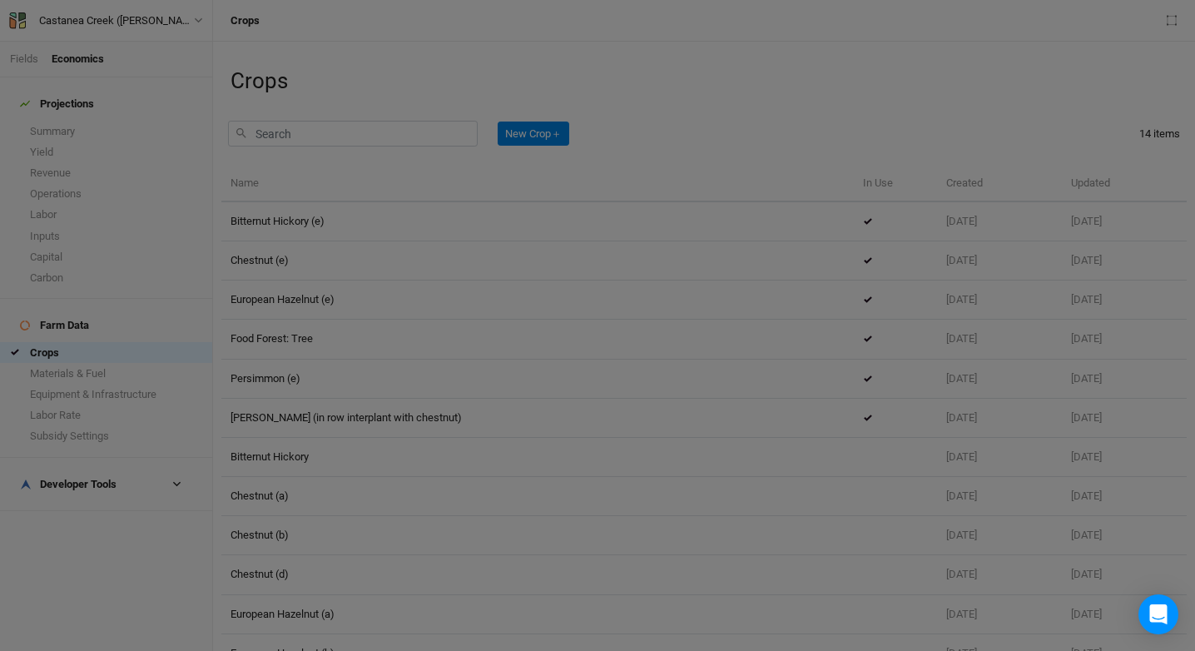
scroll to position [83, 194]
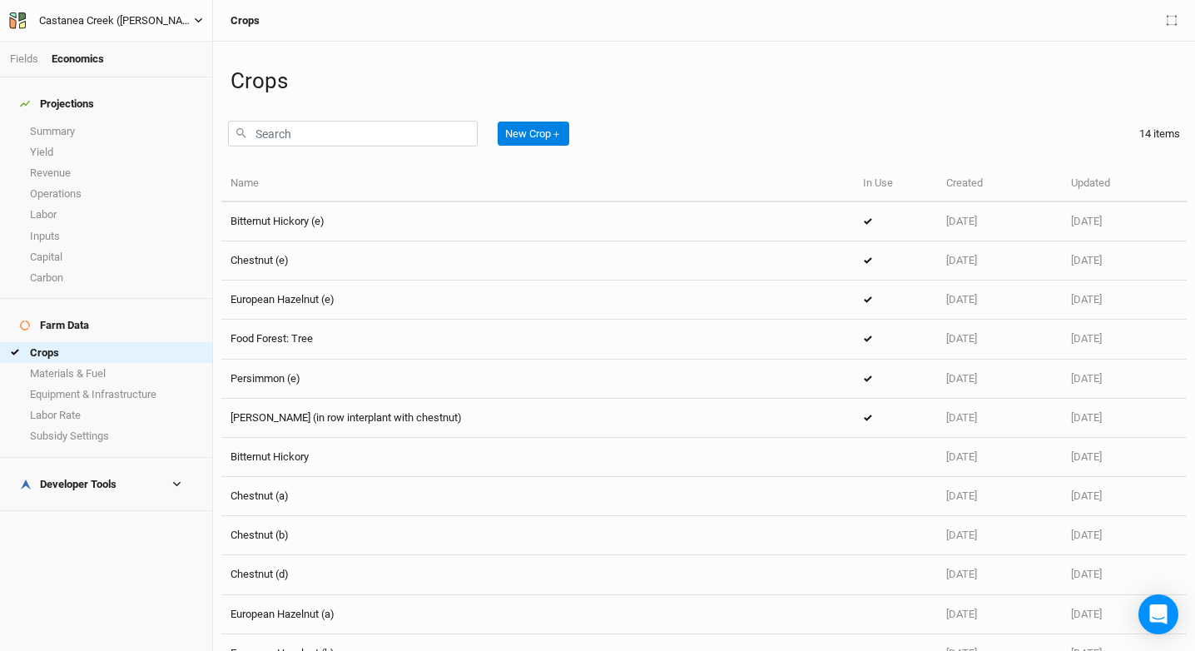
click at [161, 21] on div "Castanea Creek (Schneider Rd)" at bounding box center [116, 20] width 155 height 17
click at [139, 66] on button "Project Settings" at bounding box center [137, 68] width 131 height 22
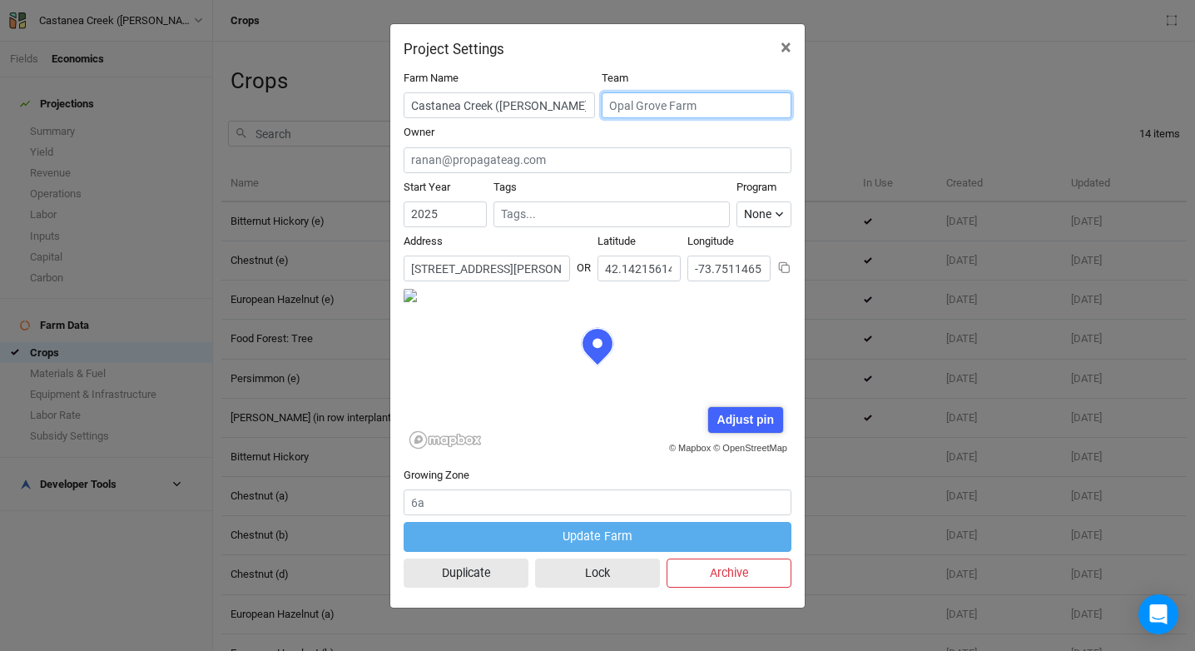
click at [675, 104] on input "text" at bounding box center [696, 105] width 190 height 26
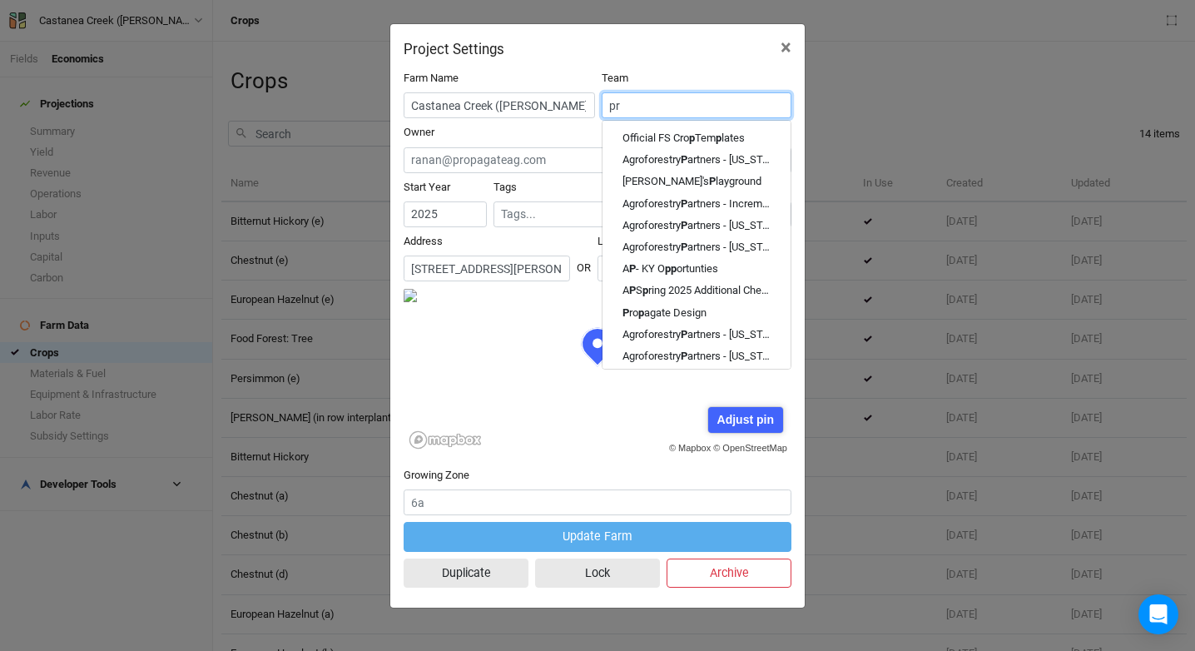
type input "pro"
type input "propagate Design"
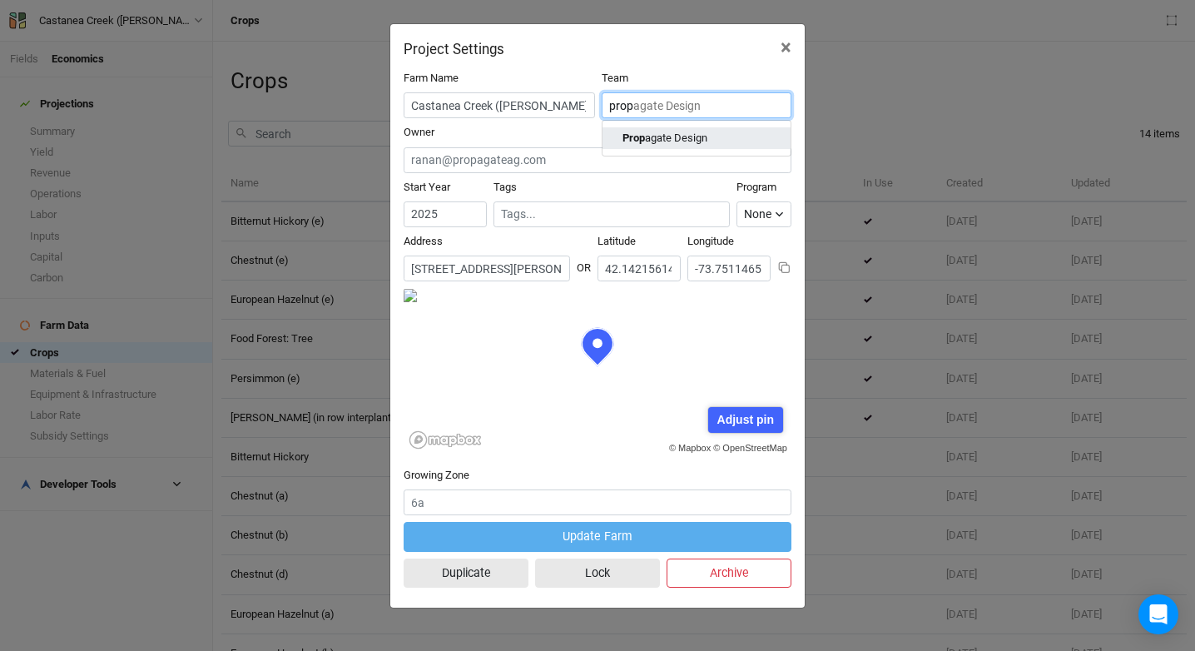
click at [666, 141] on div "Prop agate Design" at bounding box center [664, 138] width 85 height 15
type input "Propagate Design"
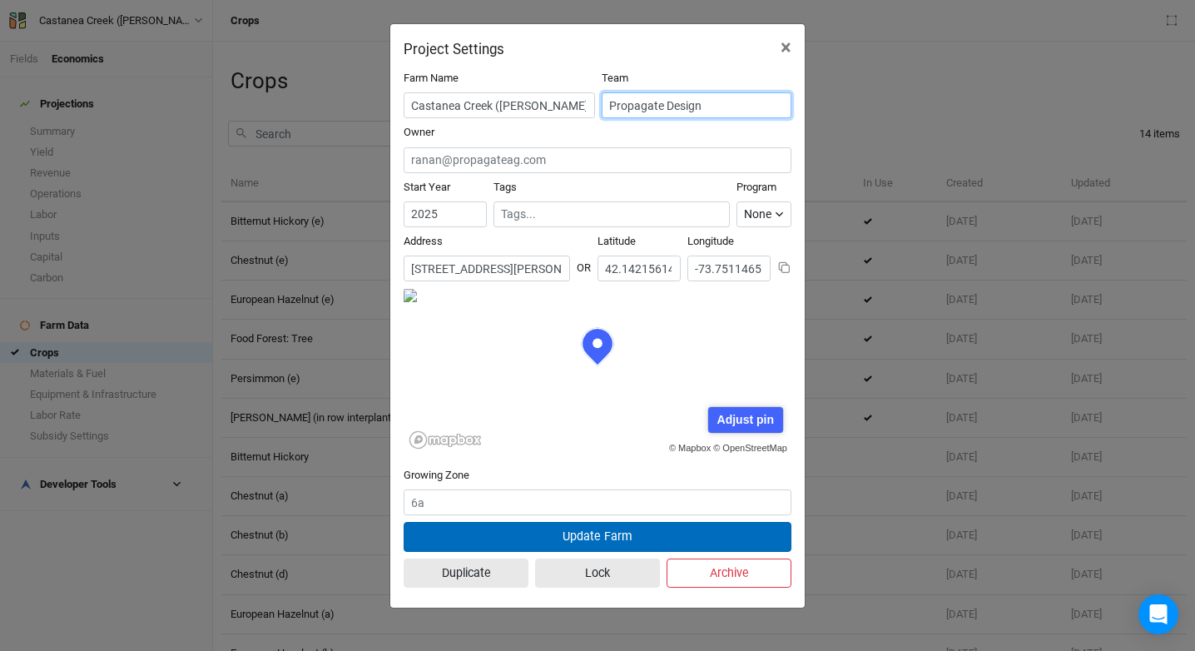
type input "Propagate Design"
click at [622, 534] on button "Update Farm" at bounding box center [597, 536] width 388 height 29
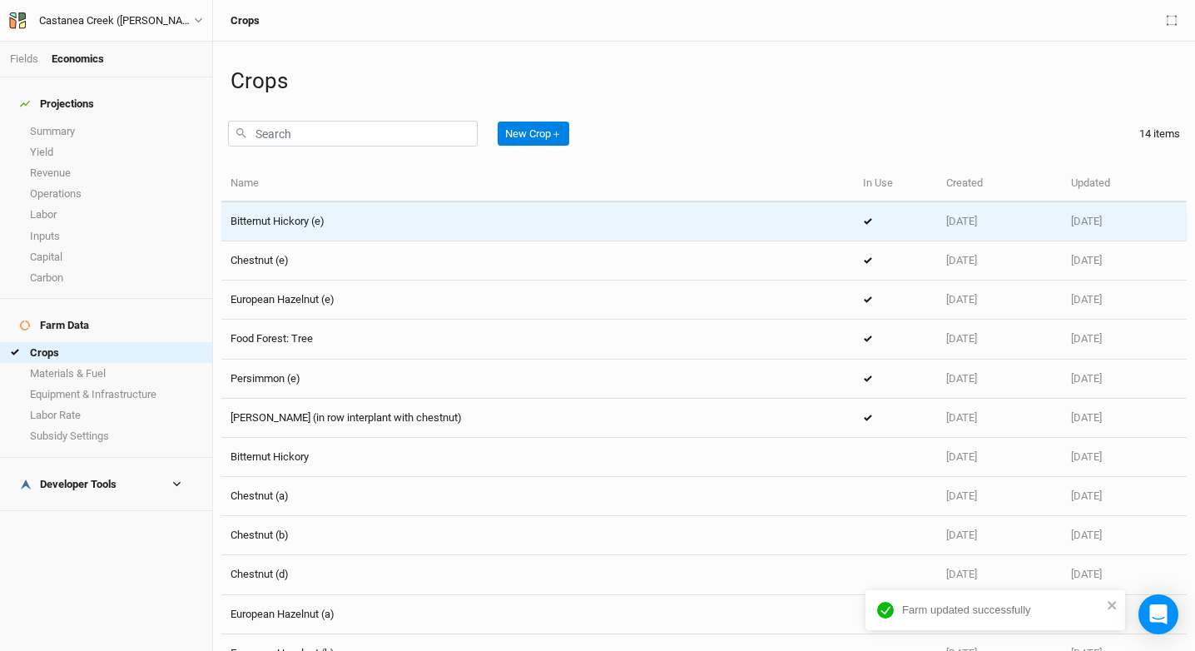
click at [476, 221] on div "Bitternut Hickory (e)" at bounding box center [537, 221] width 614 height 15
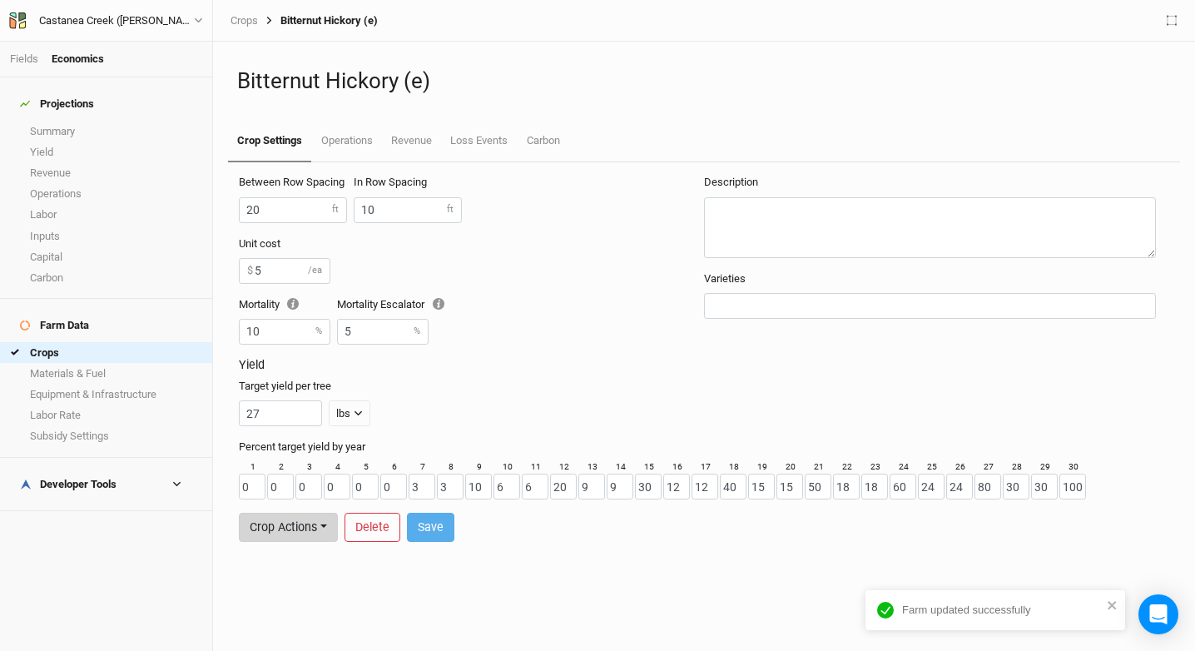
click at [292, 522] on button "Crop Actions" at bounding box center [288, 526] width 99 height 29
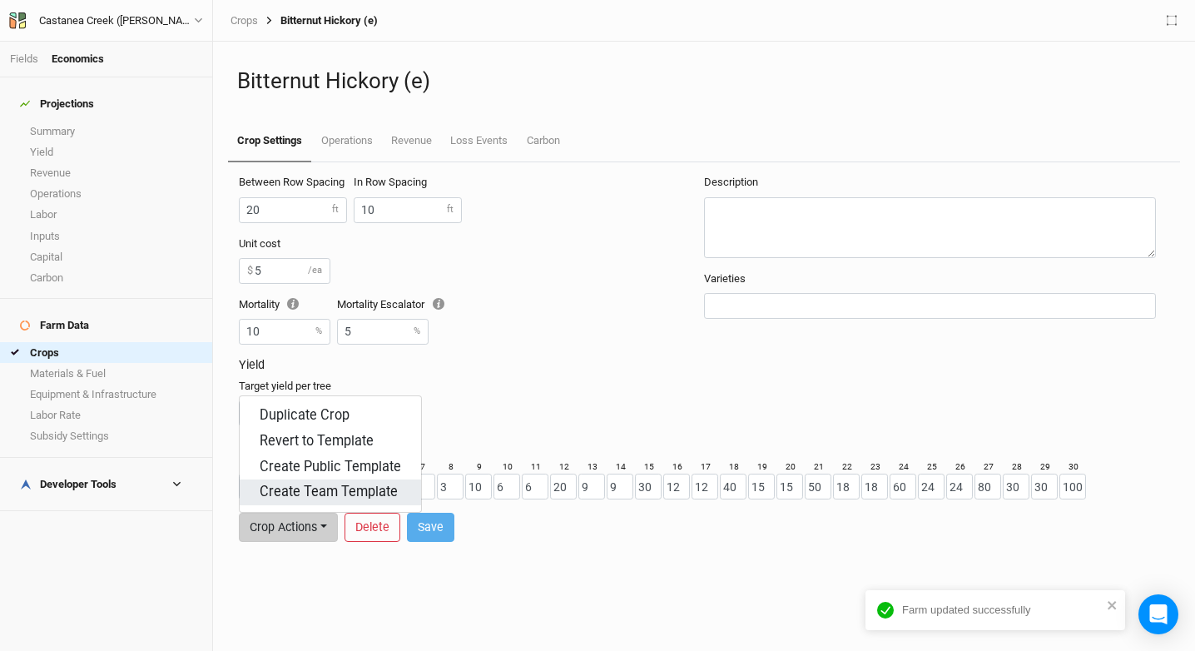
click at [321, 495] on button "Create Team Template" at bounding box center [330, 492] width 181 height 26
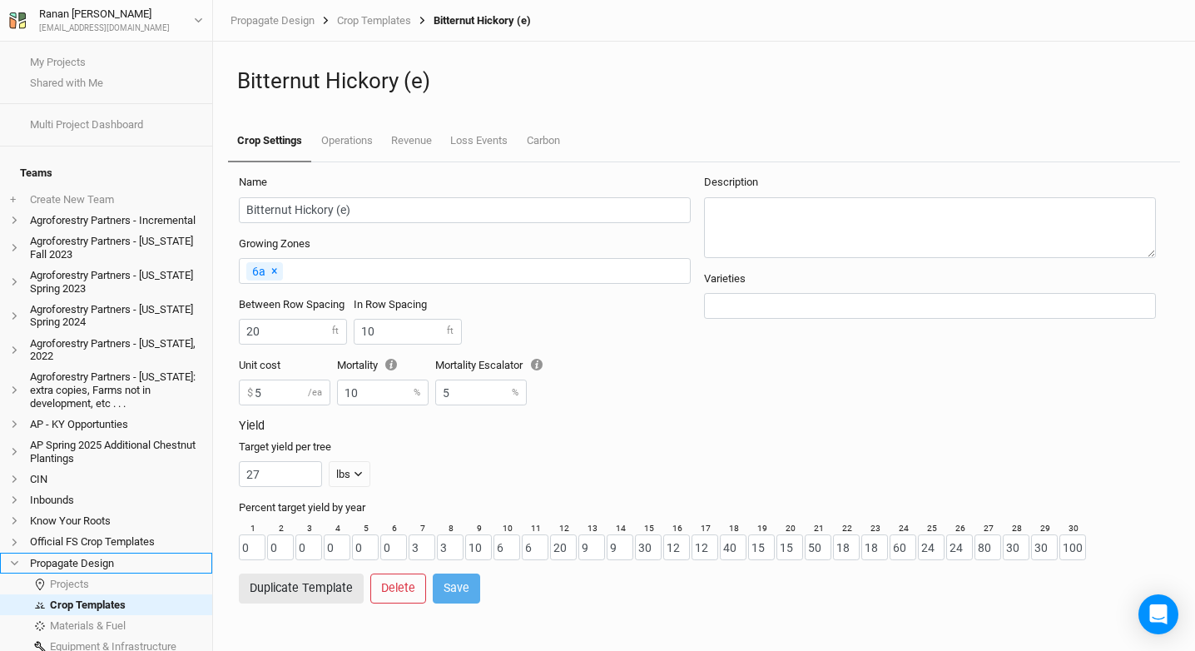
click at [83, 572] on li "Propagate Design" at bounding box center [106, 562] width 212 height 21
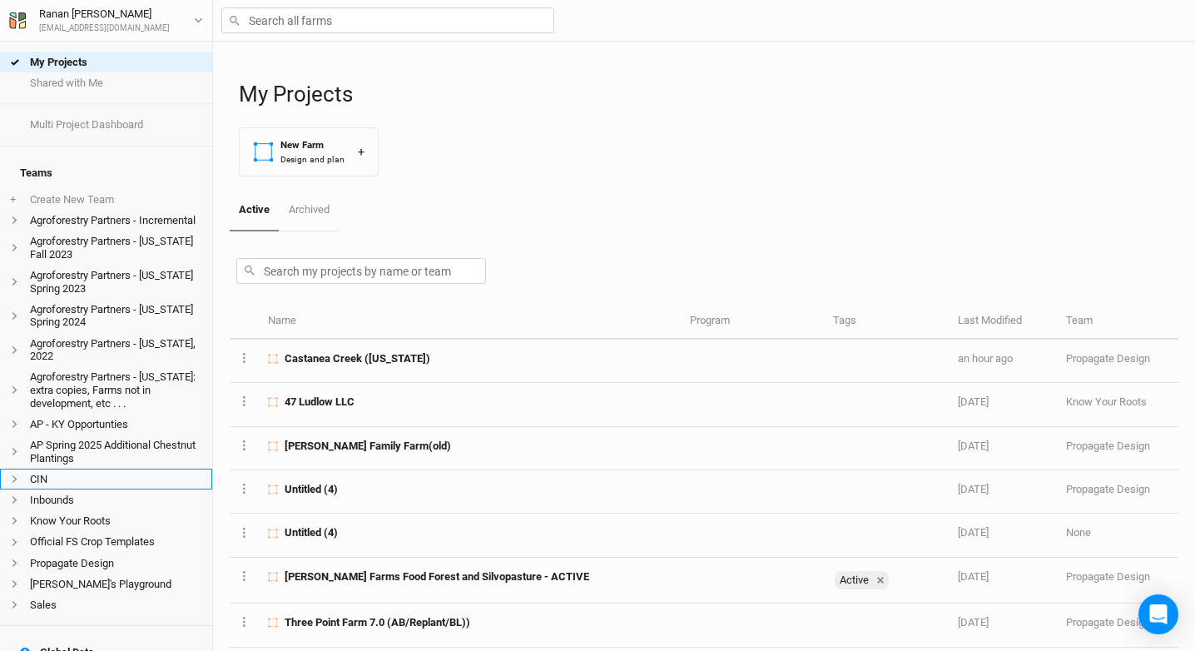
scroll to position [3, 0]
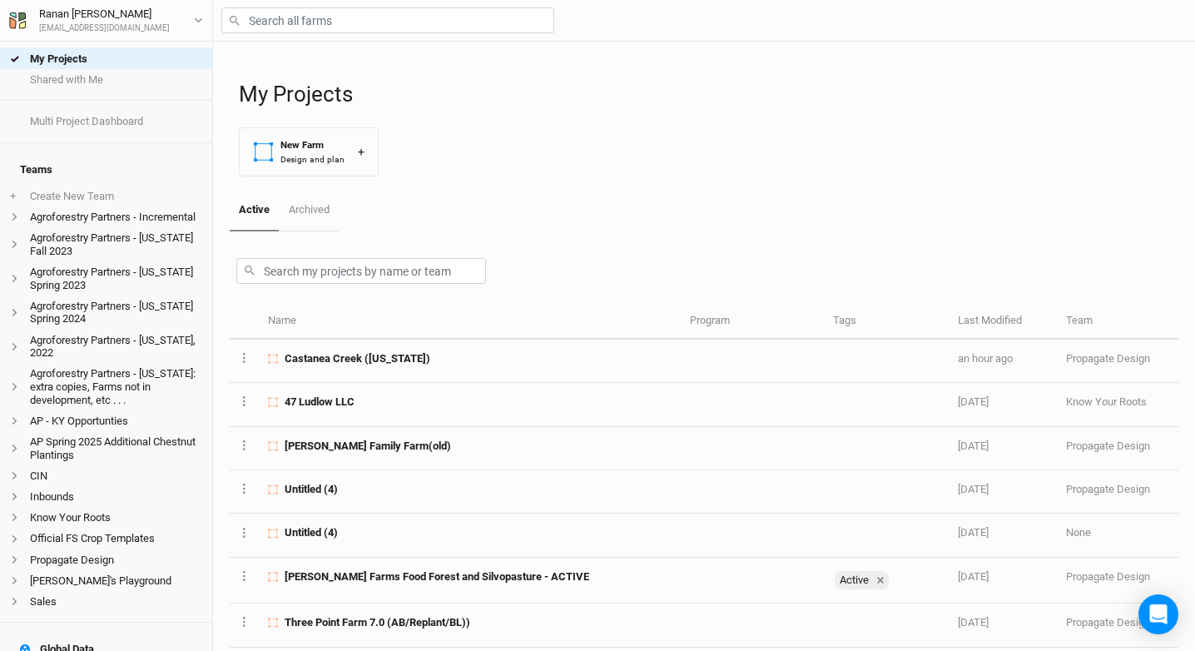
click at [97, 558] on li "Propagate Design" at bounding box center [106, 559] width 212 height 21
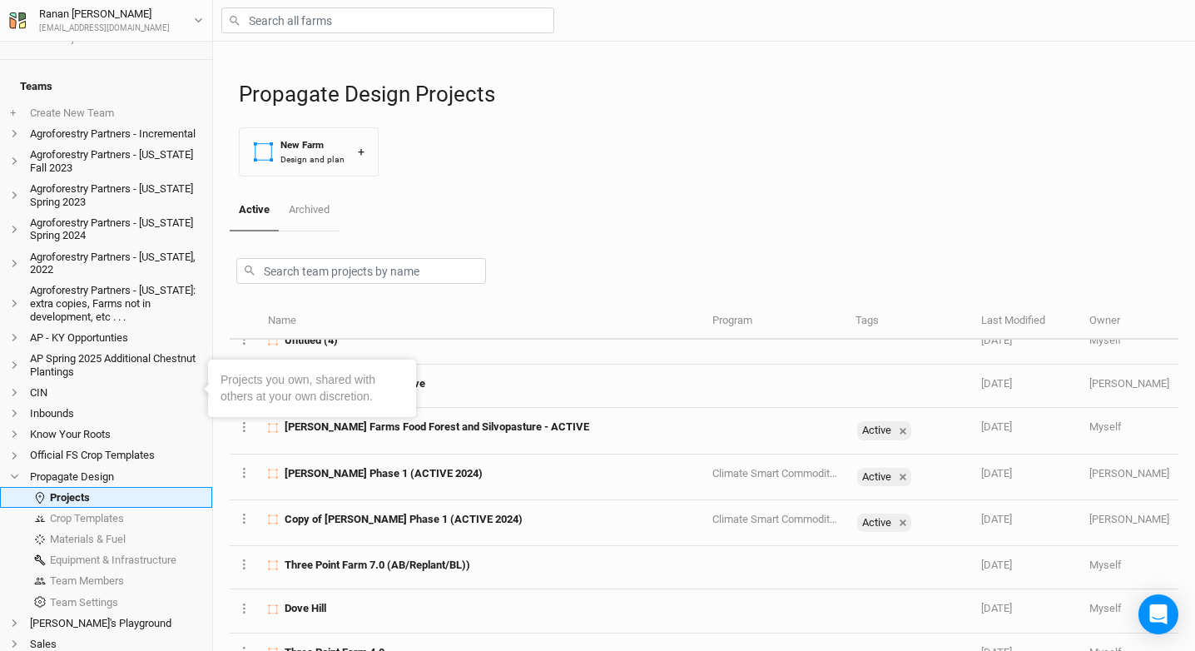
scroll to position [200, 0]
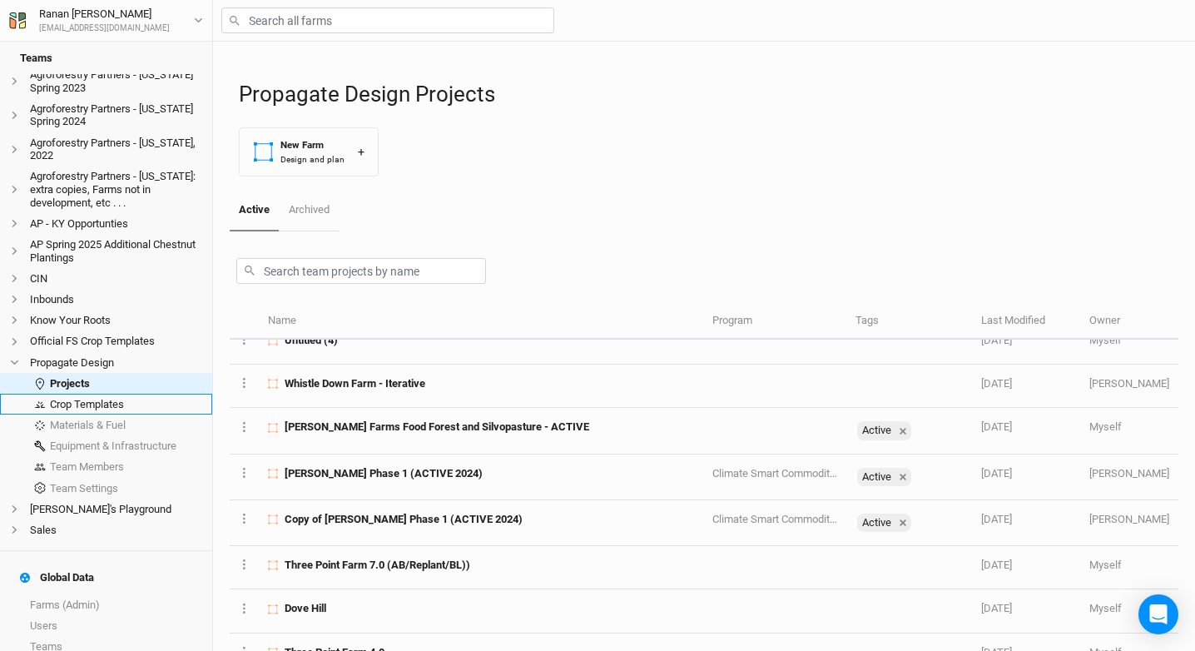
click at [81, 413] on link "Crop Templates" at bounding box center [106, 404] width 212 height 21
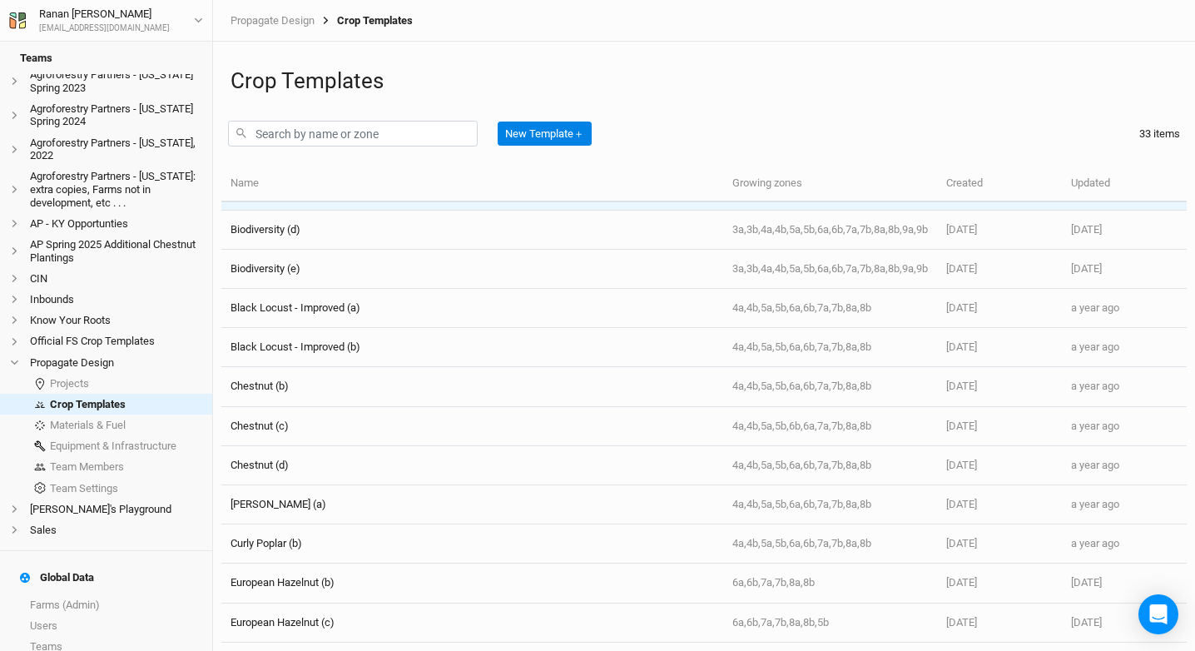
scroll to position [229, 0]
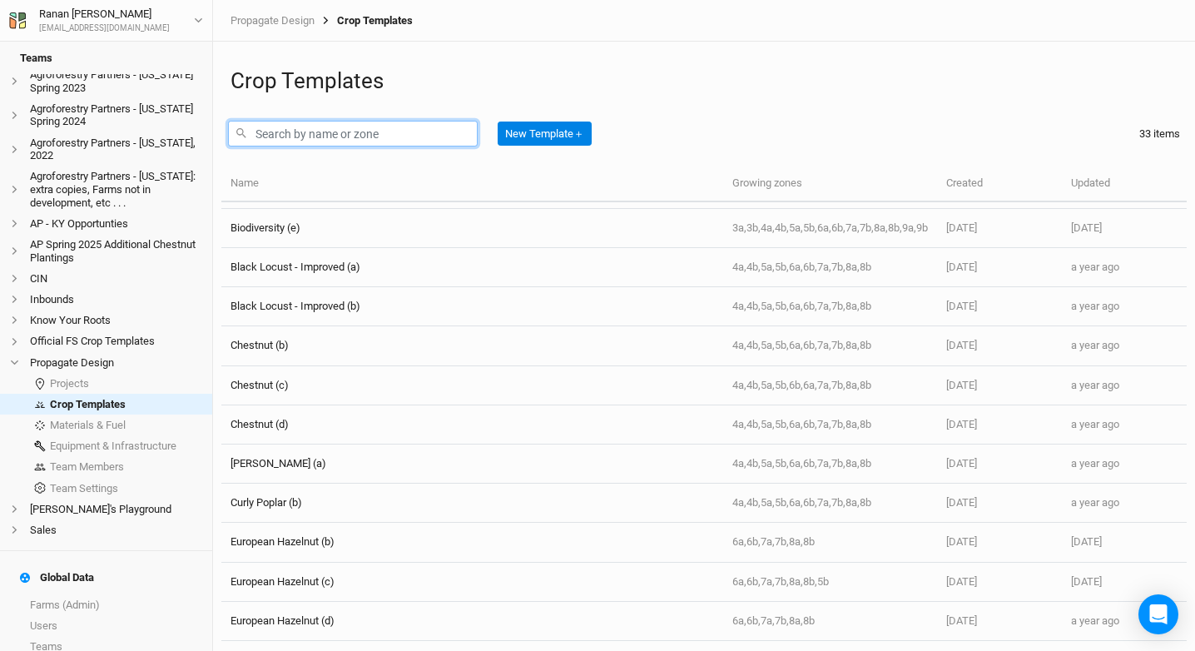
click at [326, 130] on input "text" at bounding box center [353, 134] width 250 height 26
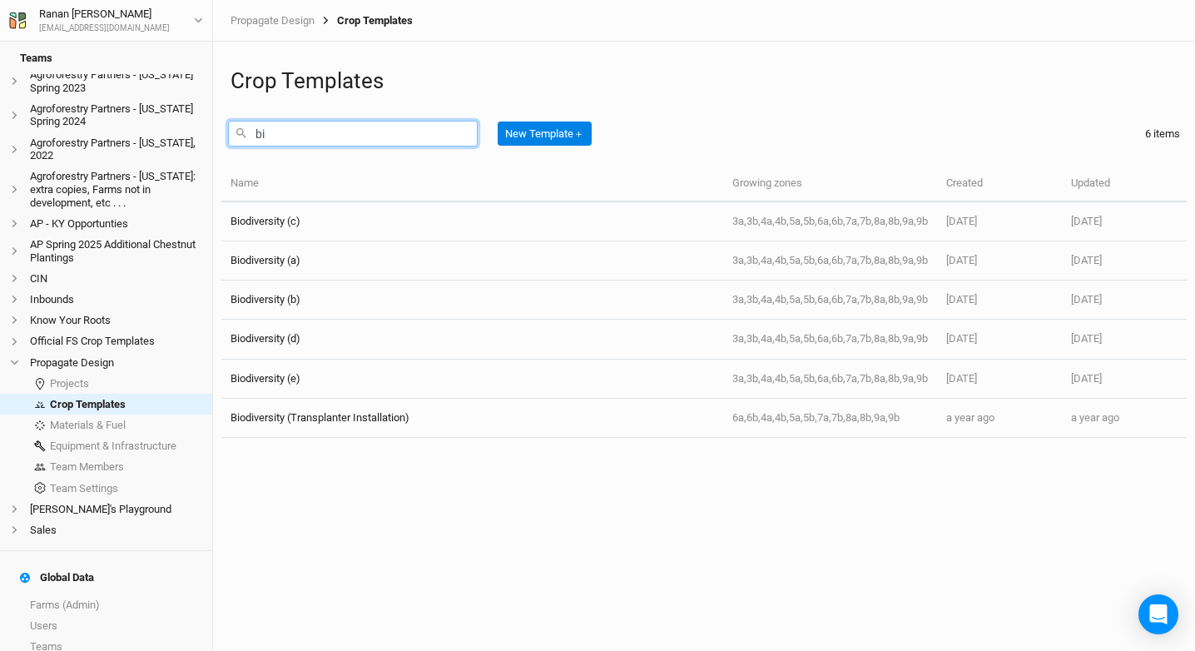
scroll to position [0, 0]
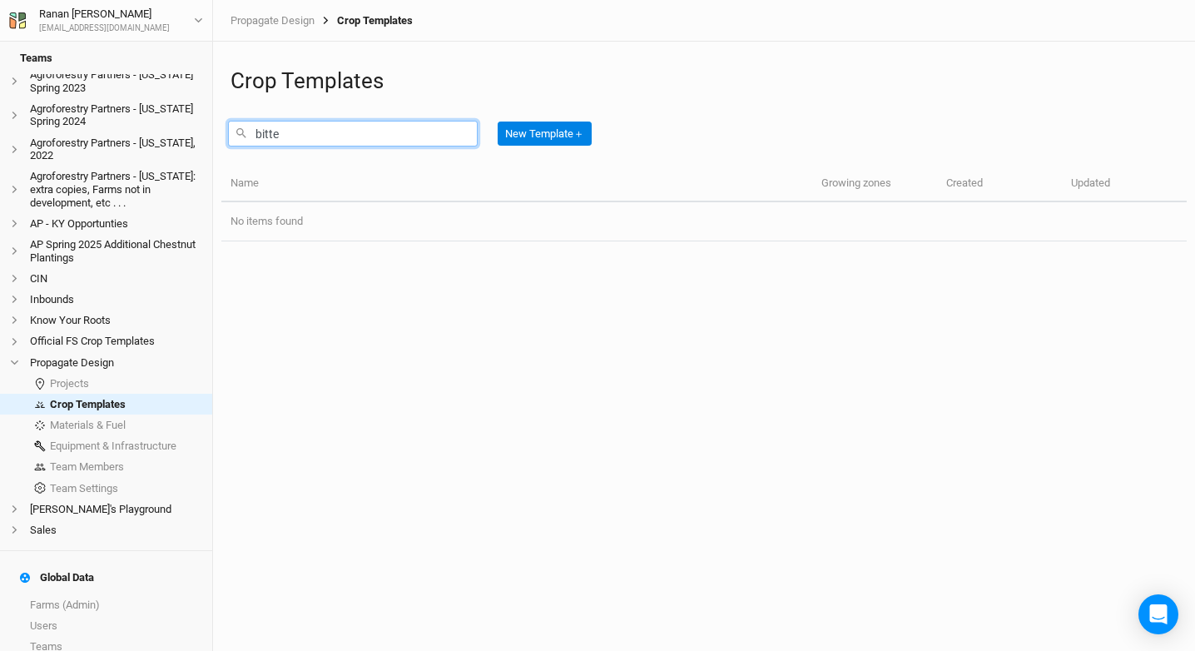
type input "bitter"
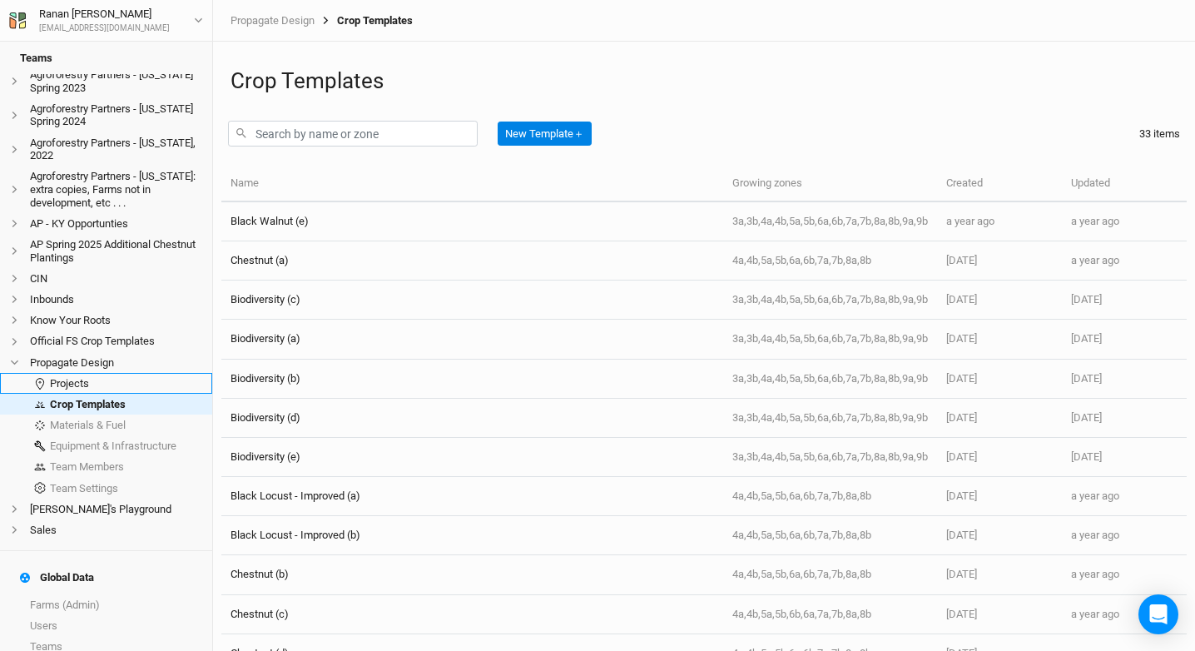
click at [112, 377] on link "Projects" at bounding box center [106, 383] width 212 height 21
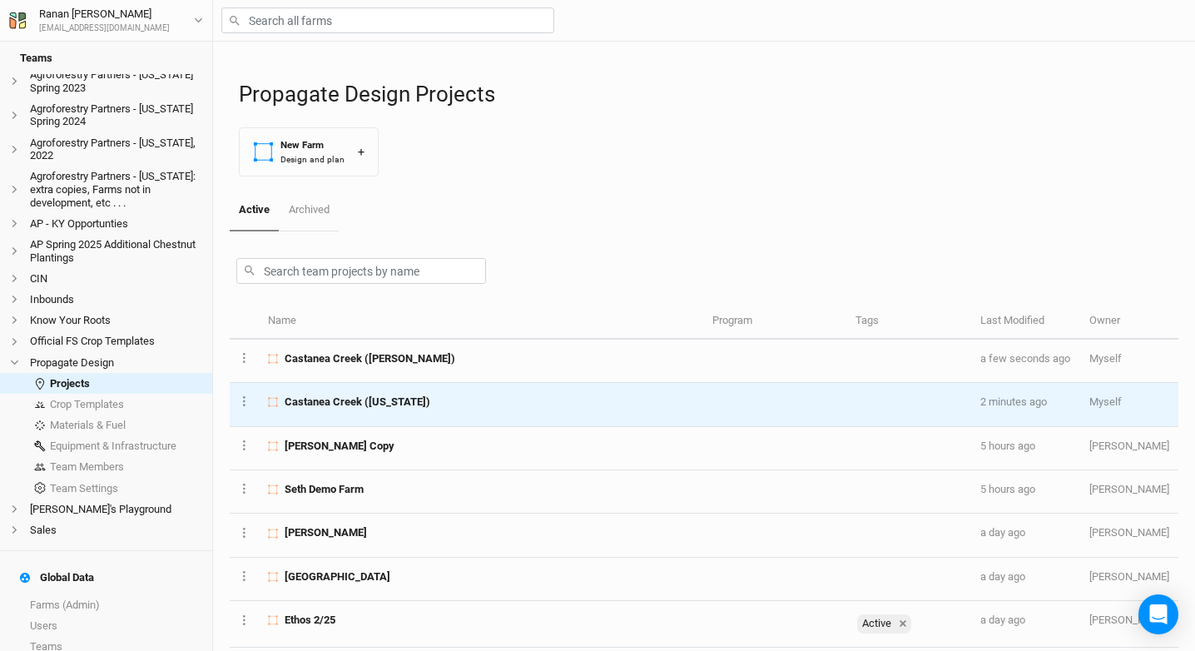
click at [378, 409] on td "Castanea Creek ([US_STATE])" at bounding box center [480, 404] width 443 height 43
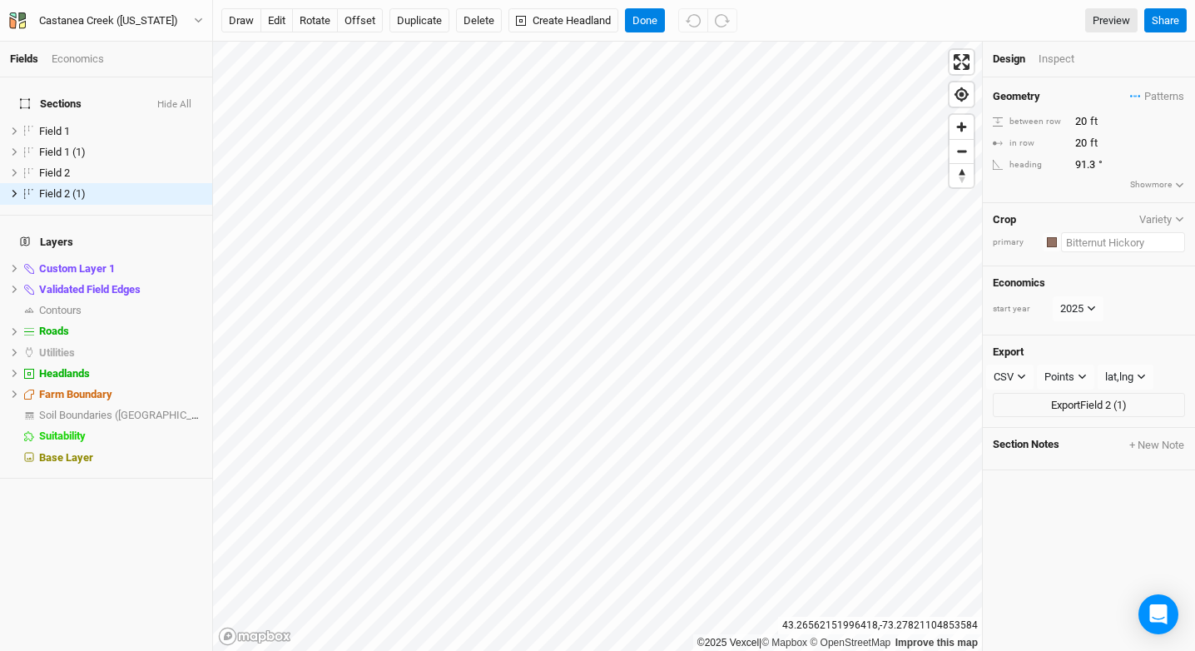
click at [1127, 241] on input "text" at bounding box center [1123, 242] width 124 height 20
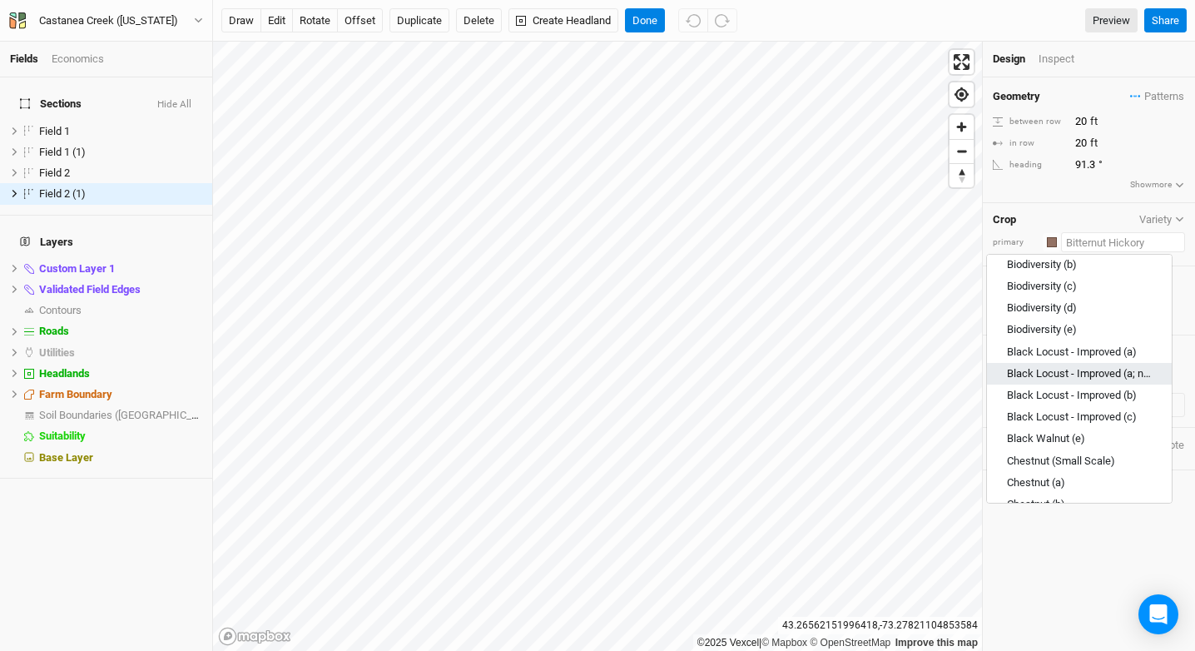
scroll to position [208, 0]
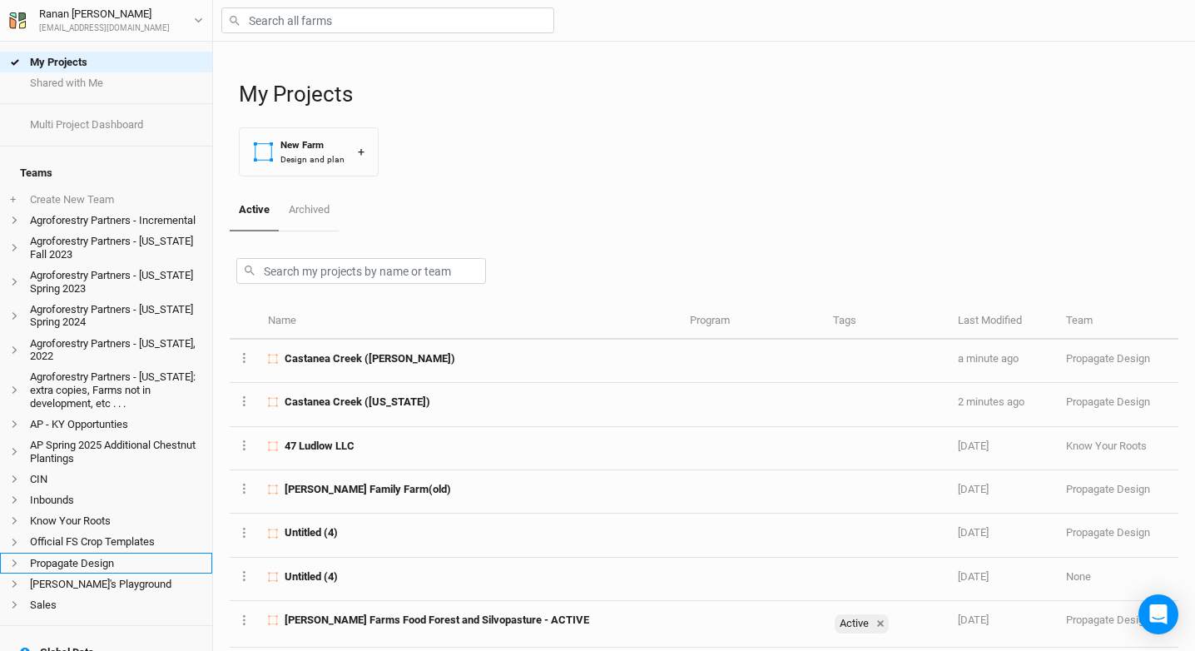
click at [137, 572] on li "Propagate Design" at bounding box center [106, 562] width 212 height 21
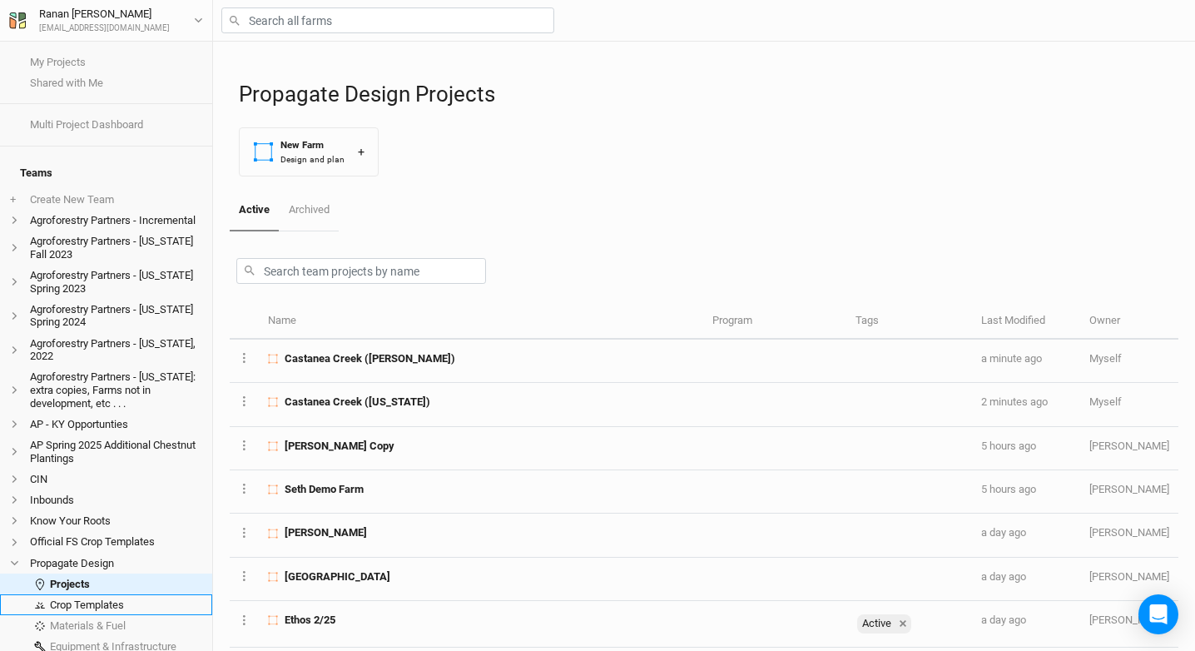
scroll to position [3, 0]
click at [105, 603] on link "Crop Templates" at bounding box center [106, 601] width 212 height 21
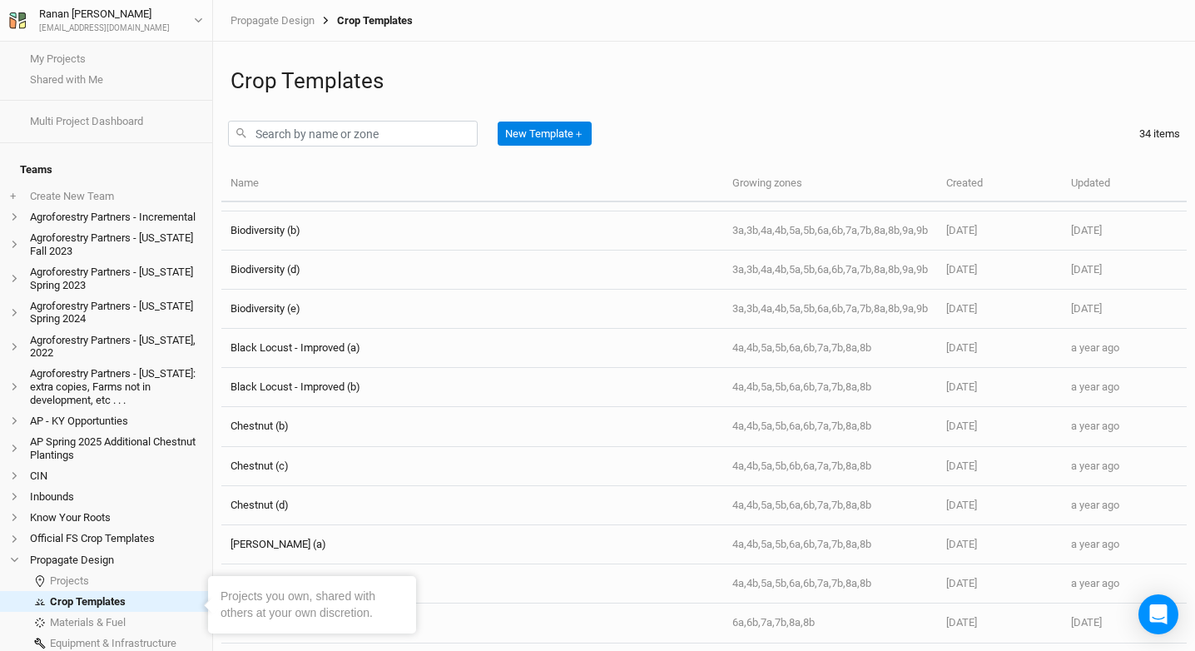
scroll to position [150, 0]
click at [304, 136] on input "text" at bounding box center [353, 134] width 250 height 26
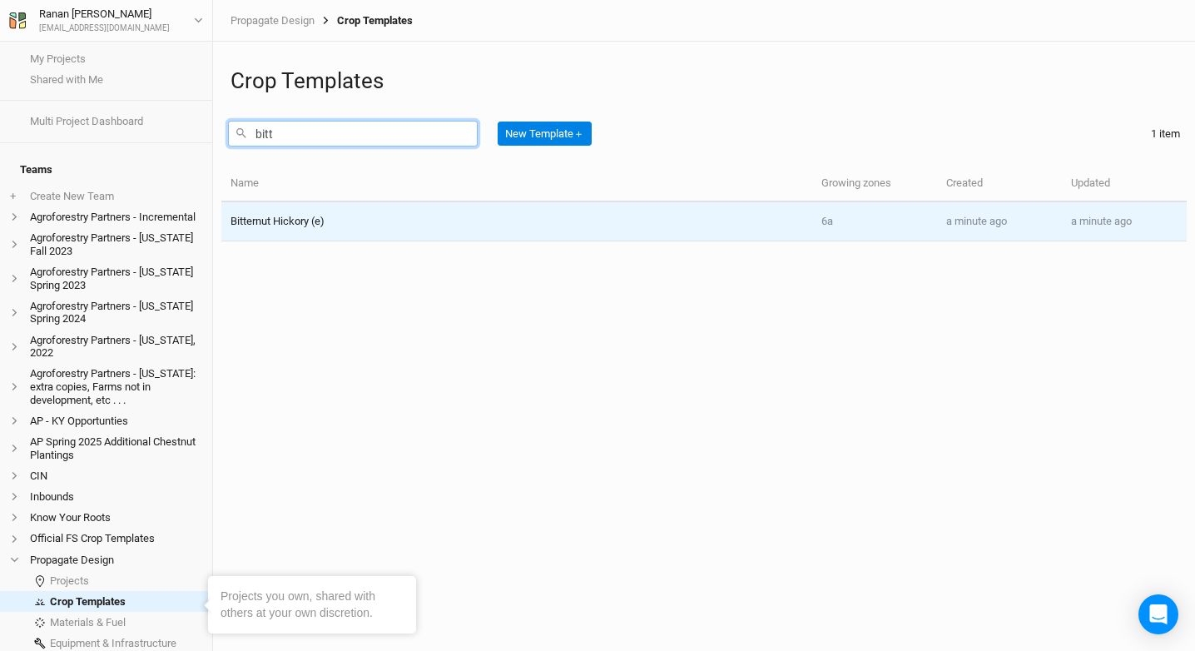
type input "bitt"
click at [814, 226] on td "6a" at bounding box center [874, 221] width 125 height 39
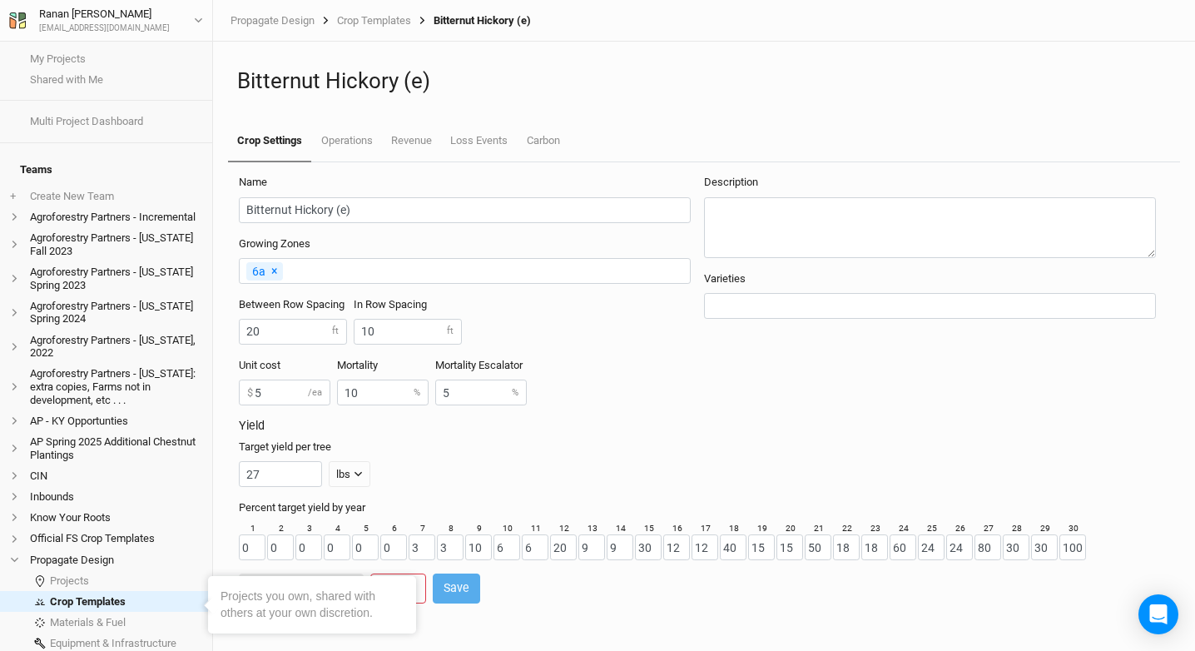
click at [304, 269] on input "text" at bounding box center [484, 270] width 398 height 17
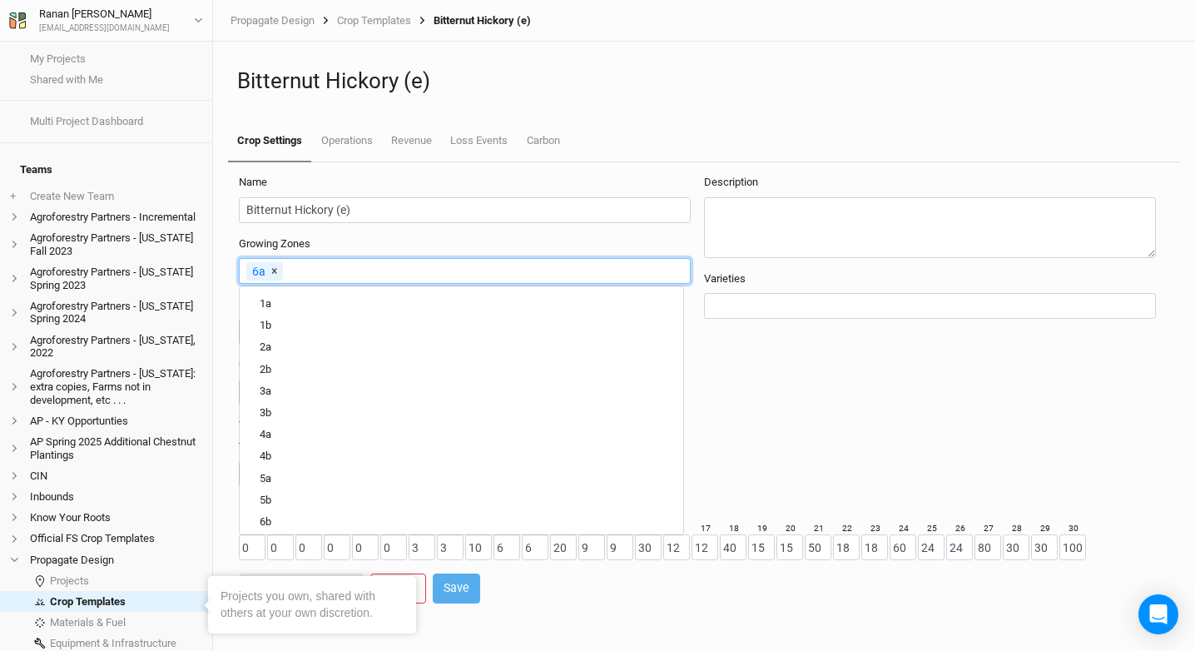
click at [275, 271] on span "×" at bounding box center [274, 270] width 6 height 13
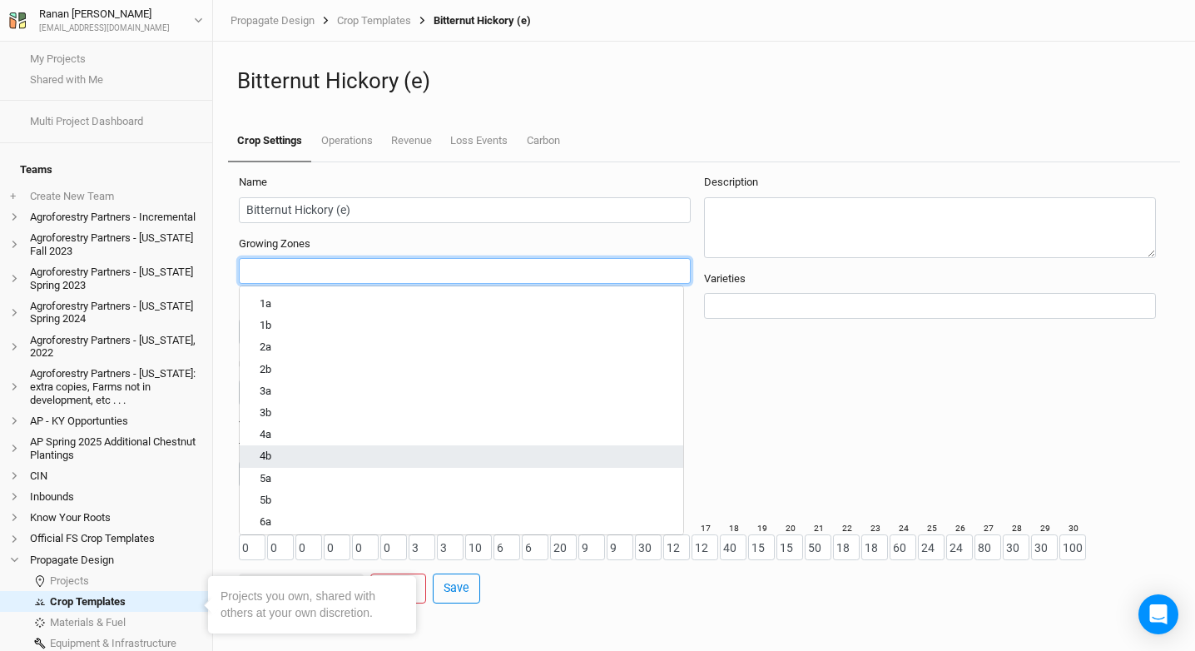
scroll to position [3, 0]
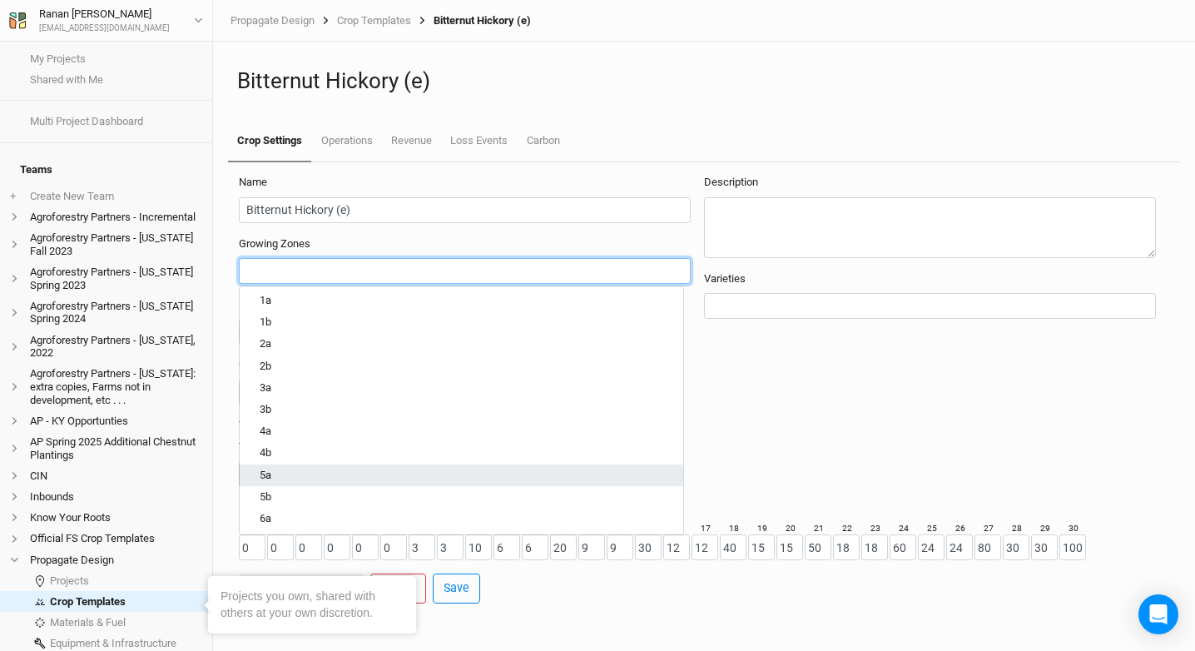
click at [309, 477] on div "5a" at bounding box center [461, 474] width 403 height 15
click at [308, 475] on div "5b" at bounding box center [461, 477] width 403 height 15
click at [298, 487] on link "6a" at bounding box center [461, 478] width 443 height 22
click at [297, 483] on div "6b" at bounding box center [461, 477] width 403 height 15
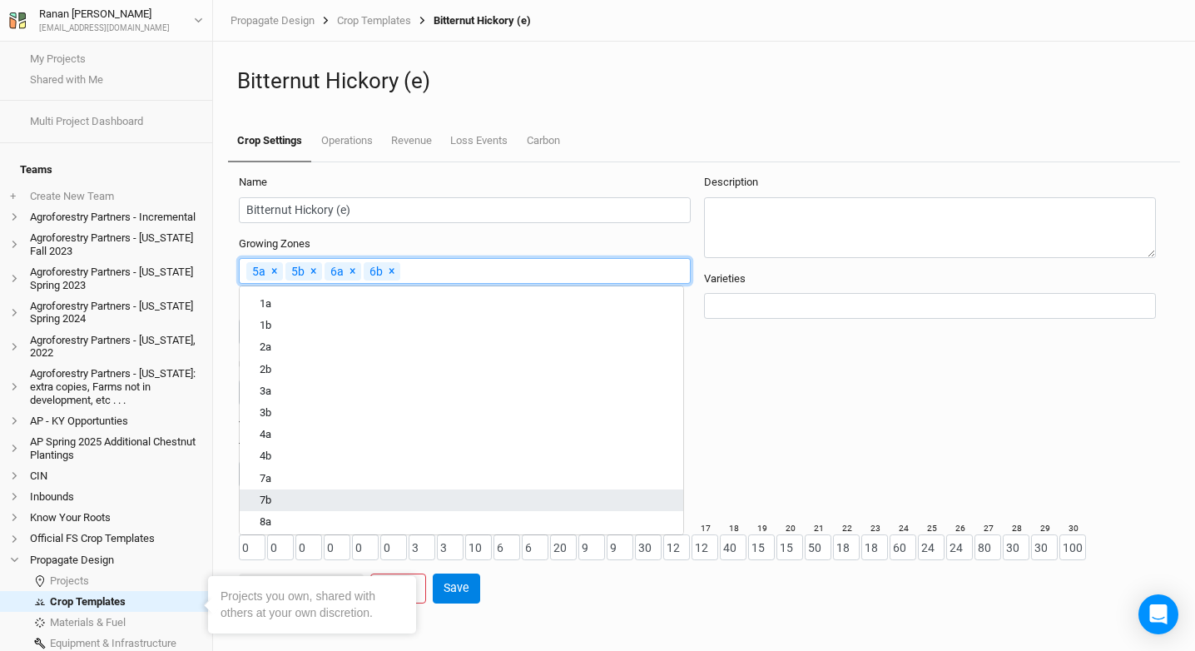
click at [298, 488] on link "7b" at bounding box center [461, 499] width 443 height 22
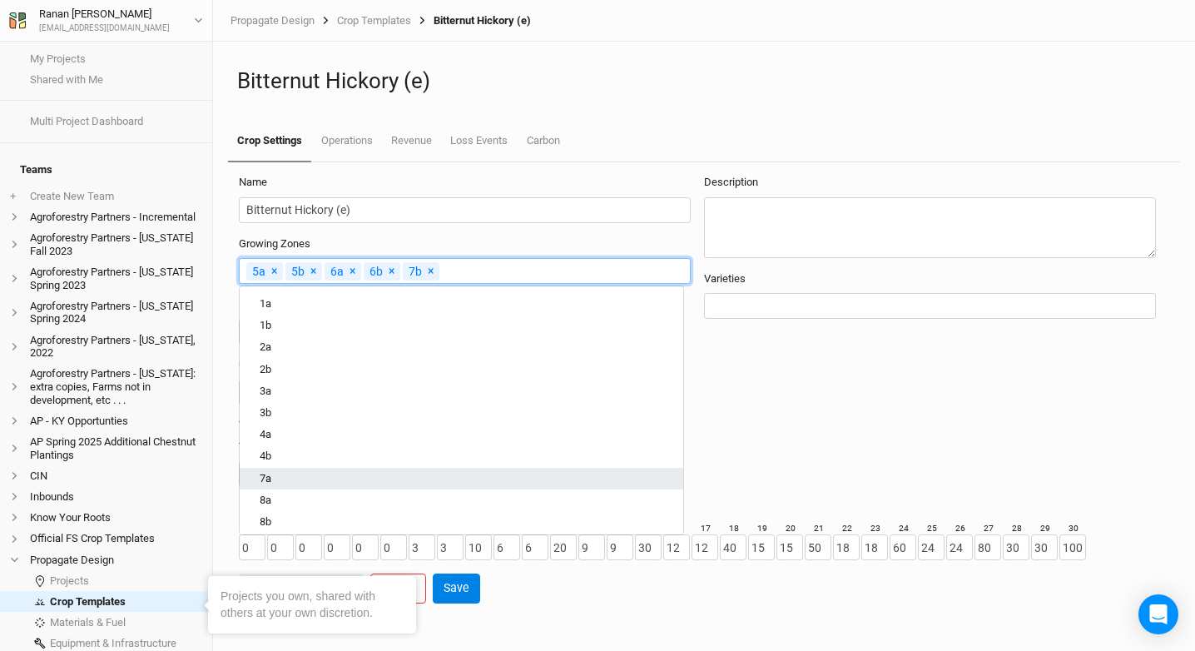
click at [298, 479] on div "7a" at bounding box center [461, 477] width 403 height 15
click at [300, 483] on div "8a" at bounding box center [461, 477] width 403 height 15
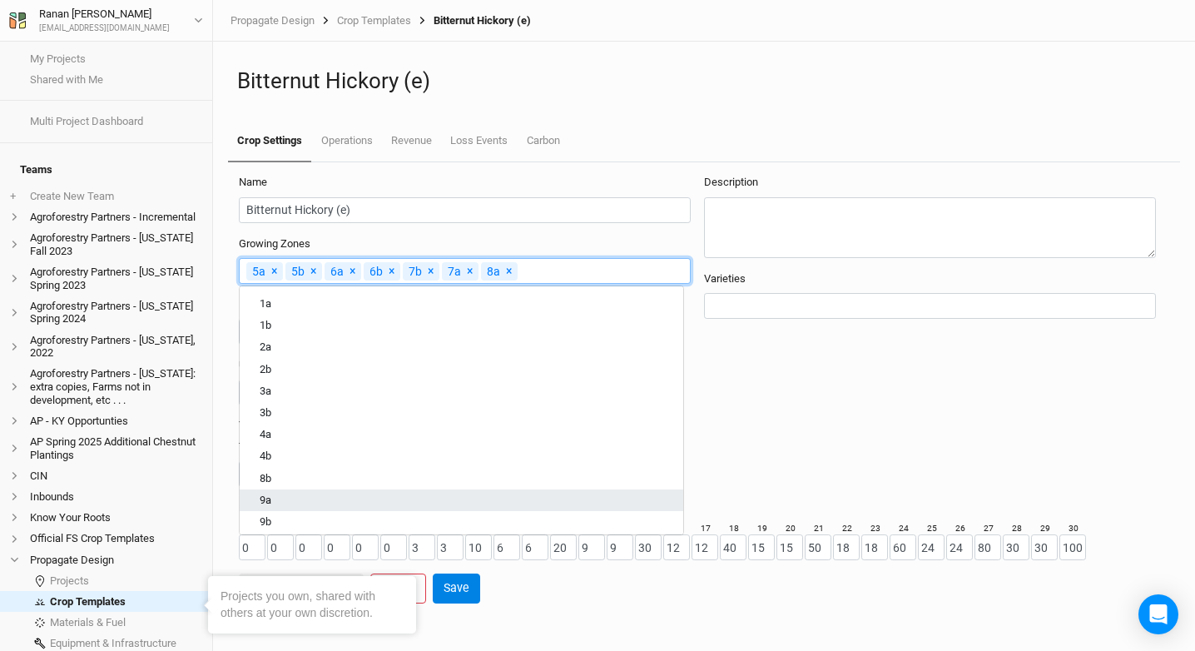
click at [298, 493] on div "9a" at bounding box center [461, 499] width 403 height 15
click at [297, 497] on div "9b" at bounding box center [461, 499] width 403 height 15
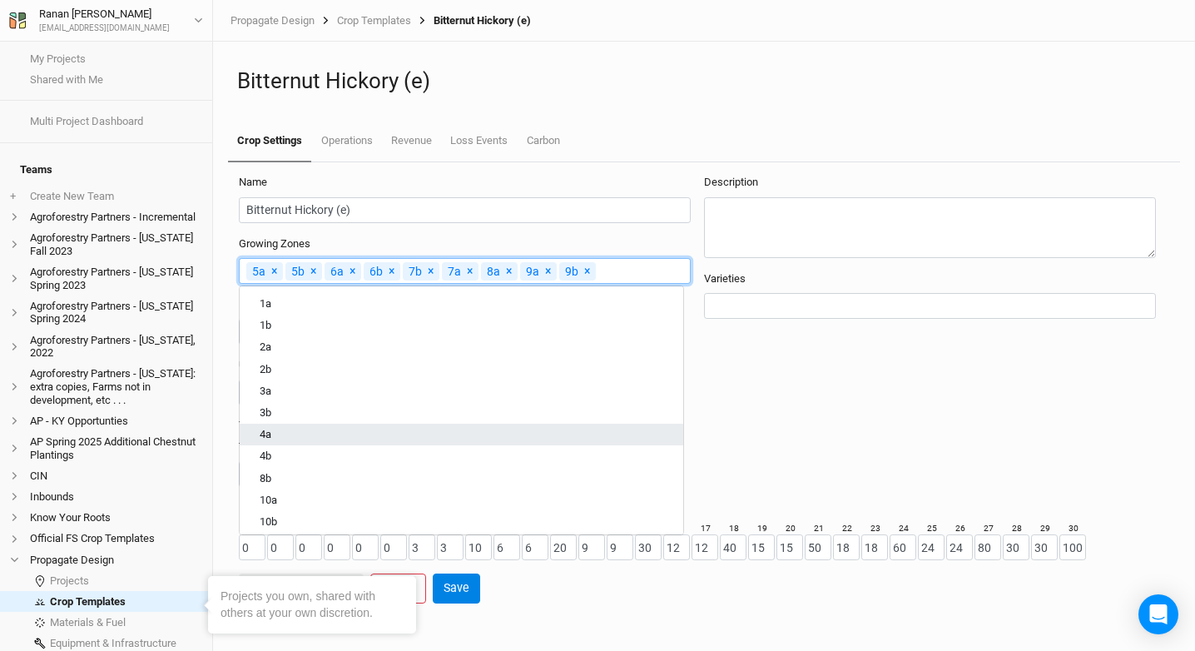
click at [289, 428] on div "4a" at bounding box center [461, 434] width 403 height 15
click at [284, 436] on div "4b" at bounding box center [461, 434] width 403 height 15
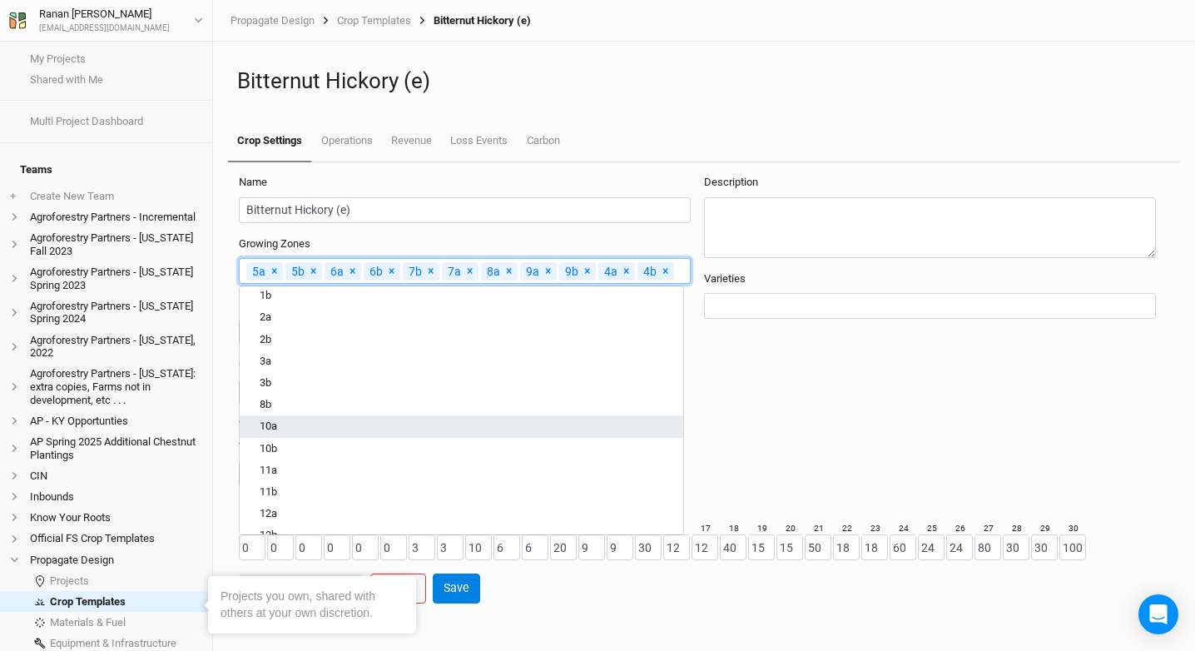
scroll to position [0, 0]
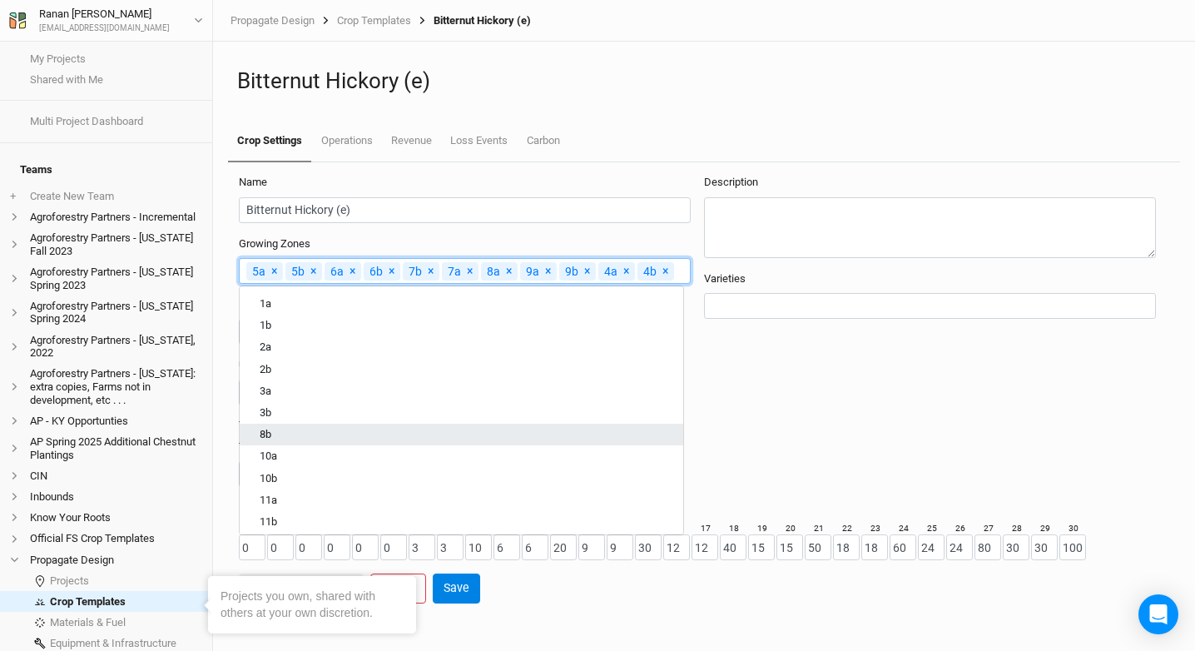
click at [329, 425] on link "8b" at bounding box center [461, 434] width 443 height 22
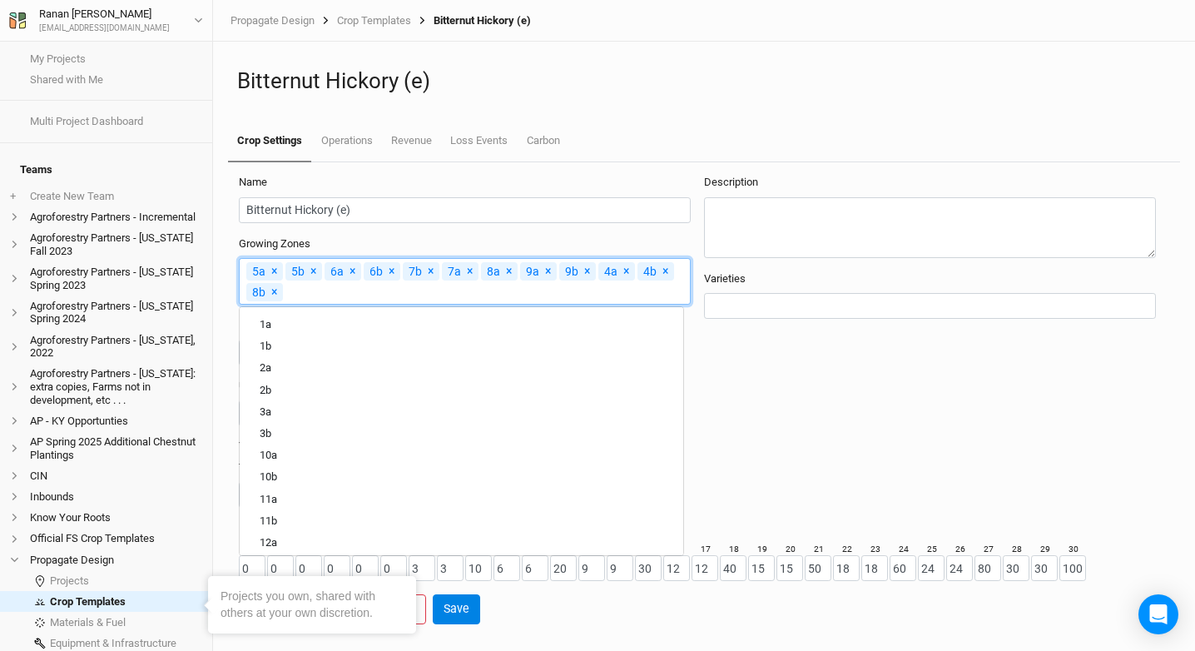
click at [843, 420] on div "Description Varieties" at bounding box center [936, 307] width 465 height 265
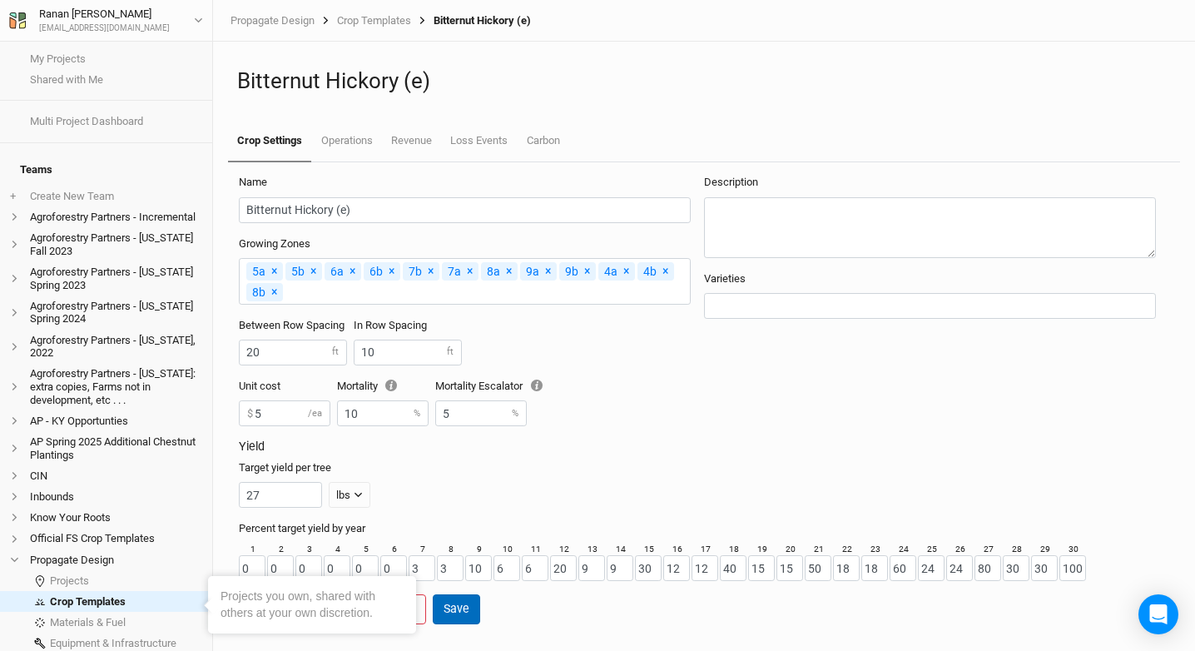
click at [461, 614] on button "Save" at bounding box center [456, 608] width 47 height 29
click at [497, 478] on div "Target yield per tree 27 lbs lbs bft" at bounding box center [700, 483] width 923 height 47
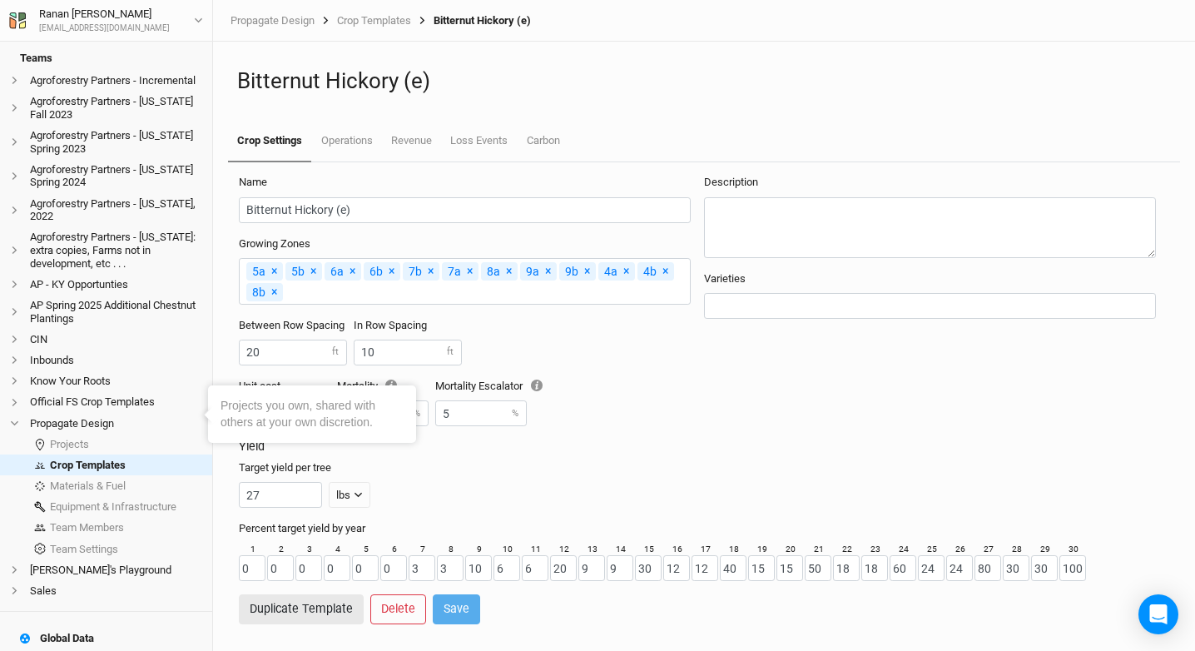
scroll to position [315, 0]
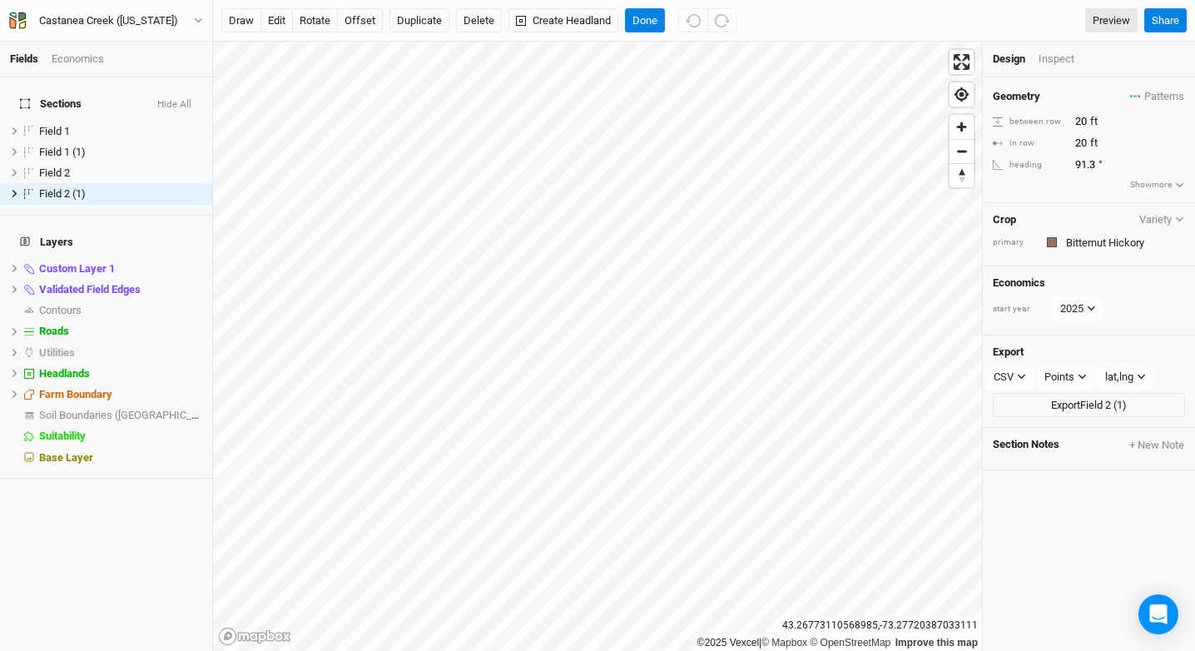
click at [1100, 254] on div "Crop Variety primary Colors Brown Orange Yellow Green Blue Purple Pink Red" at bounding box center [1089, 235] width 212 height 64
click at [1101, 246] on input "text" at bounding box center [1123, 242] width 124 height 20
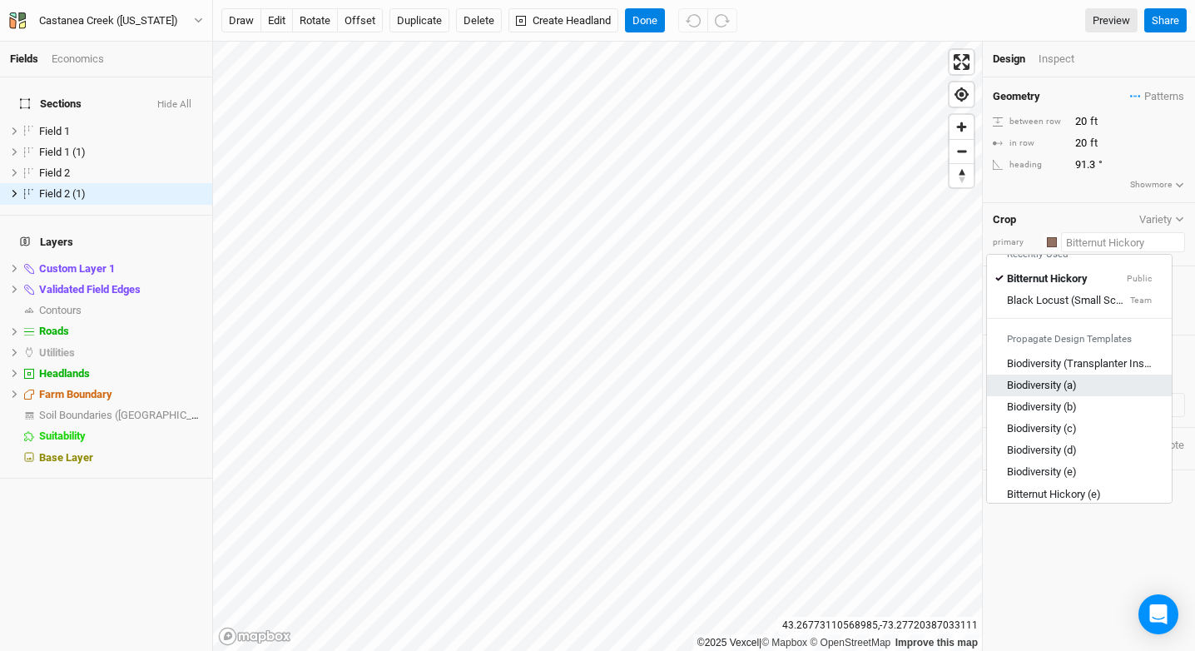
scroll to position [65, 0]
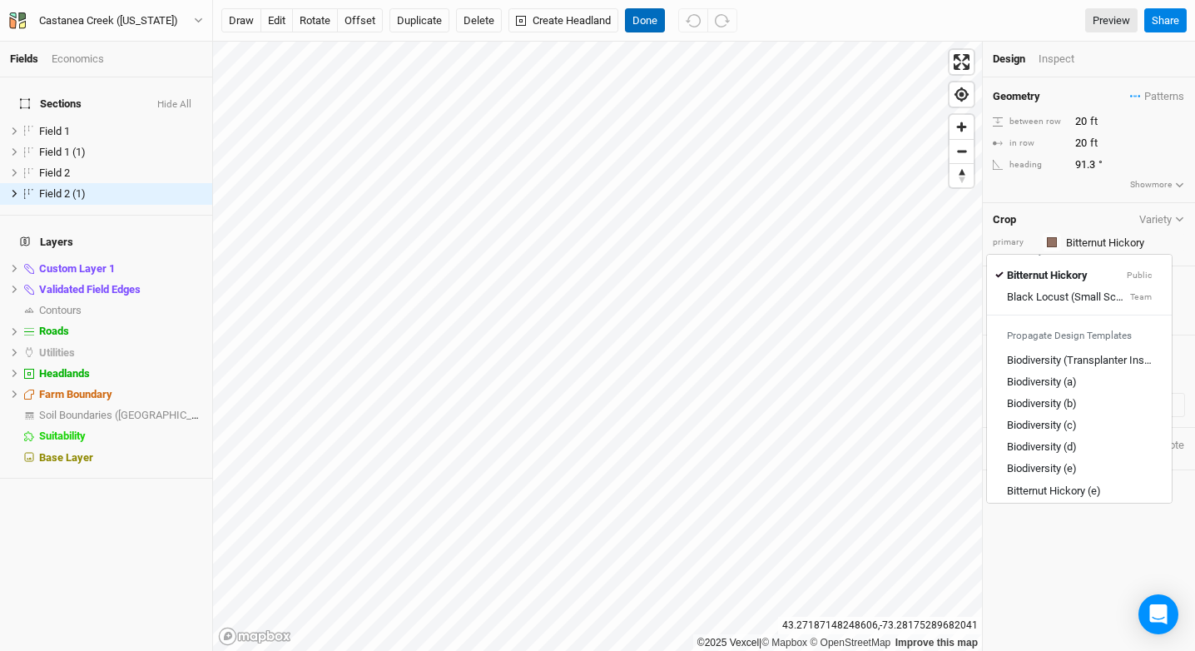
click at [627, 17] on button "Done" at bounding box center [645, 20] width 40 height 25
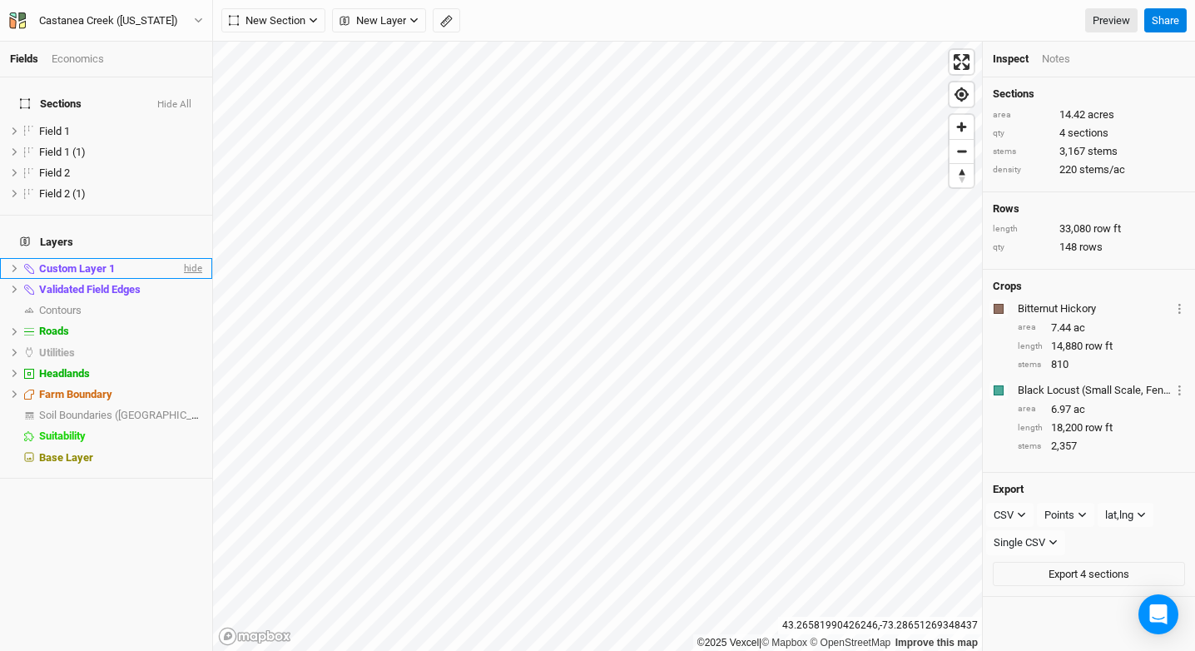
click at [181, 258] on span "hide" at bounding box center [192, 268] width 22 height 21
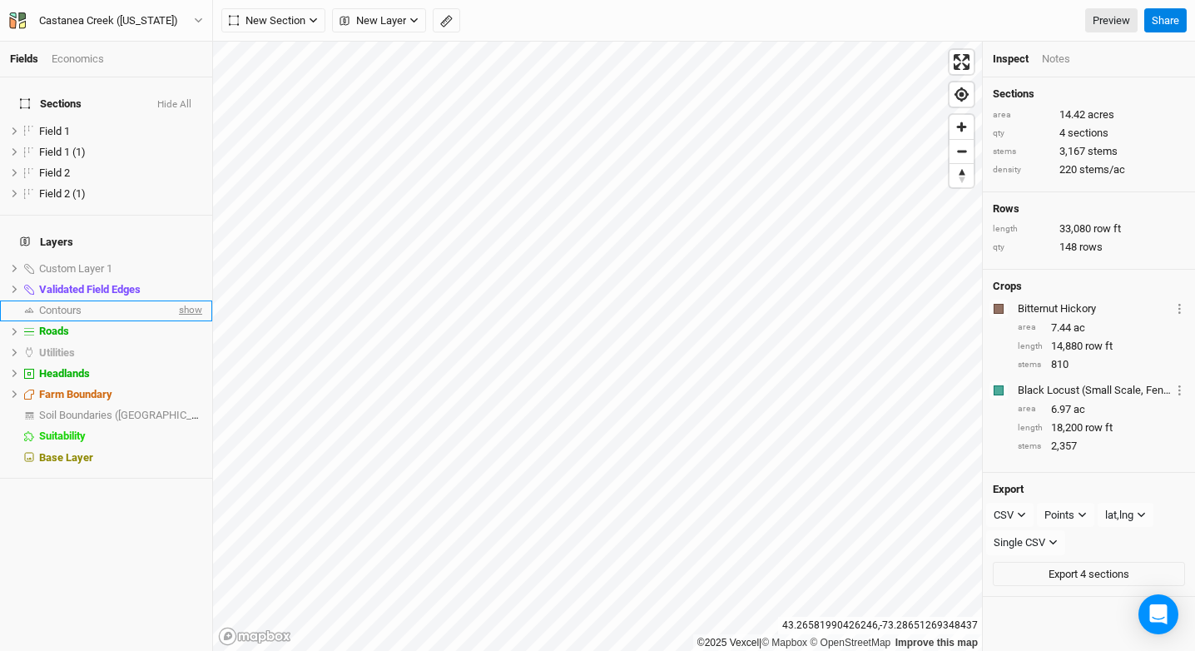
click at [182, 300] on span "show" at bounding box center [189, 310] width 27 height 21
click at [181, 279] on span "hide" at bounding box center [192, 289] width 22 height 21
click at [181, 300] on span "hide" at bounding box center [192, 310] width 22 height 21
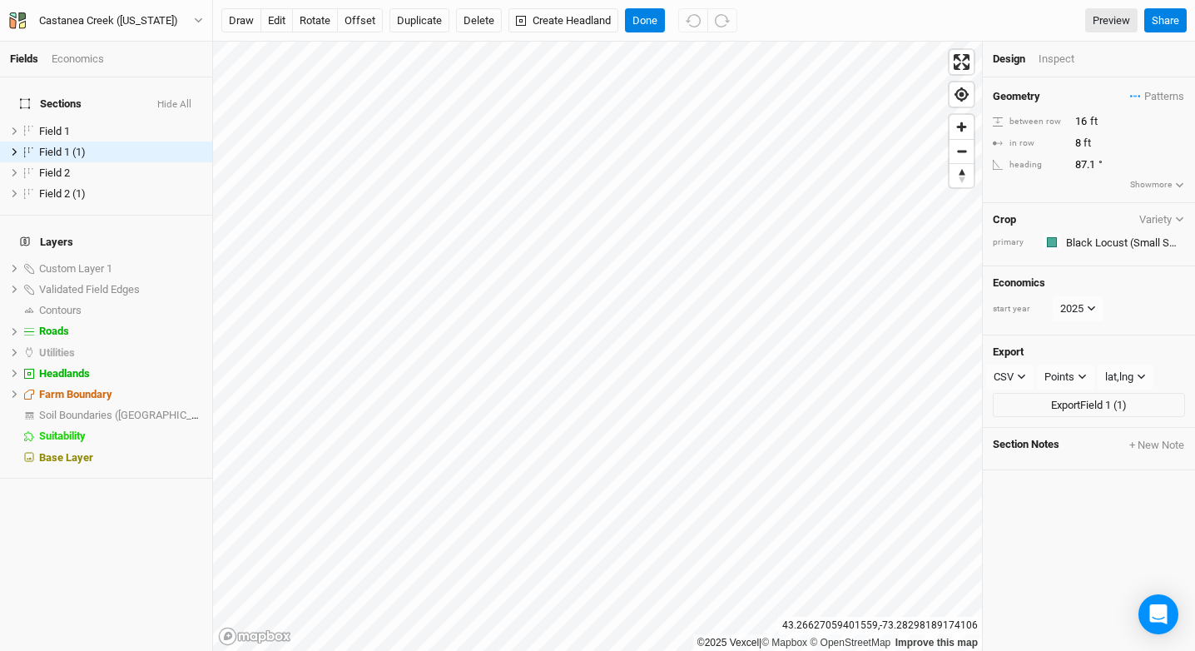
click at [112, 55] on li "Economics" at bounding box center [85, 59] width 66 height 15
click at [96, 52] on div "Economics" at bounding box center [78, 59] width 52 height 15
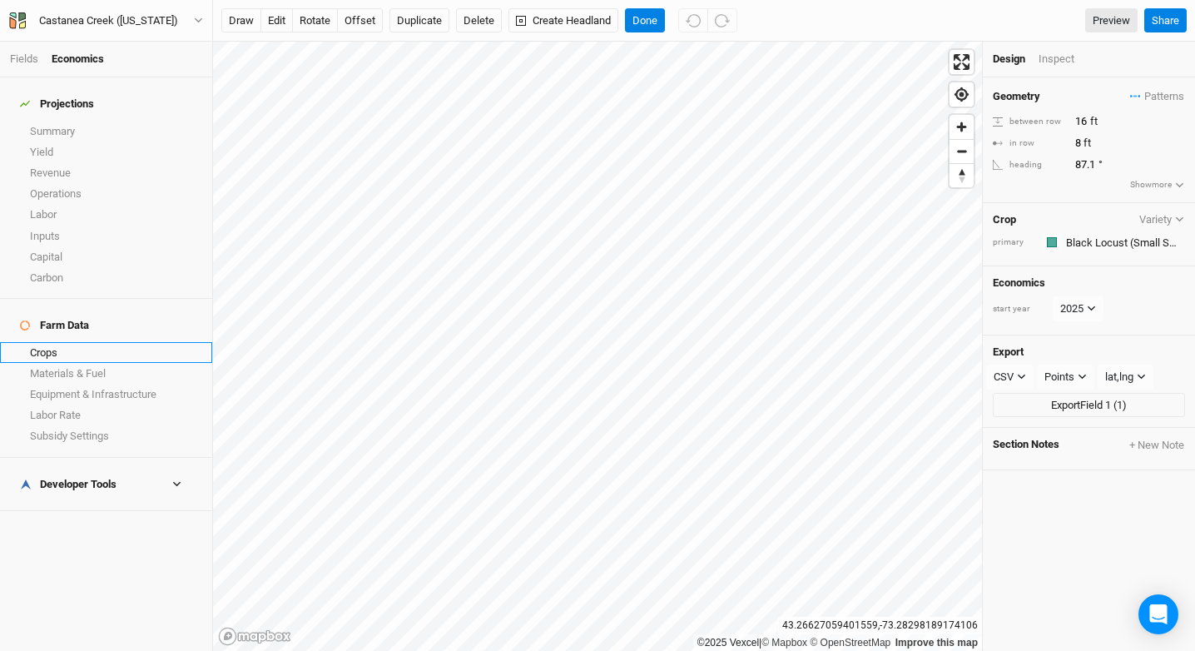
click at [80, 342] on link "Crops" at bounding box center [106, 352] width 212 height 21
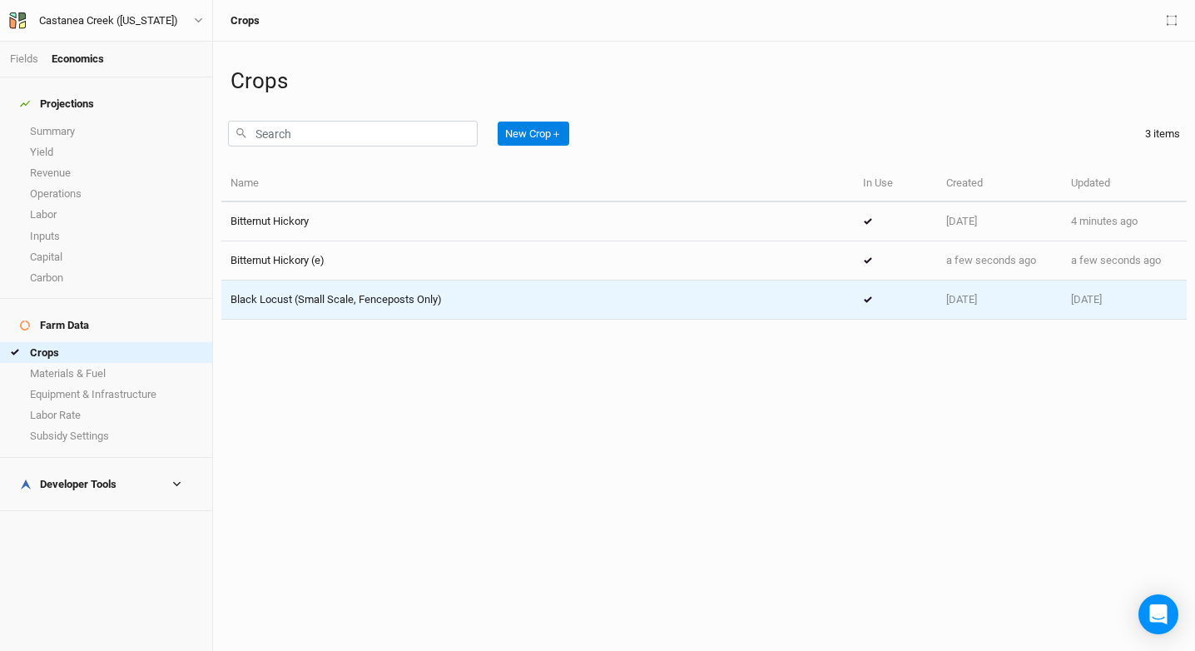
click at [404, 310] on td "Black Locust (Small Scale, Fenceposts Only)" at bounding box center [537, 299] width 632 height 39
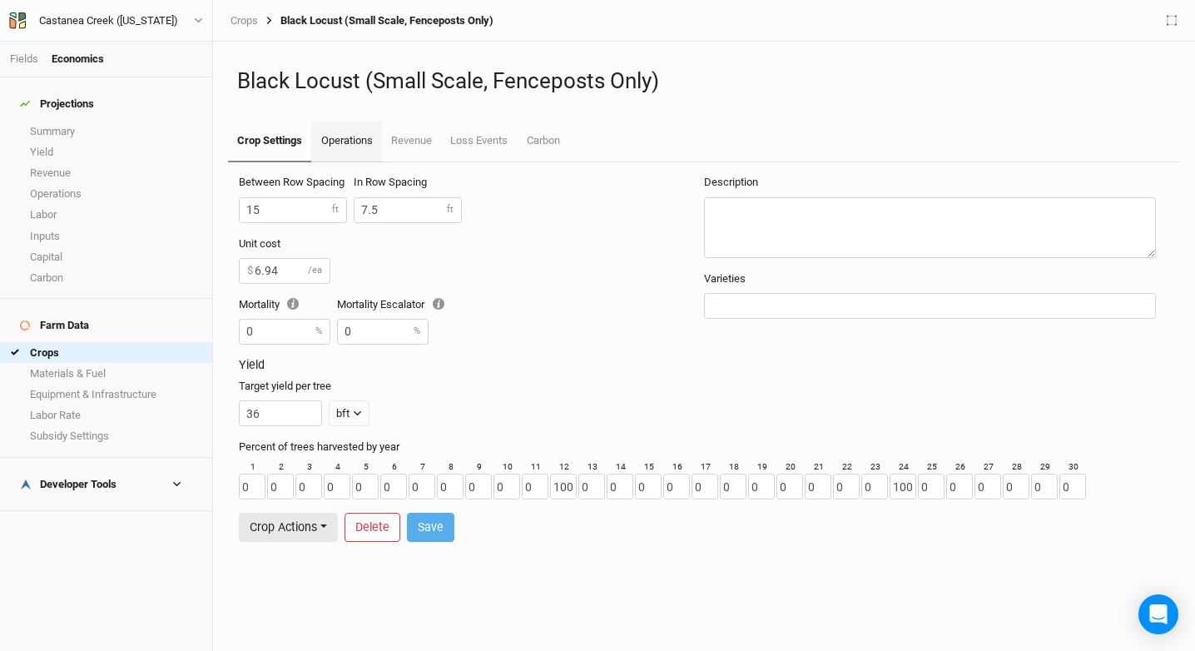
click at [353, 150] on link "Operations" at bounding box center [346, 142] width 70 height 42
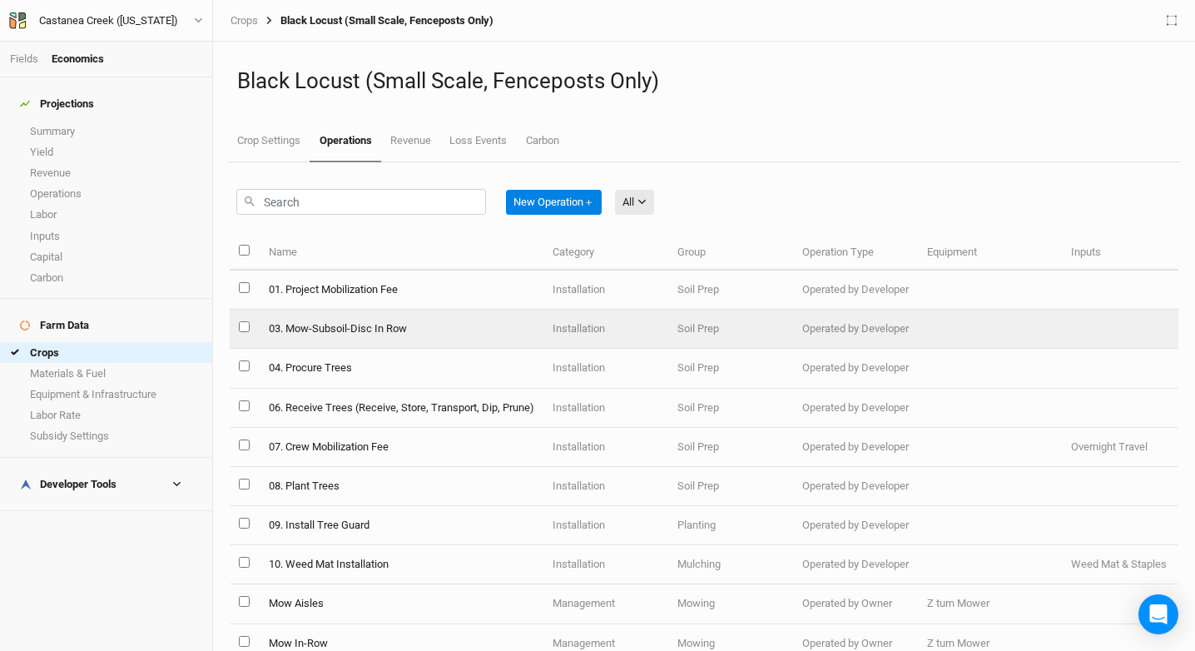
click at [427, 324] on td "03. Mow-Subsoil-Disc In Row" at bounding box center [401, 328] width 284 height 39
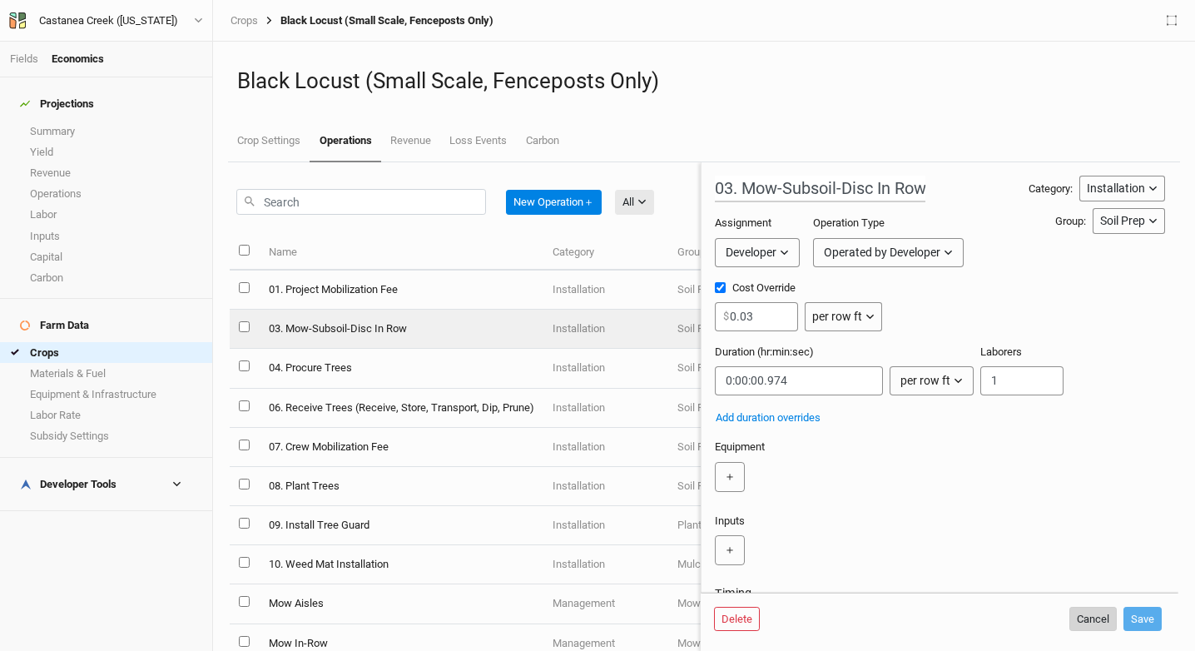
click at [1092, 614] on button "Cancel" at bounding box center [1092, 618] width 47 height 25
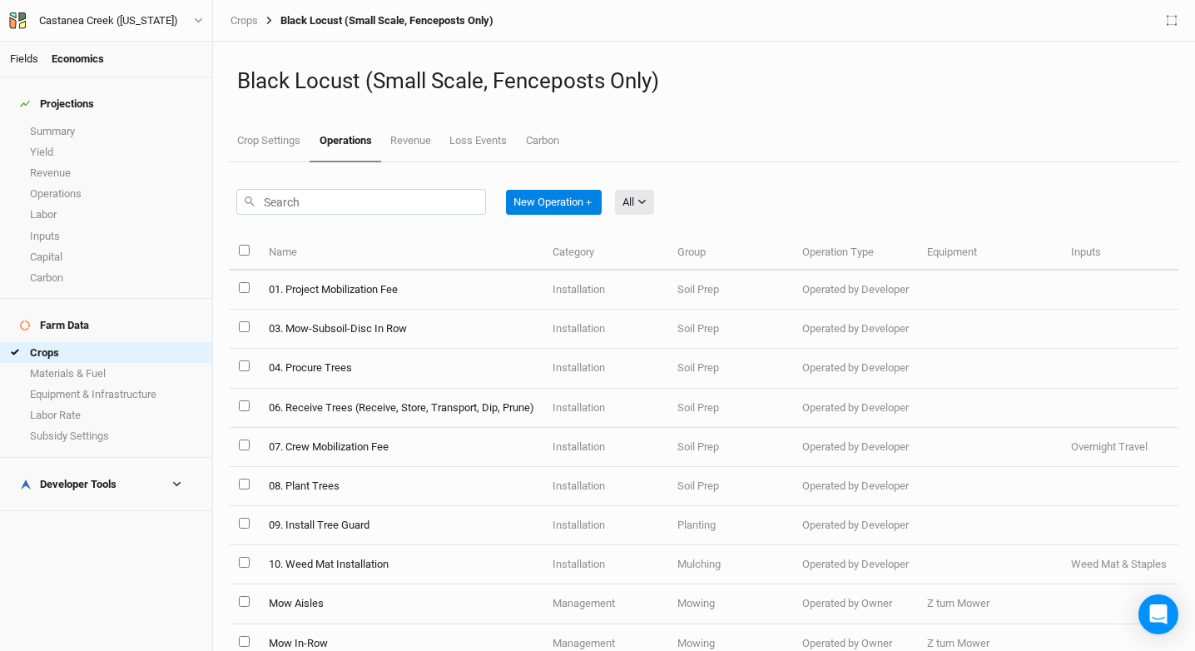
click at [33, 59] on link "Fields" at bounding box center [24, 58] width 28 height 12
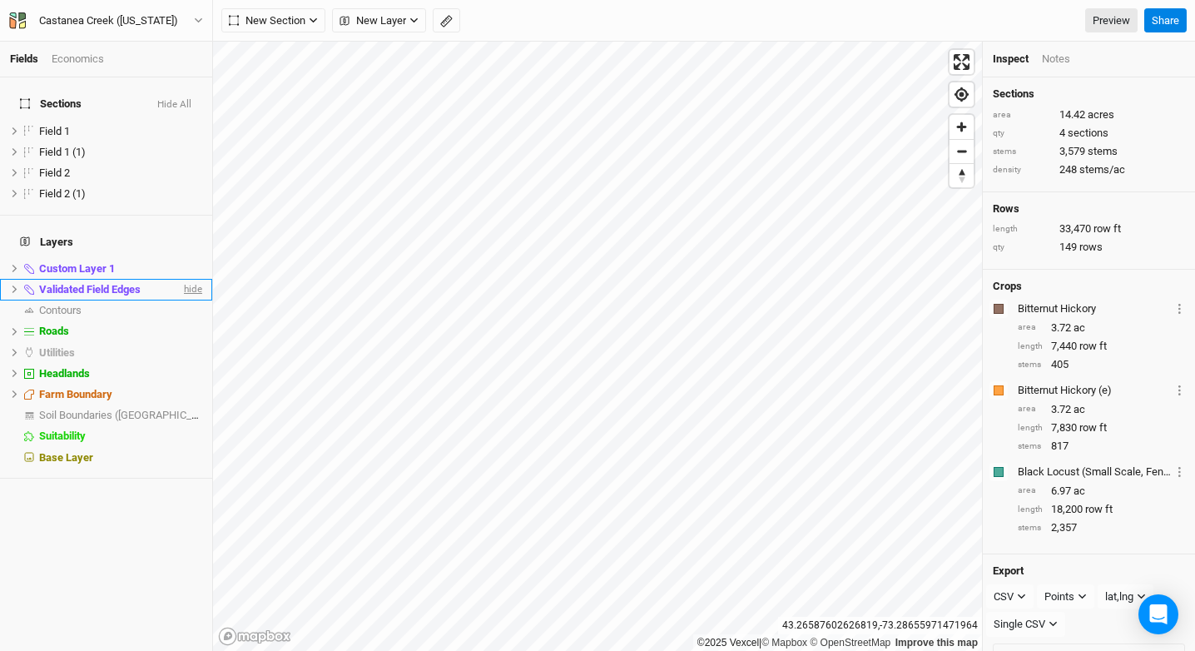
click at [184, 279] on span "hide" at bounding box center [192, 289] width 22 height 21
click at [166, 262] on div "Custom Layer 1" at bounding box center [109, 268] width 141 height 13
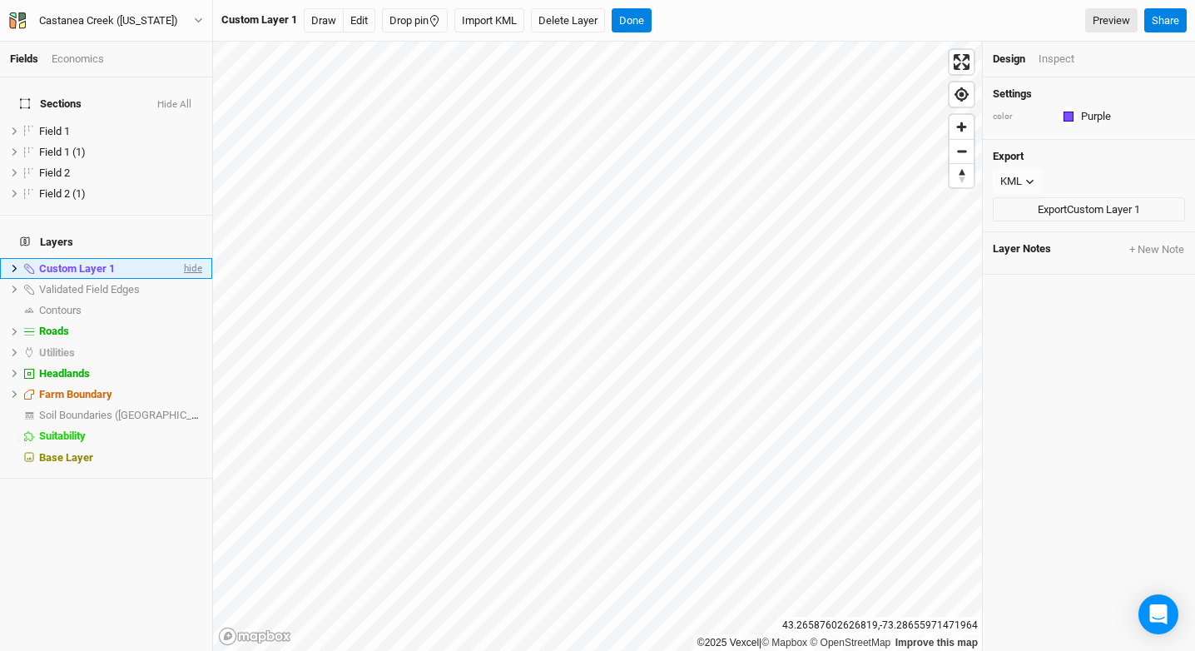
click at [181, 258] on span "hide" at bounding box center [192, 268] width 22 height 21
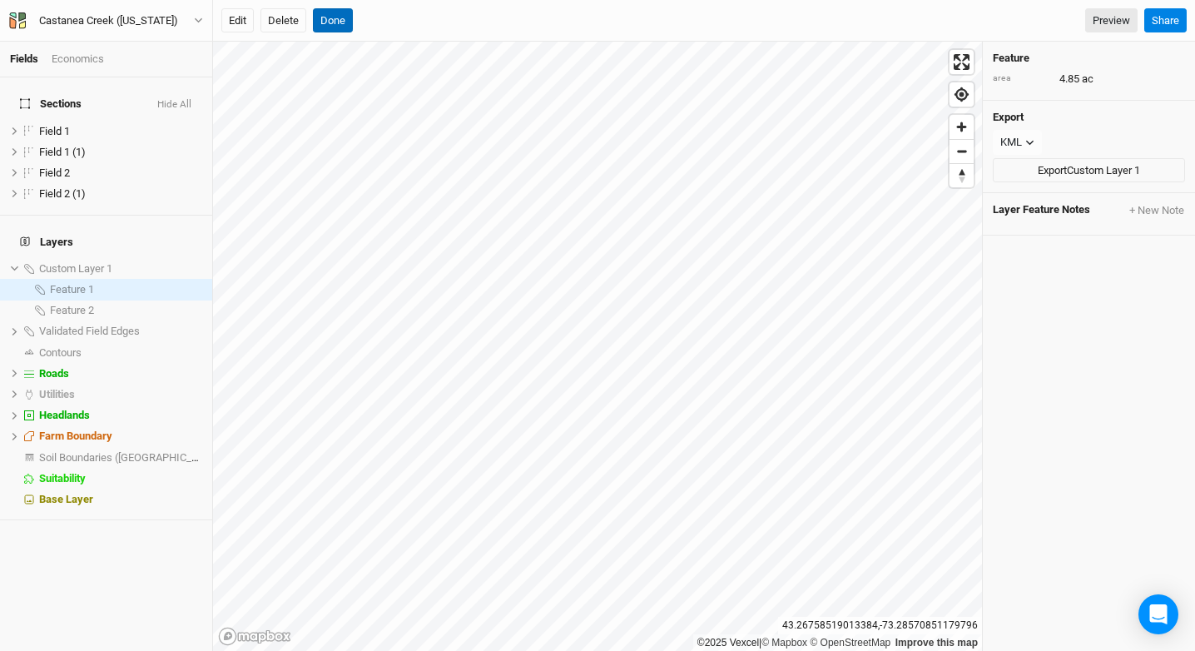
click at [338, 25] on button "Done" at bounding box center [333, 20] width 40 height 25
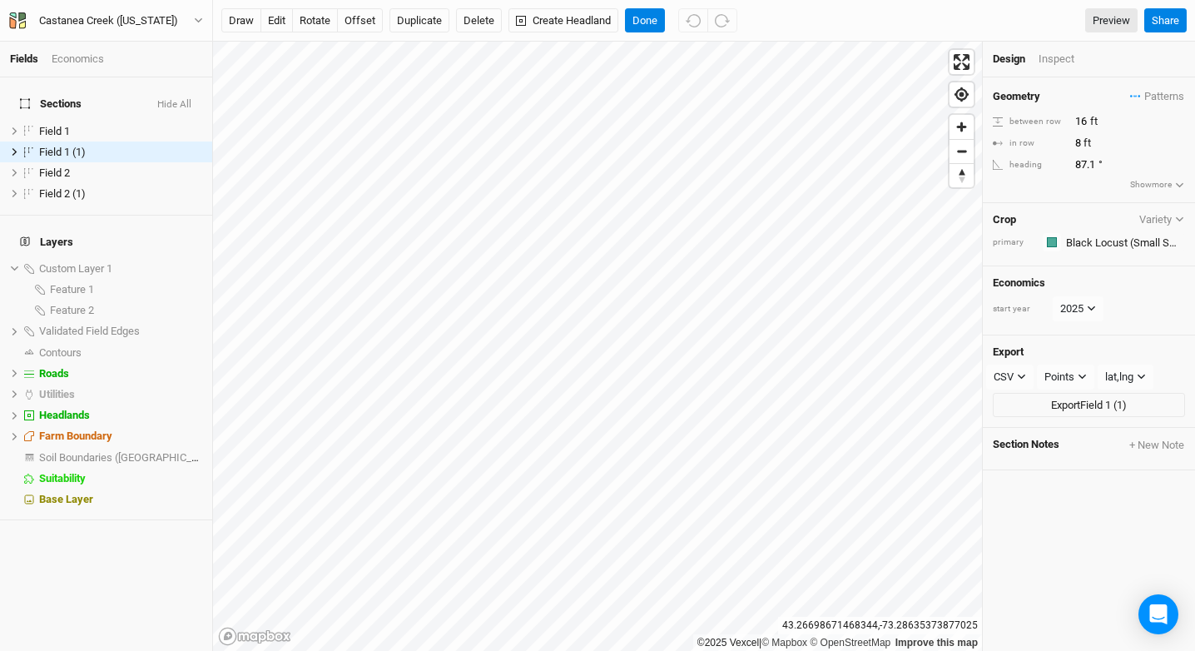
click at [71, 58] on div "Economics" at bounding box center [78, 59] width 52 height 15
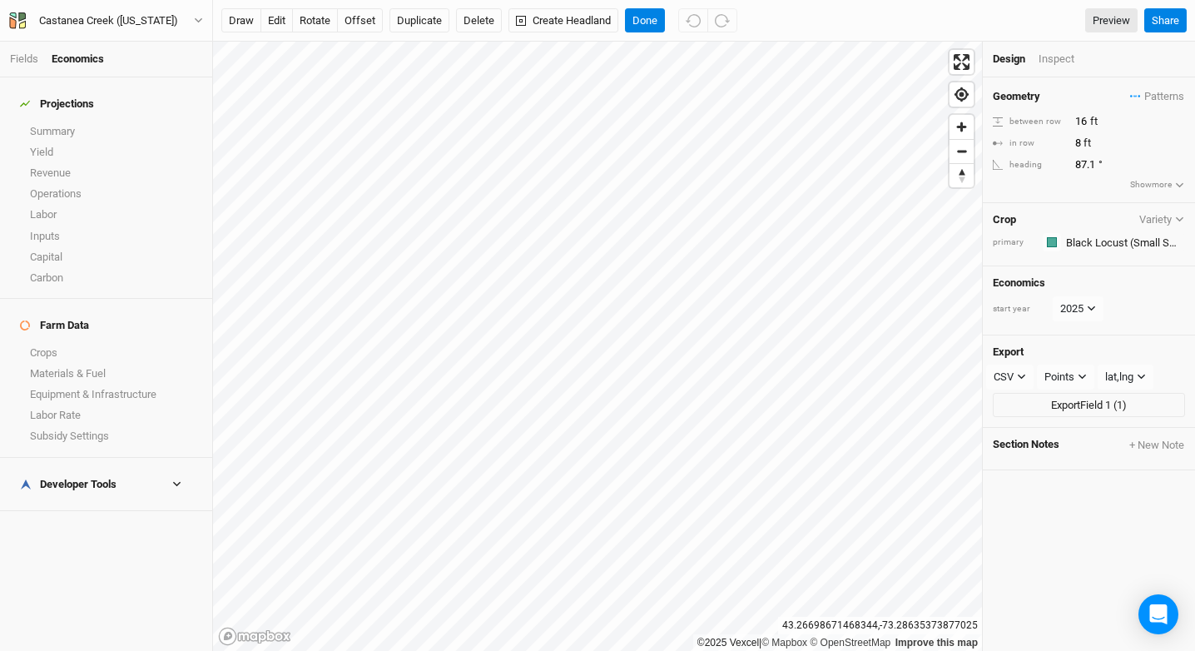
click at [59, 468] on h4 "Developer Tools" at bounding box center [106, 484] width 192 height 33
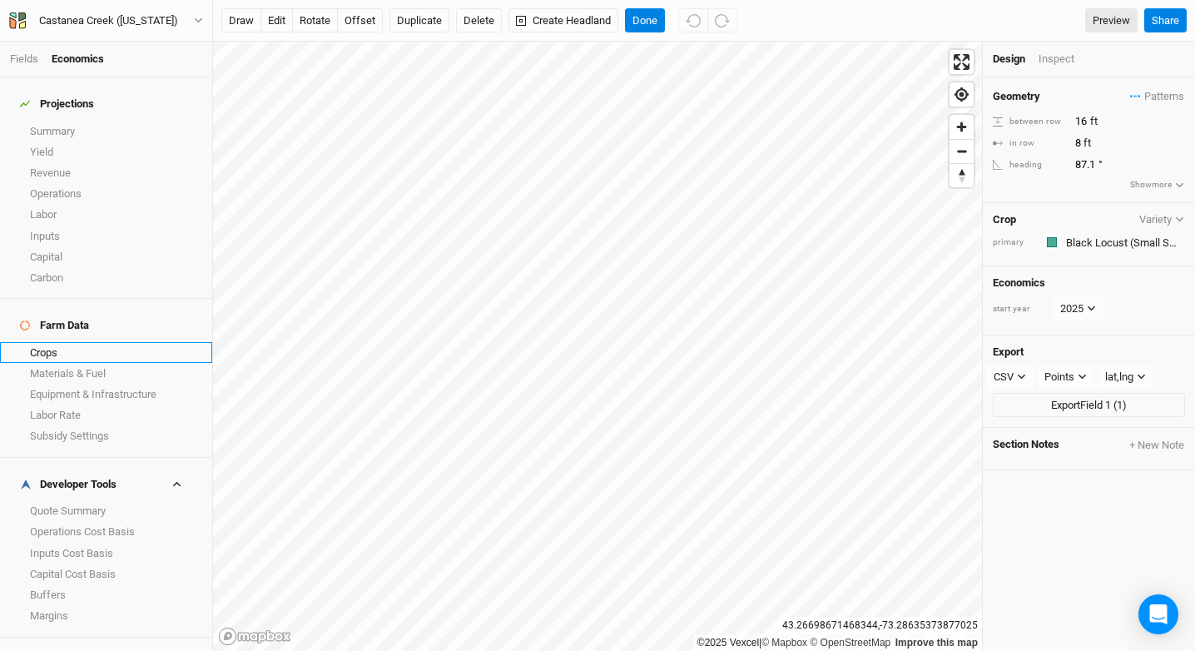
click at [83, 342] on link "Crops" at bounding box center [106, 352] width 212 height 21
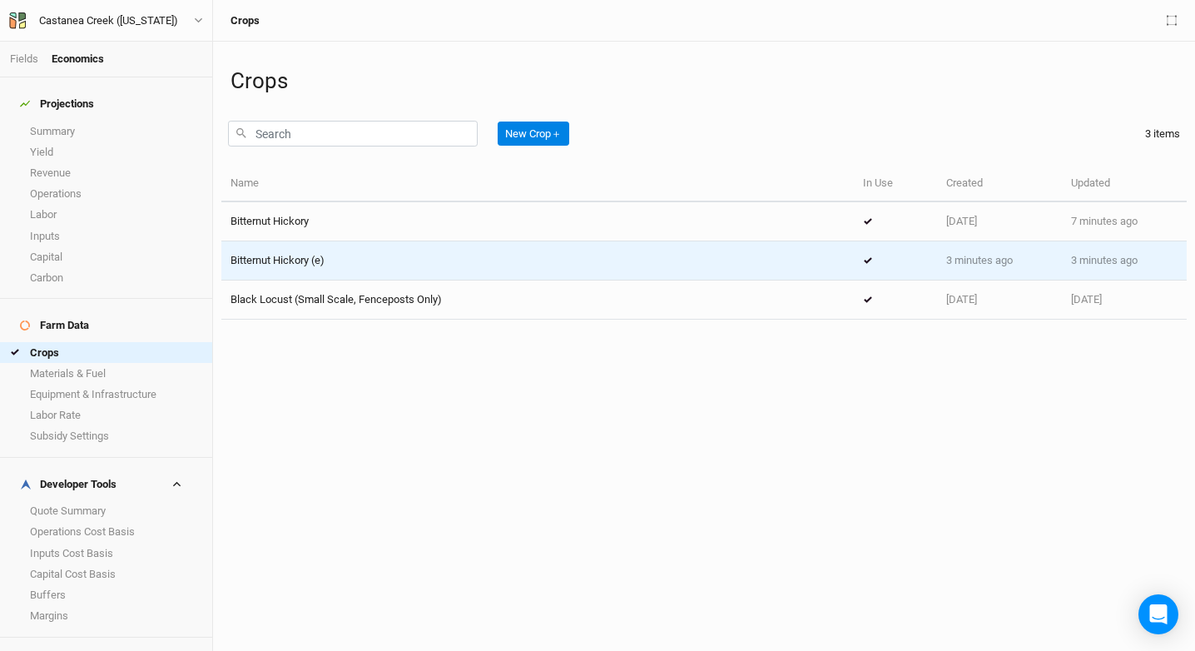
click at [340, 264] on div "Bitternut Hickory (e)" at bounding box center [537, 260] width 614 height 15
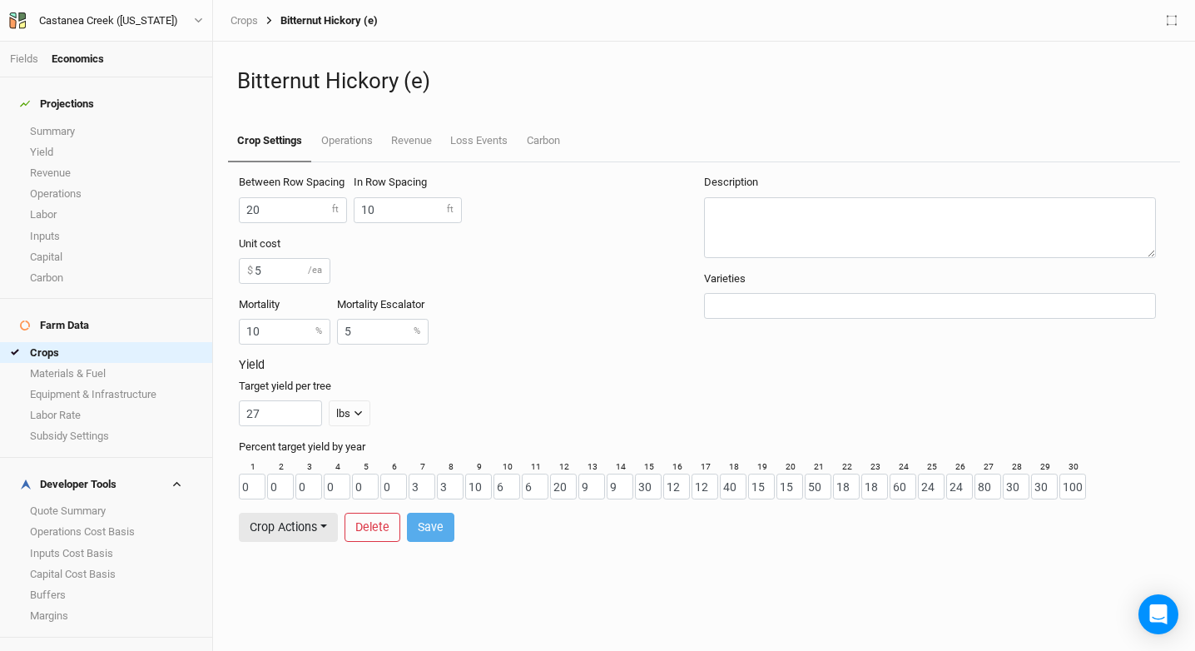
click at [250, 20] on link "Crops" at bounding box center [243, 20] width 27 height 13
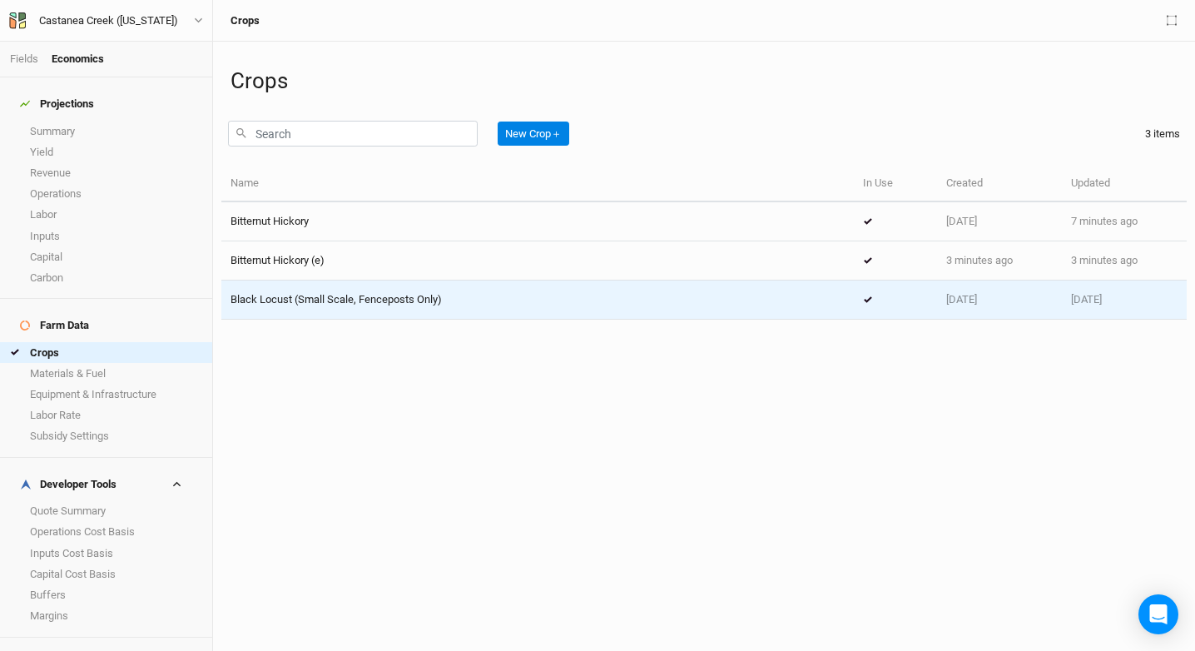
click at [310, 290] on td "Black Locust (Small Scale, Fenceposts Only)" at bounding box center [537, 299] width 632 height 39
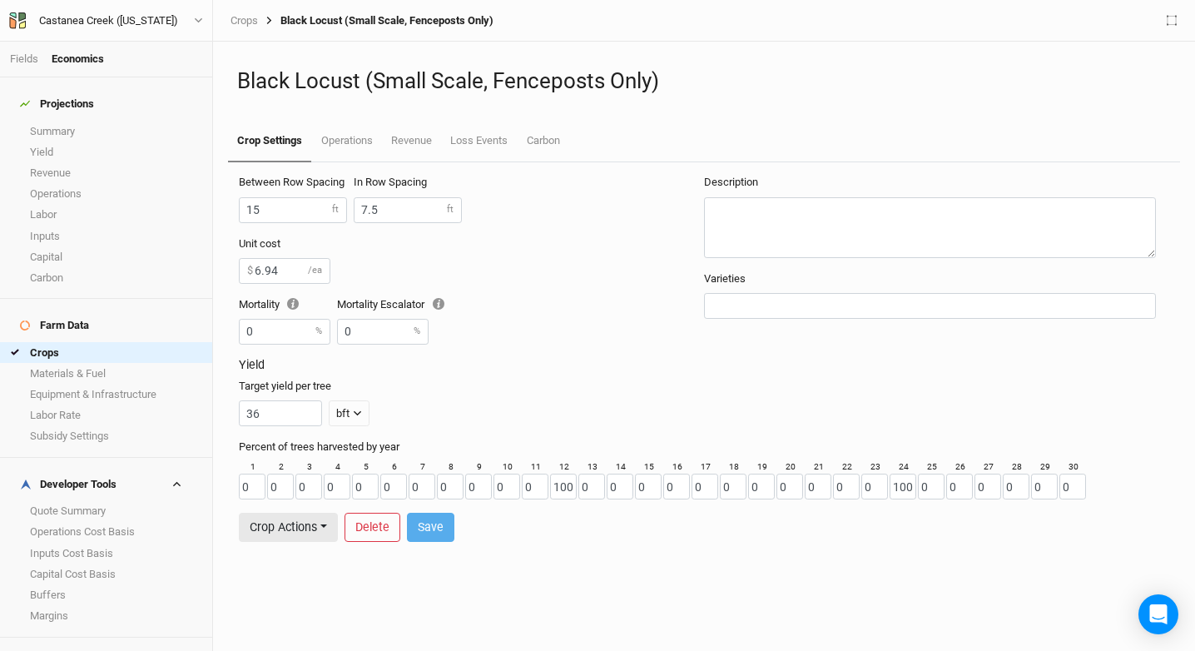
click at [332, 108] on div "Black Locust (Small Scale, Fenceposts Only) Crop Settings Operations Revenue Lo…" at bounding box center [704, 102] width 952 height 121
click at [365, 144] on link "Operations" at bounding box center [346, 142] width 70 height 42
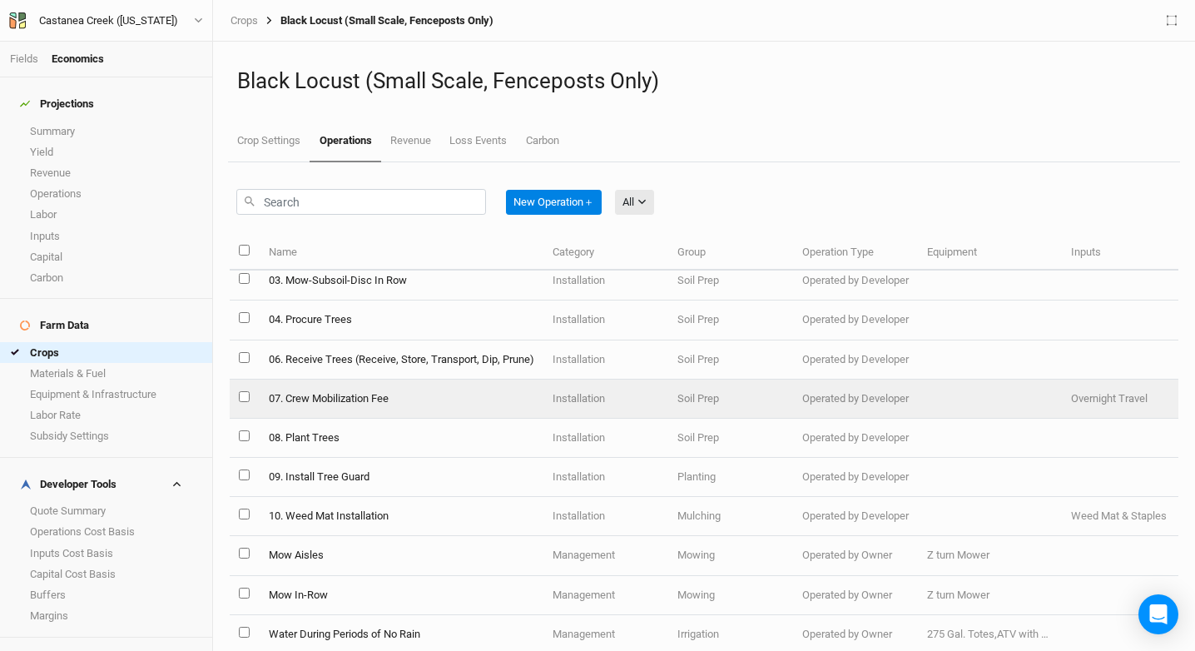
scroll to position [49, 0]
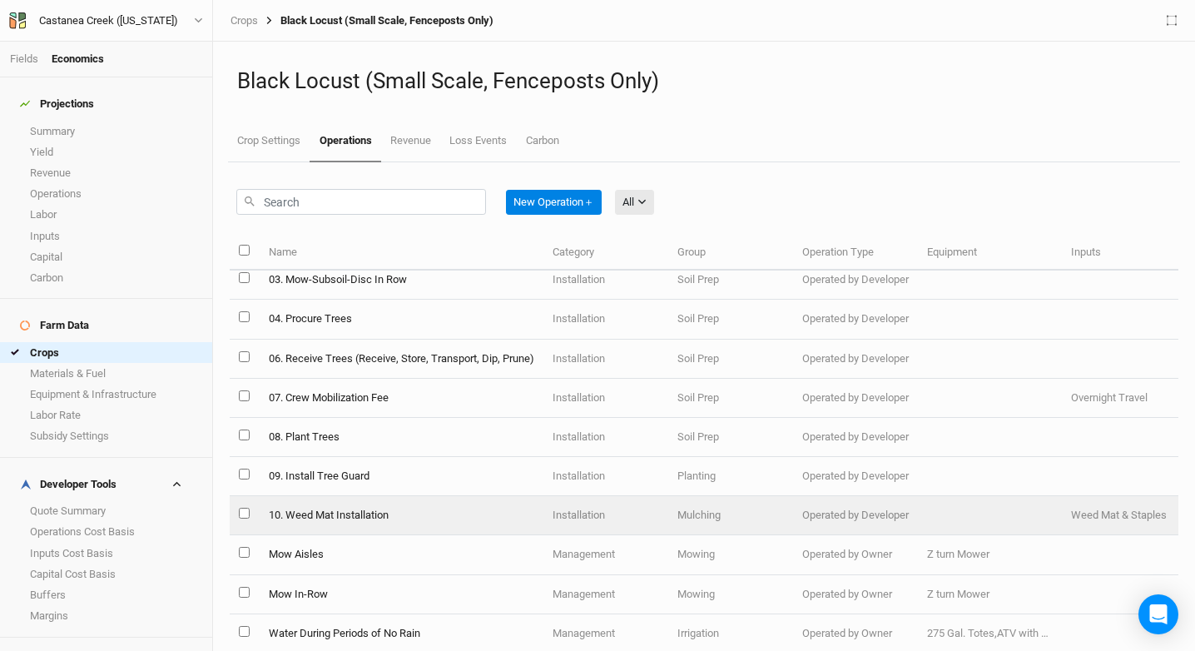
click at [647, 521] on td "Installation" at bounding box center [605, 515] width 125 height 39
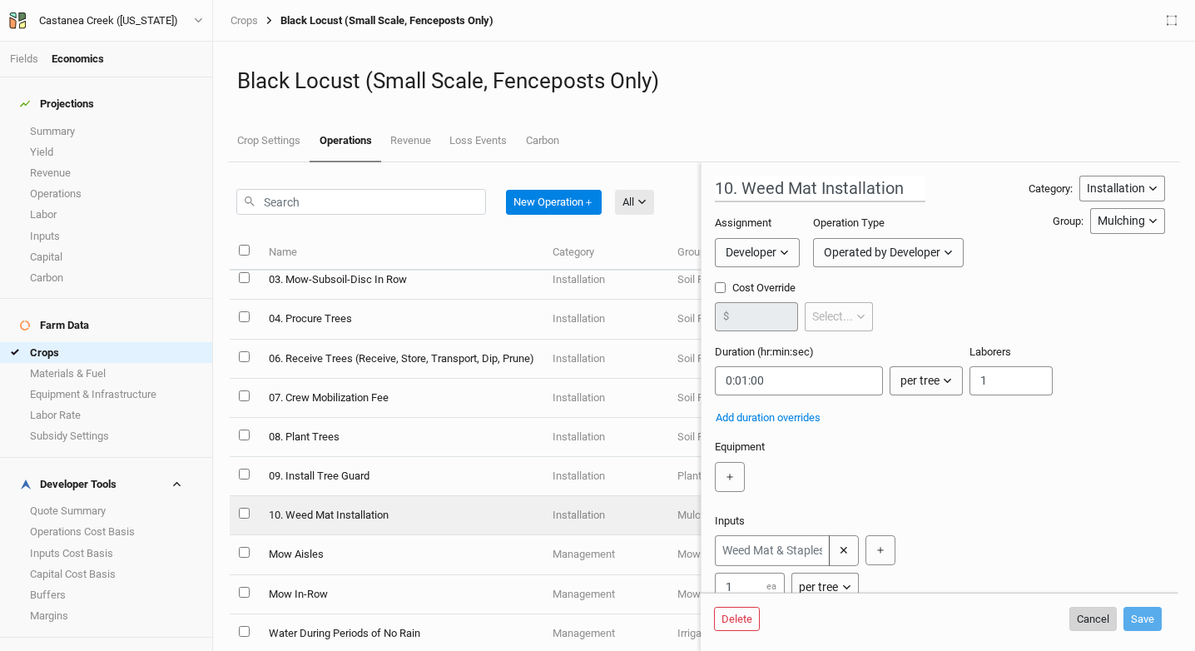
click at [1089, 613] on button "Cancel" at bounding box center [1092, 618] width 47 height 25
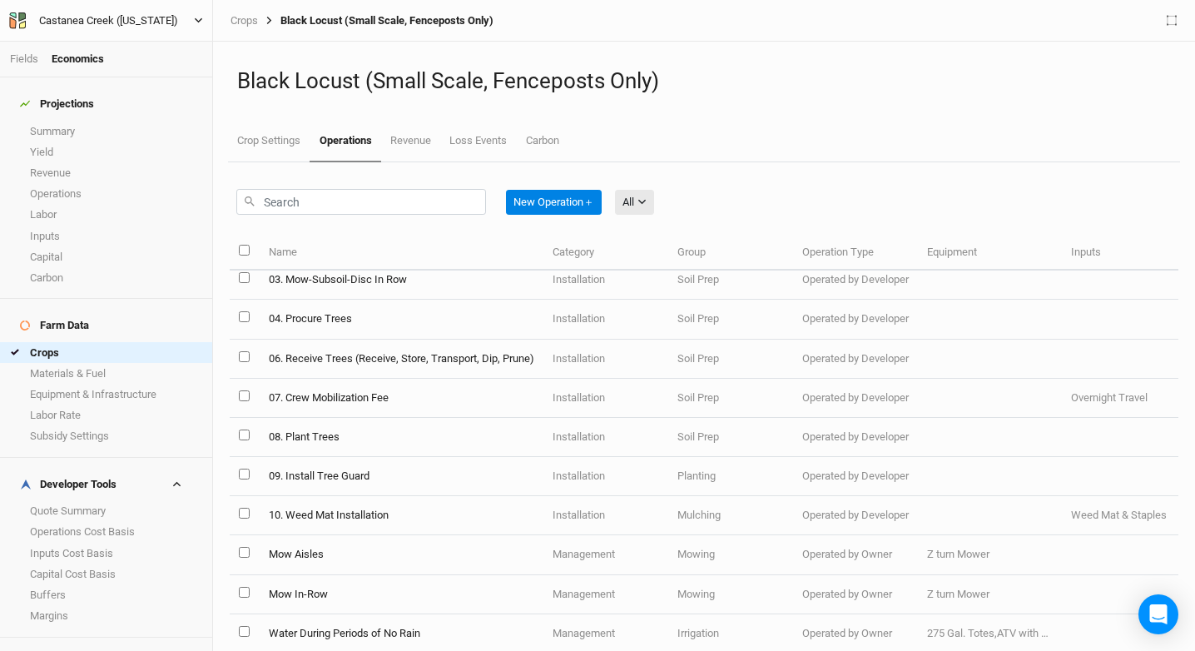
click at [148, 13] on div "Castanea Creek (Washington)" at bounding box center [108, 20] width 139 height 17
click at [155, 45] on button "Back" at bounding box center [137, 47] width 131 height 22
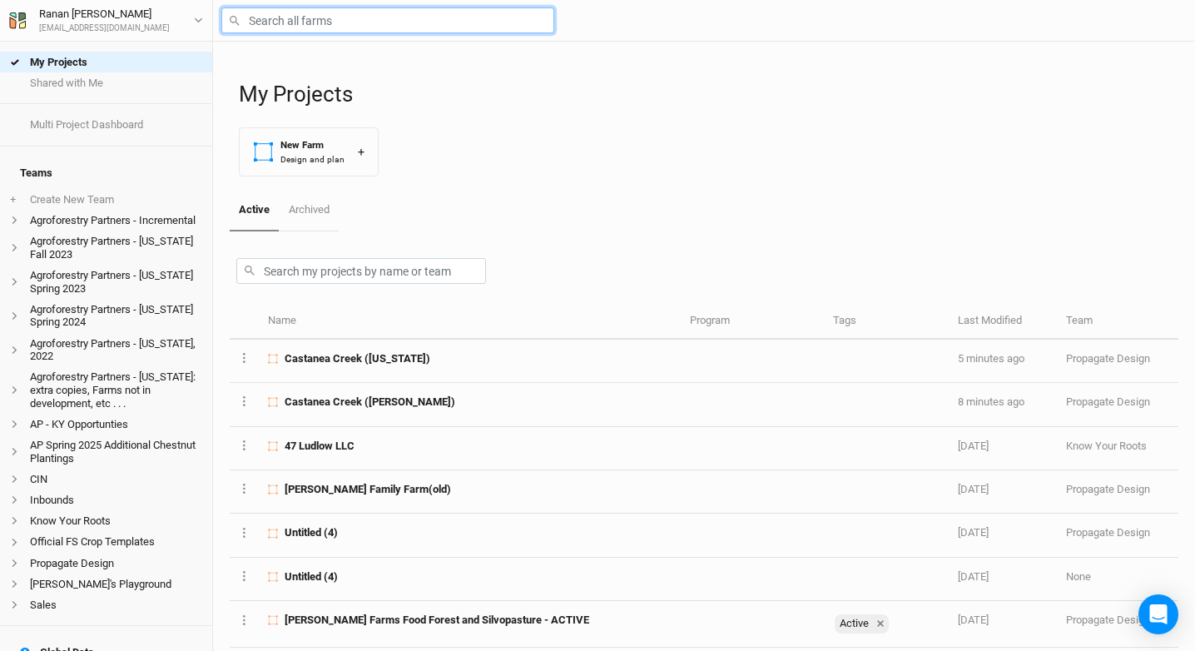
click at [324, 22] on input "text" at bounding box center [387, 20] width 333 height 26
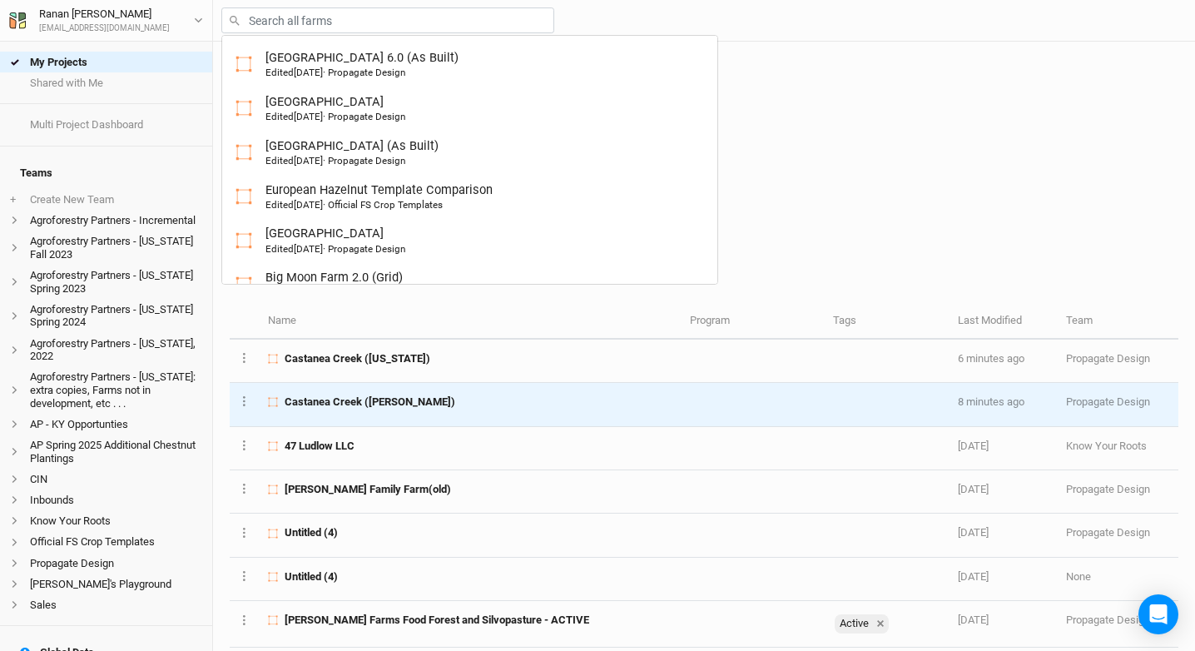
click at [414, 408] on span "Castanea Creek (Schneider Rd)" at bounding box center [370, 401] width 171 height 15
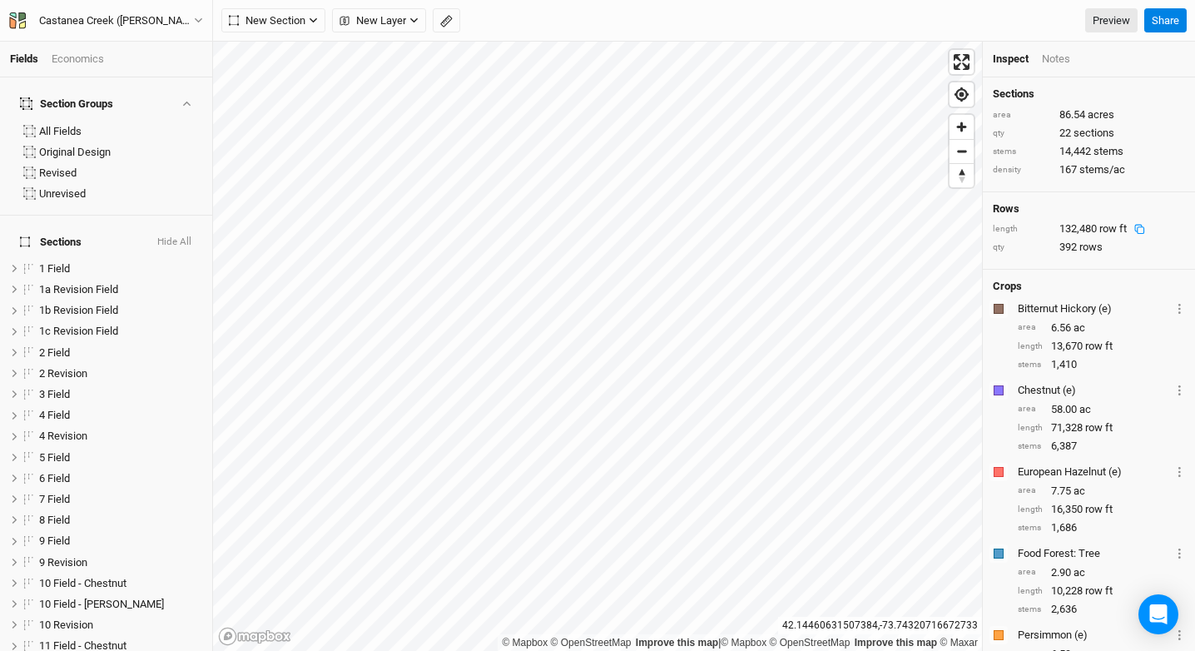
click at [1141, 227] on rect at bounding box center [1140, 230] width 7 height 7
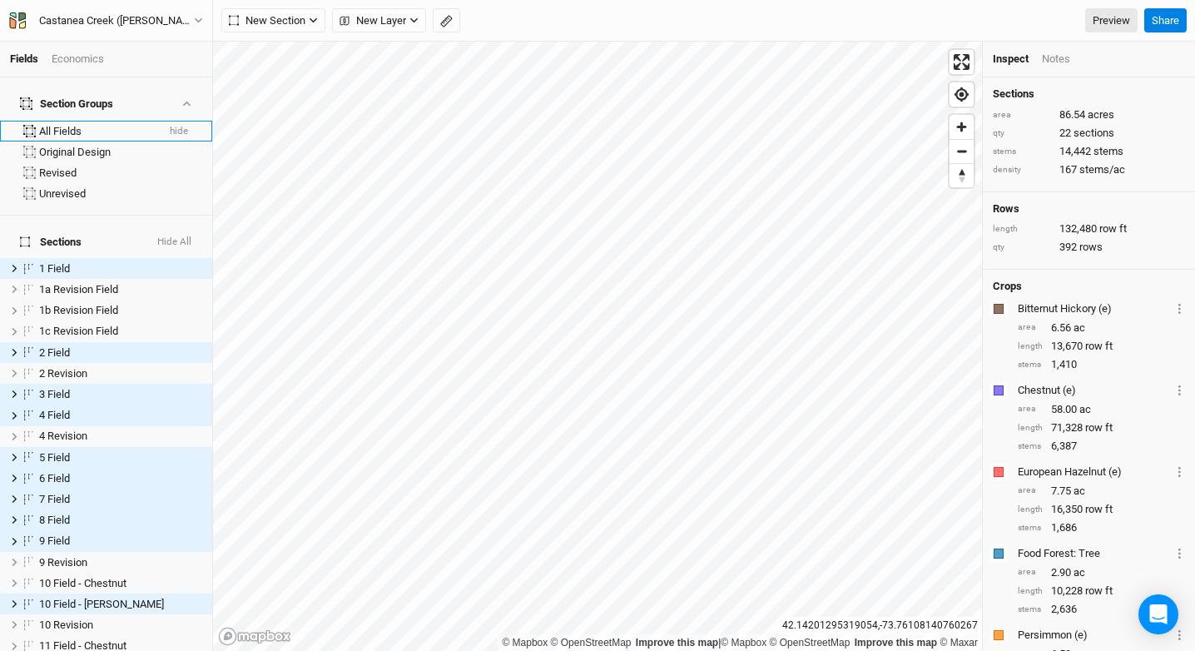
click at [166, 128] on li "All Fields hide" at bounding box center [106, 131] width 212 height 21
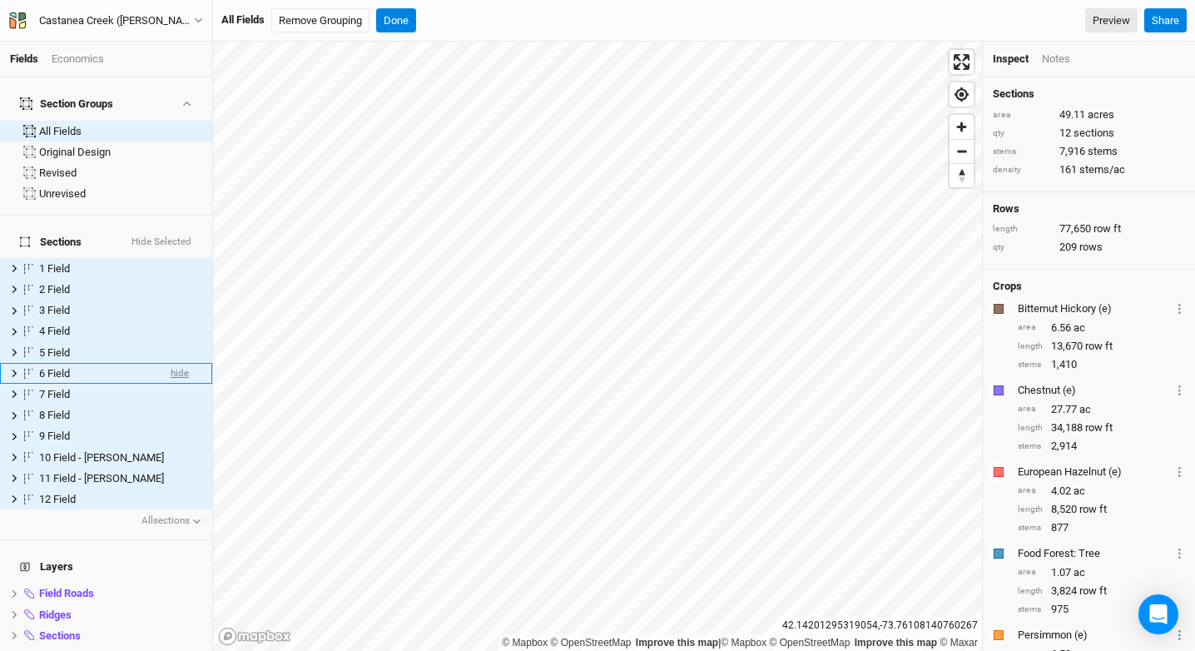
scroll to position [206, 0]
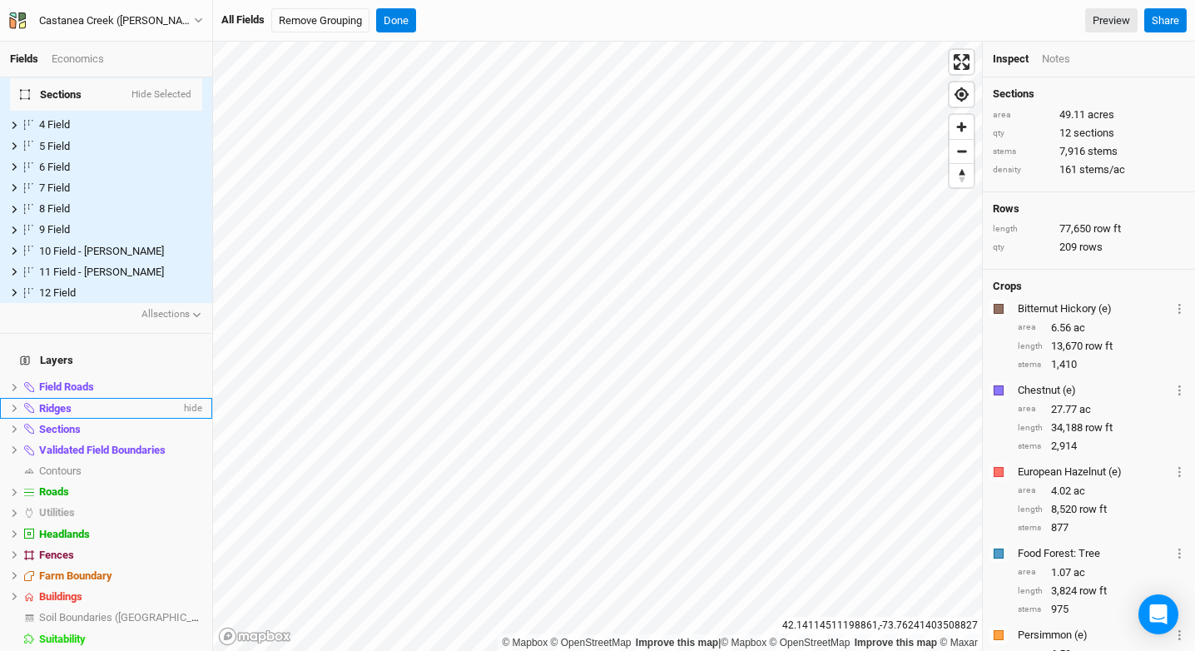
click at [0, 0] on span "hide" at bounding box center [0, 0] width 0 height 0
click at [184, 398] on span "hide" at bounding box center [192, 408] width 22 height 21
click at [181, 418] on span "hide" at bounding box center [192, 428] width 22 height 21
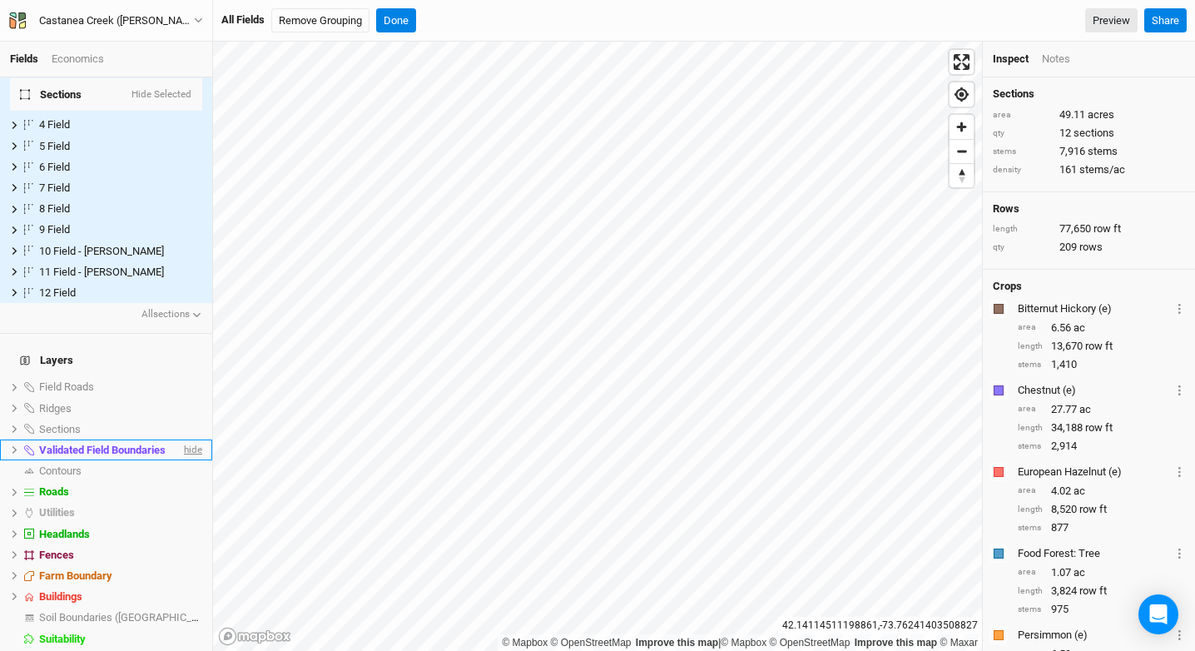
click at [182, 439] on span "hide" at bounding box center [192, 449] width 22 height 21
